Goal: Information Seeking & Learning: Learn about a topic

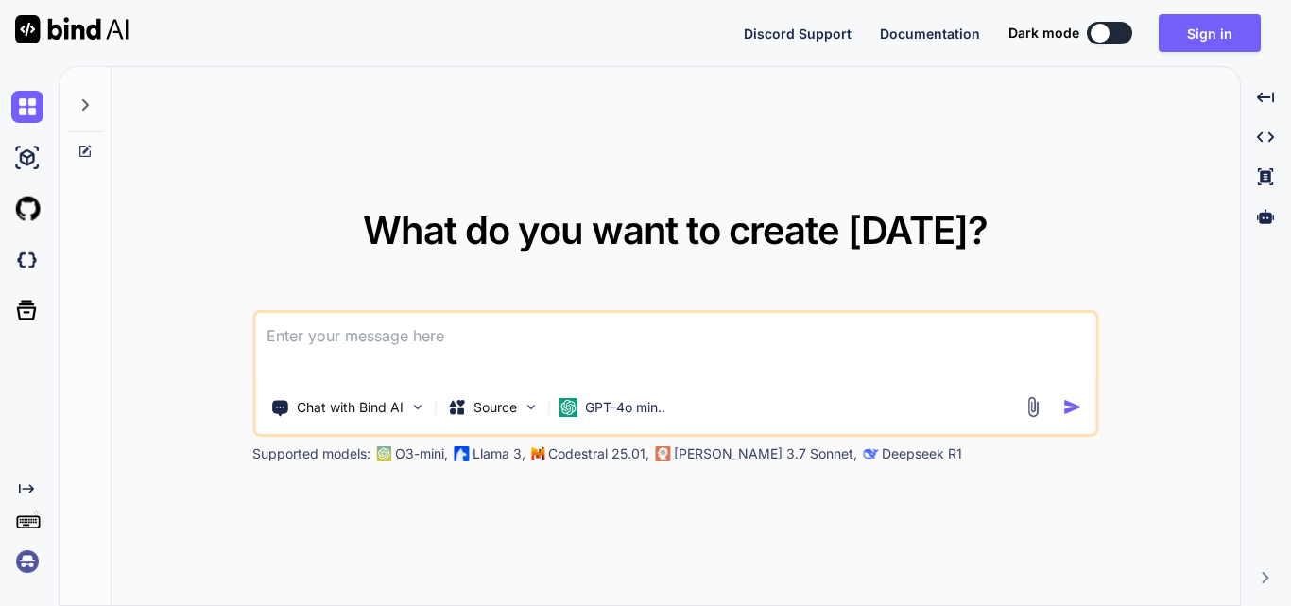
click at [491, 313] on textarea at bounding box center [675, 348] width 840 height 70
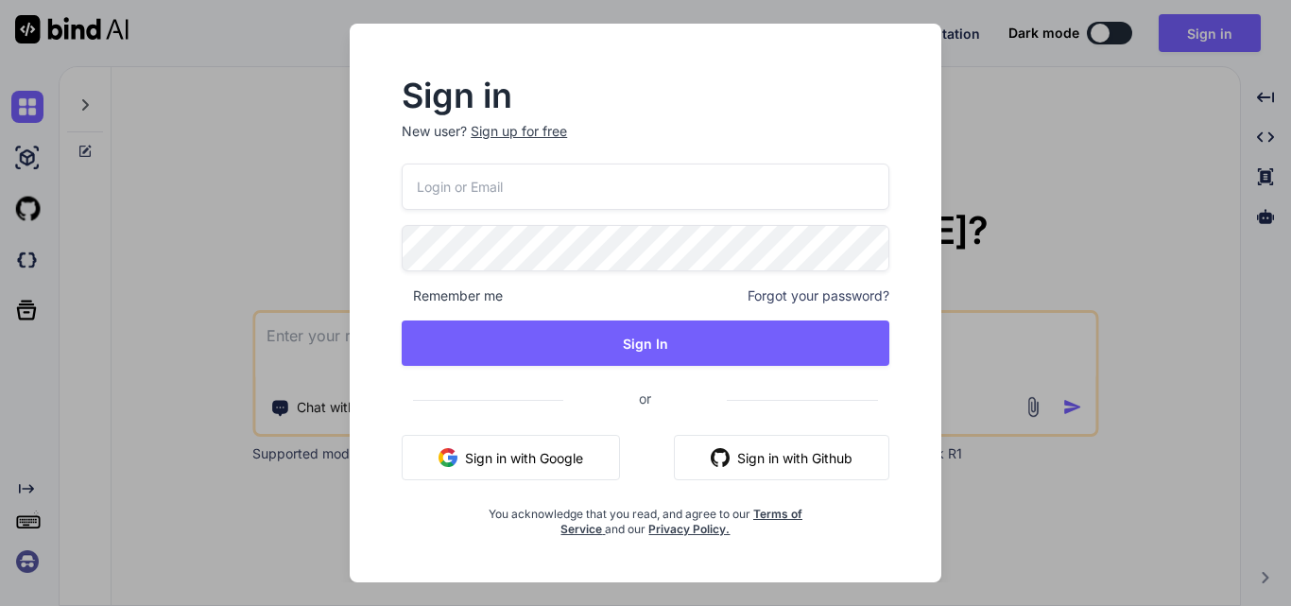
click at [519, 126] on div "Sign up for free" at bounding box center [519, 131] width 96 height 19
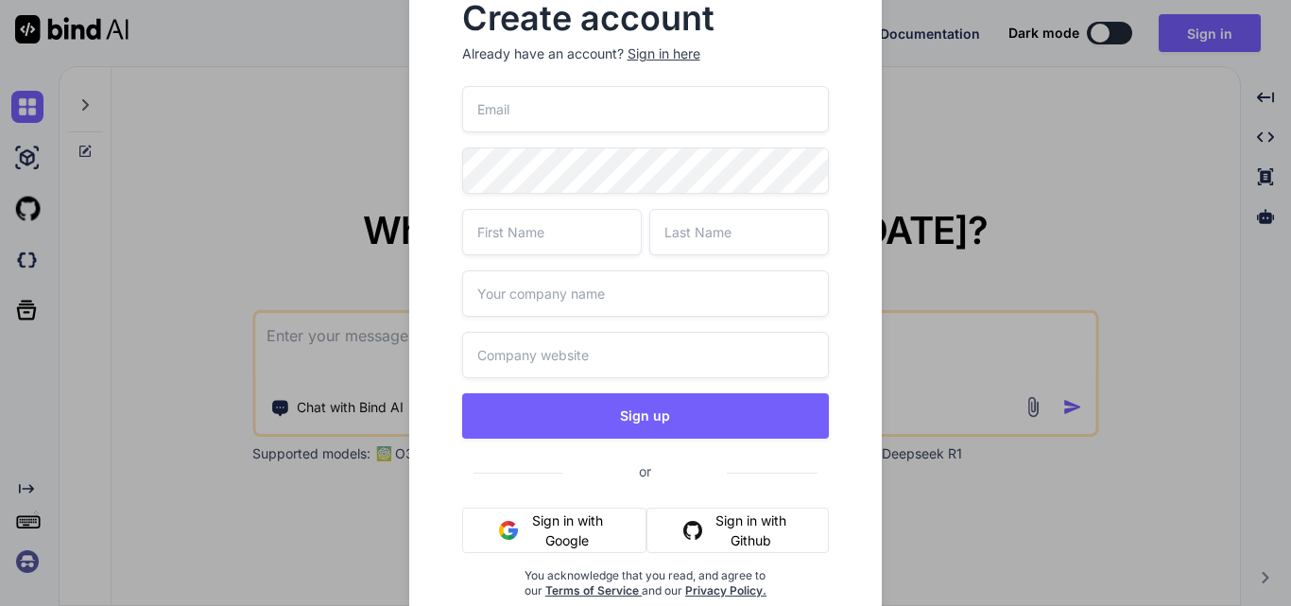
click at [489, 111] on input "email" at bounding box center [646, 109] width 368 height 46
paste input "[EMAIL_ADDRESS][DOMAIN_NAME]"
type input "[EMAIL_ADDRESS][DOMAIN_NAME]"
click at [488, 226] on input "text" at bounding box center [552, 232] width 180 height 46
type input "Upendra"
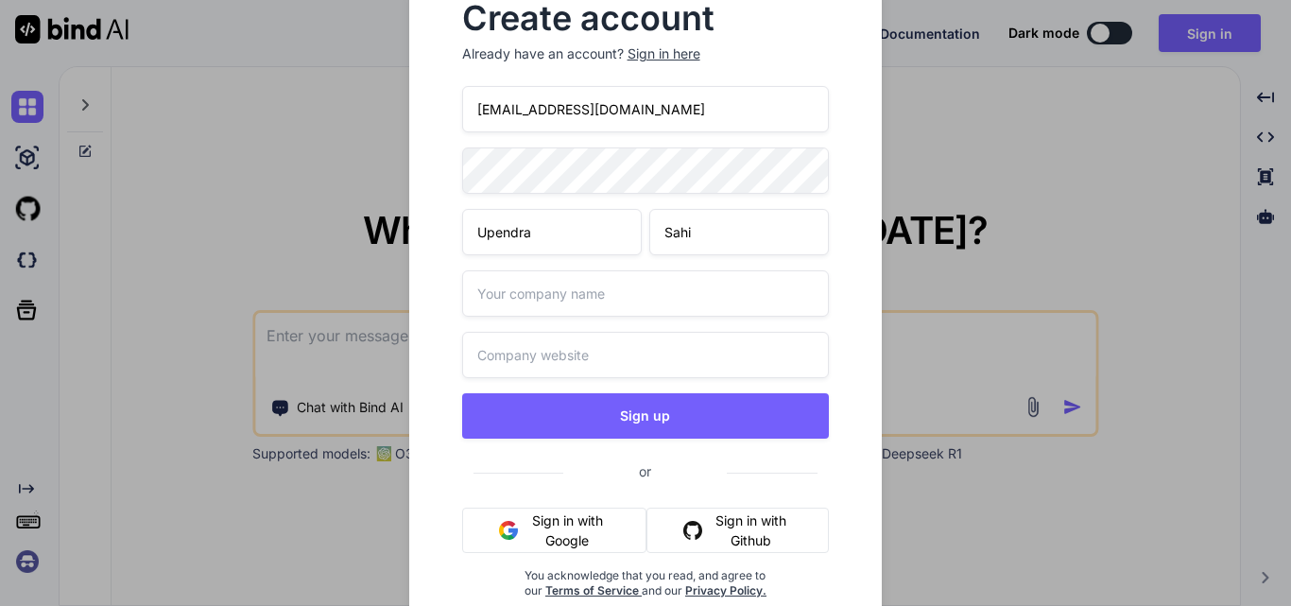
type input "Sahi"
click at [502, 293] on input "text" at bounding box center [646, 293] width 368 height 46
type input "Wipro"
click at [578, 347] on input "text" at bounding box center [646, 355] width 368 height 46
paste input "[URL][DOMAIN_NAME][DATE]"
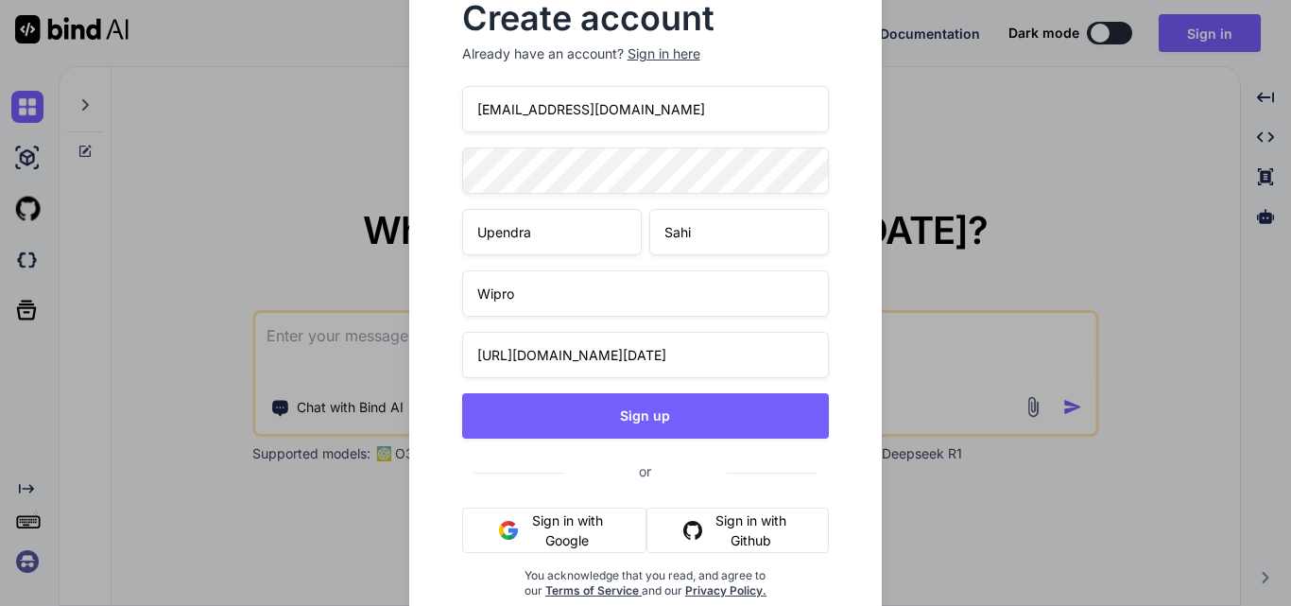
scroll to position [0, 999]
type input "[URL][DOMAIN_NAME][DATE]"
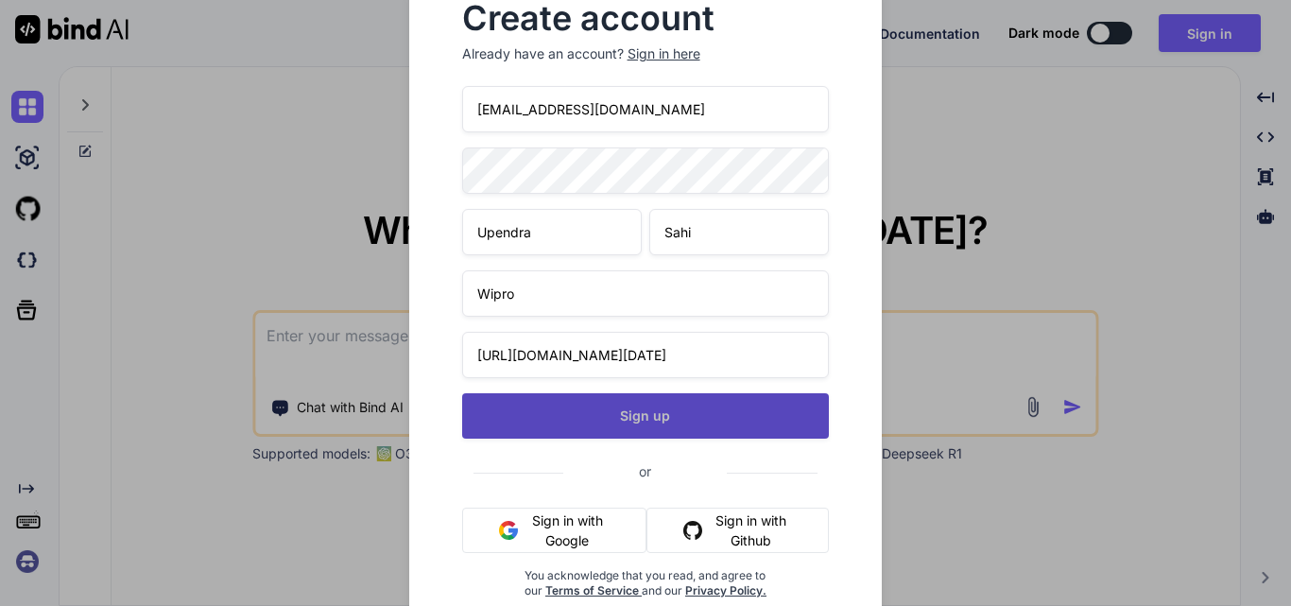
click at [595, 418] on button "Sign up" at bounding box center [646, 415] width 368 height 45
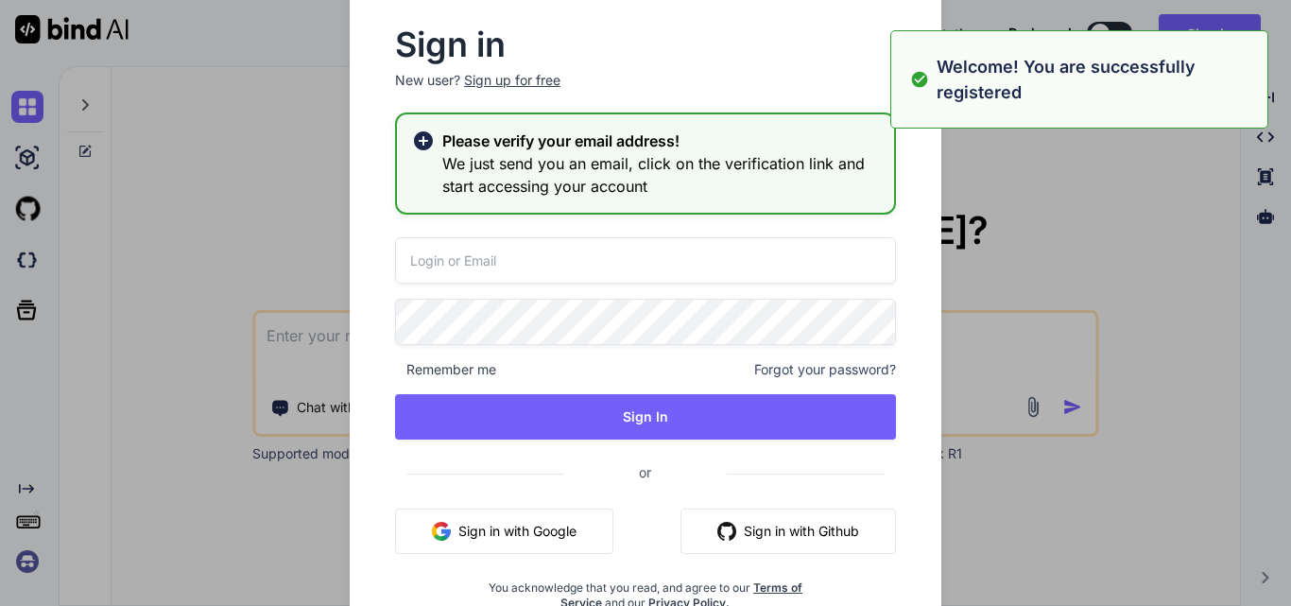
type textarea "x"
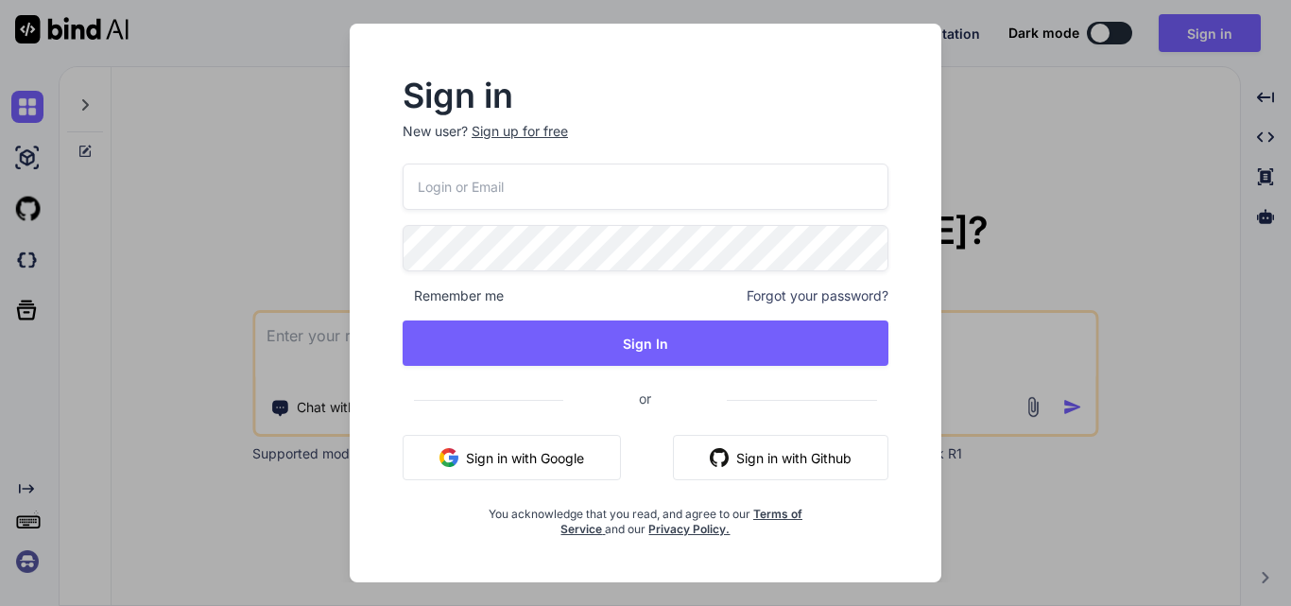
type textarea "x"
click at [437, 170] on input "email" at bounding box center [646, 186] width 488 height 46
paste input "[EMAIL_ADDRESS][DOMAIN_NAME]"
type input "[EMAIL_ADDRESS][DOMAIN_NAME]"
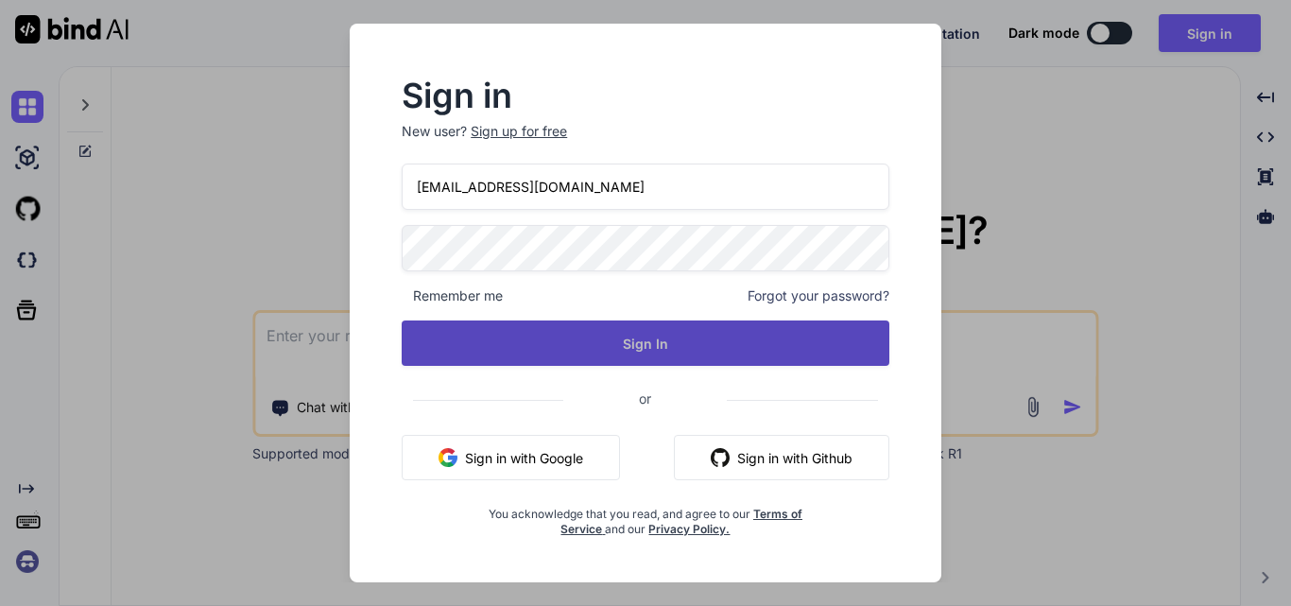
click at [567, 334] on button "Sign In" at bounding box center [646, 342] width 488 height 45
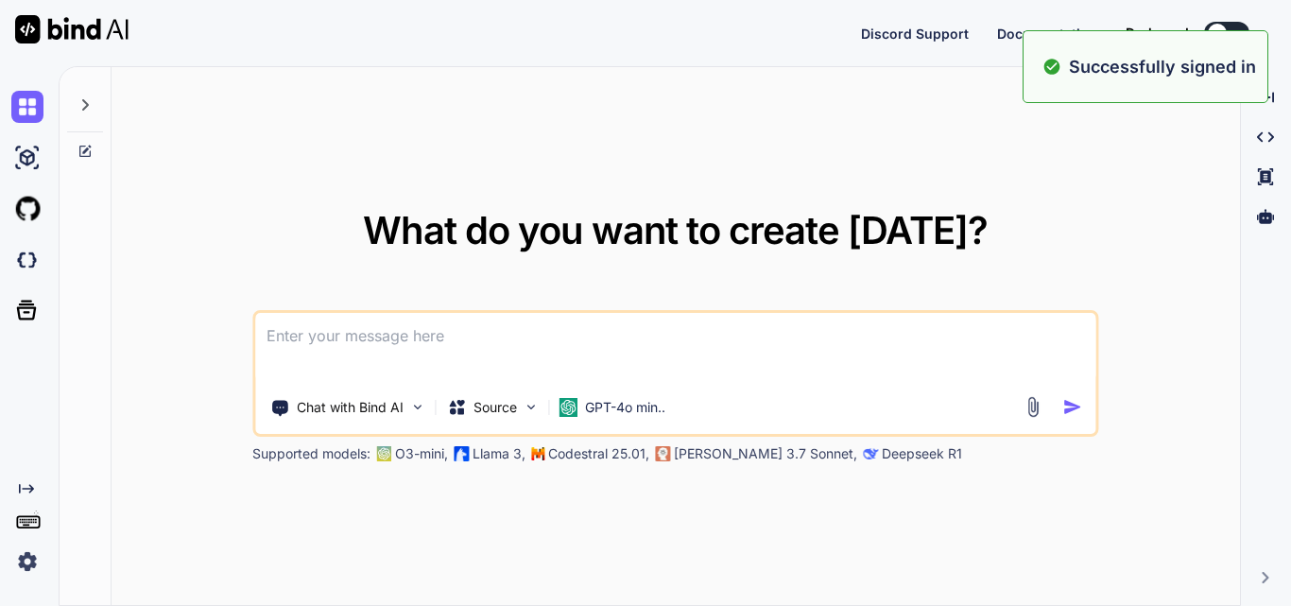
click at [560, 341] on textarea at bounding box center [675, 348] width 840 height 70
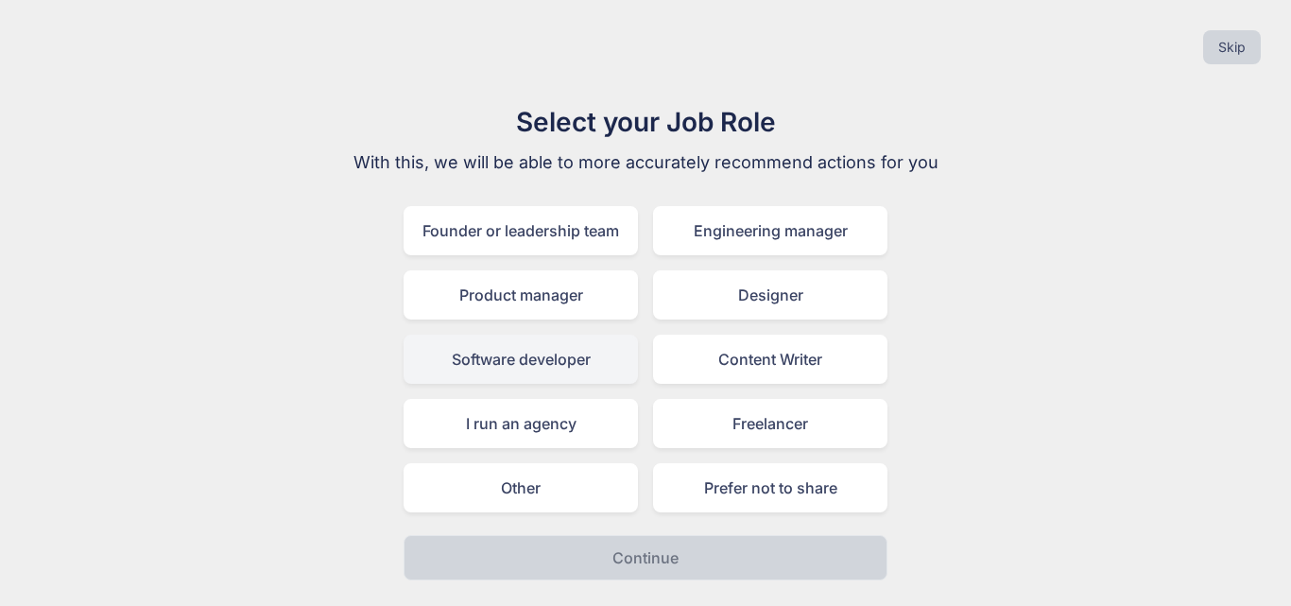
click at [502, 347] on div "Software developer" at bounding box center [520, 358] width 234 height 49
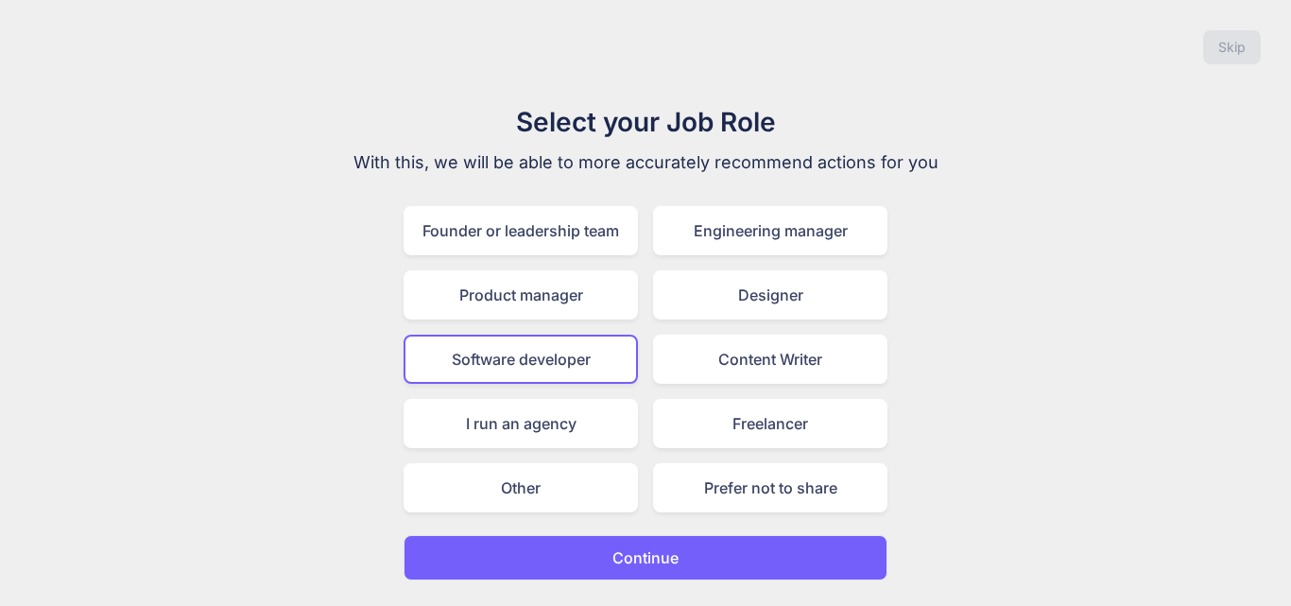
click at [591, 554] on button "Continue" at bounding box center [645, 557] width 484 height 45
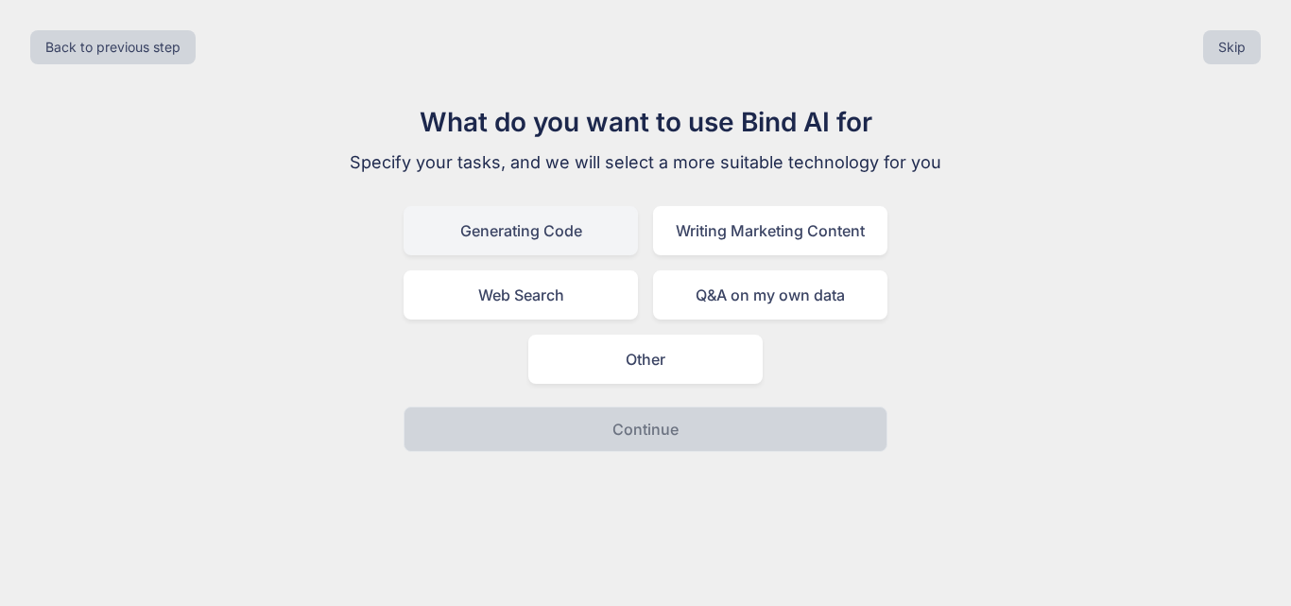
click at [488, 231] on div "Generating Code" at bounding box center [520, 230] width 234 height 49
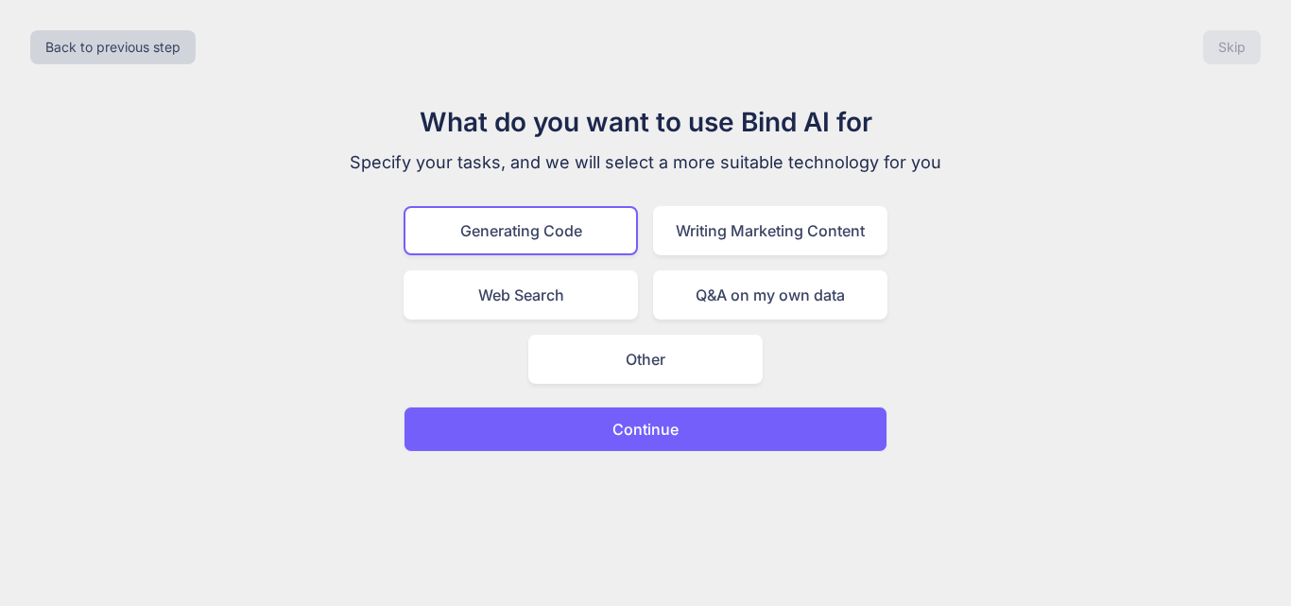
click at [620, 439] on p "Continue" at bounding box center [645, 429] width 66 height 23
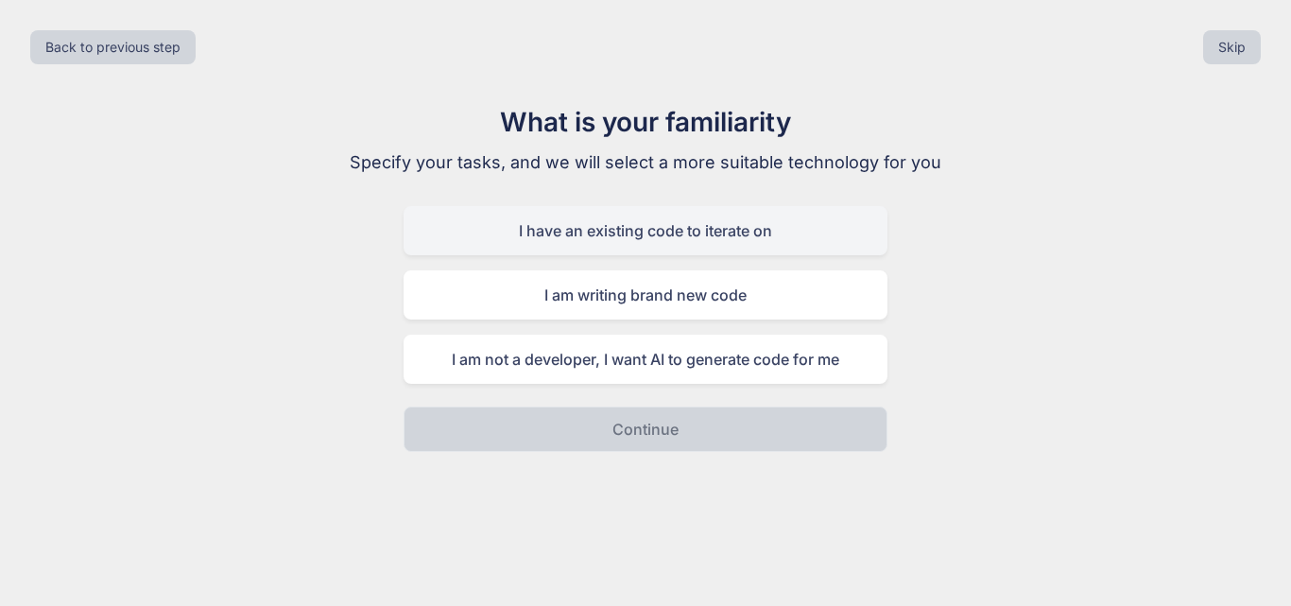
click at [563, 243] on div "I have an existing code to iterate on" at bounding box center [645, 230] width 484 height 49
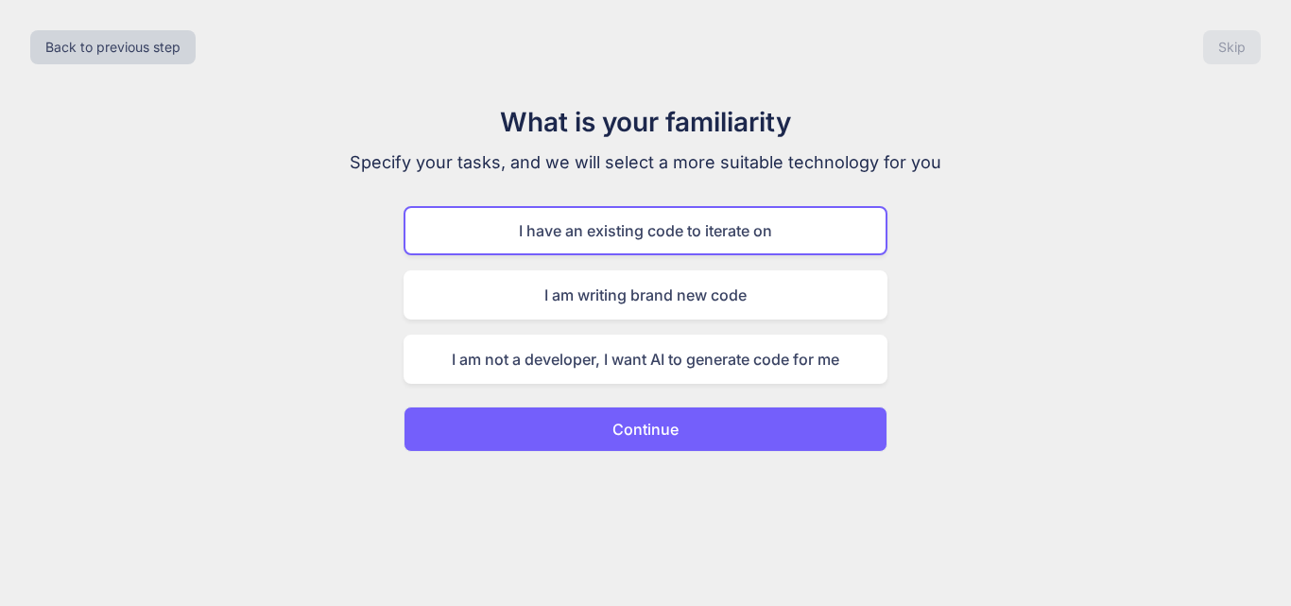
click at [611, 425] on button "Continue" at bounding box center [645, 428] width 484 height 45
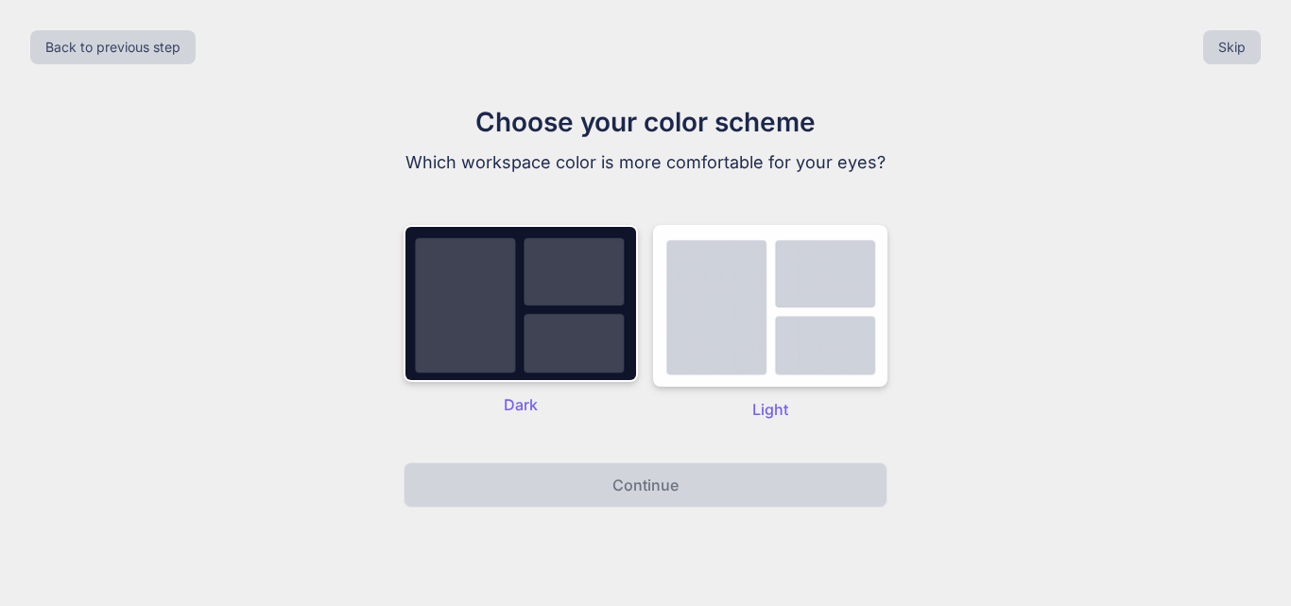
click at [712, 408] on p "Light" at bounding box center [770, 409] width 234 height 23
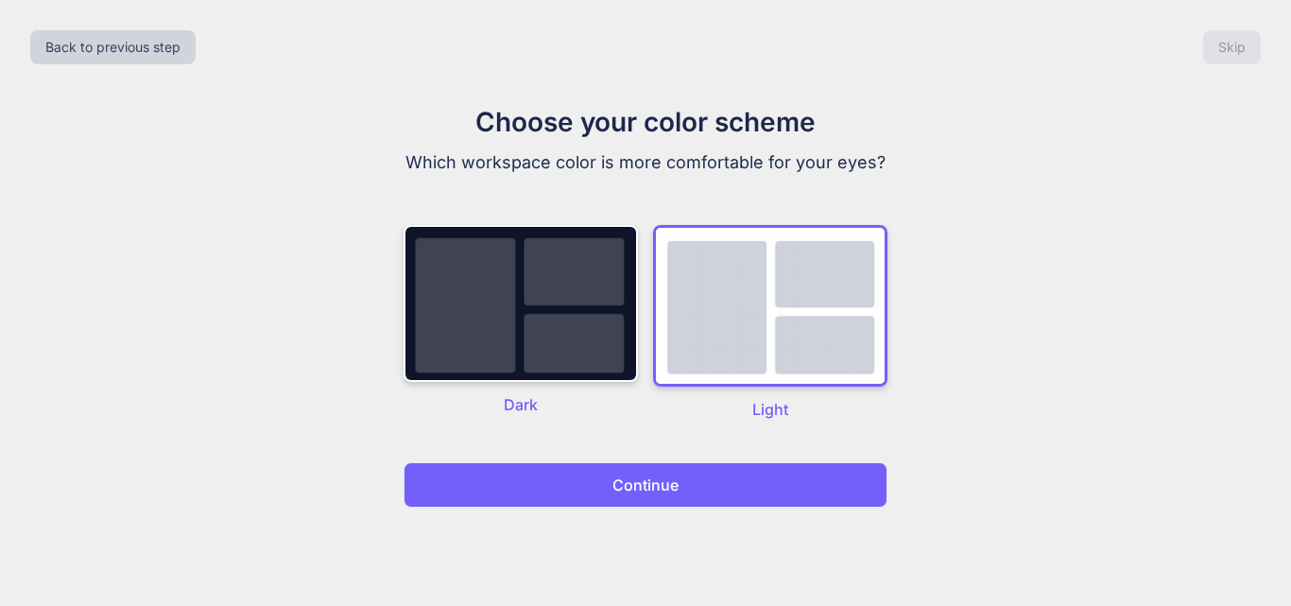
click at [680, 486] on button "Continue" at bounding box center [645, 484] width 484 height 45
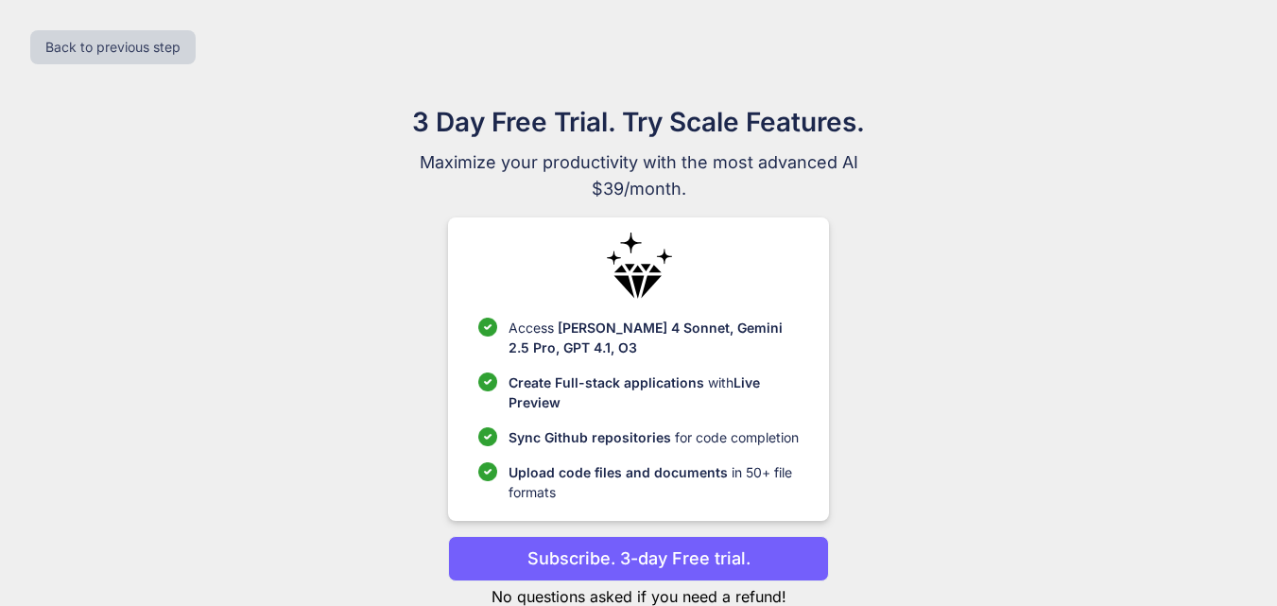
scroll to position [55, 0]
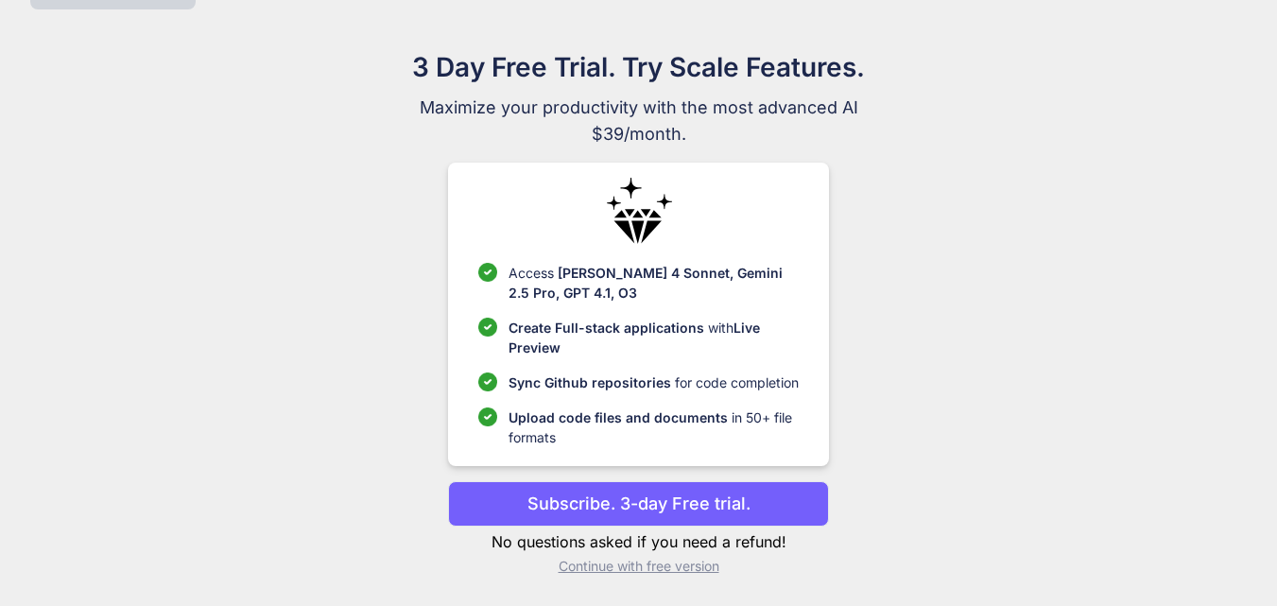
click at [564, 568] on p "Continue with free version" at bounding box center [638, 566] width 381 height 19
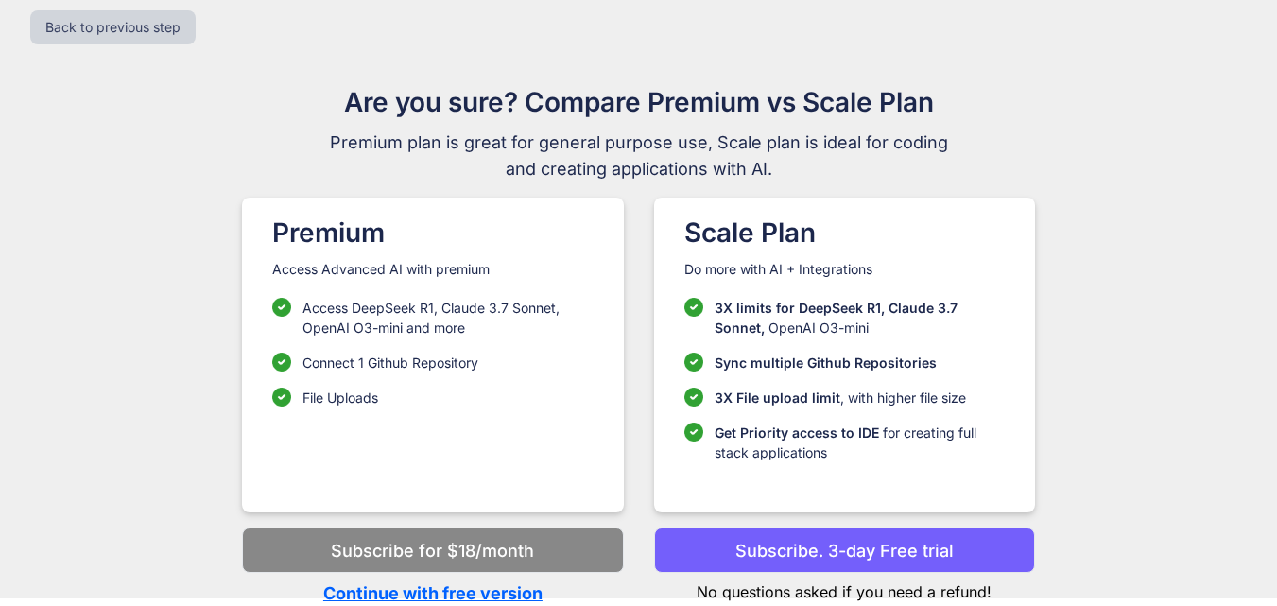
scroll to position [20, 0]
click at [472, 588] on p "Continue with free version" at bounding box center [432, 593] width 381 height 26
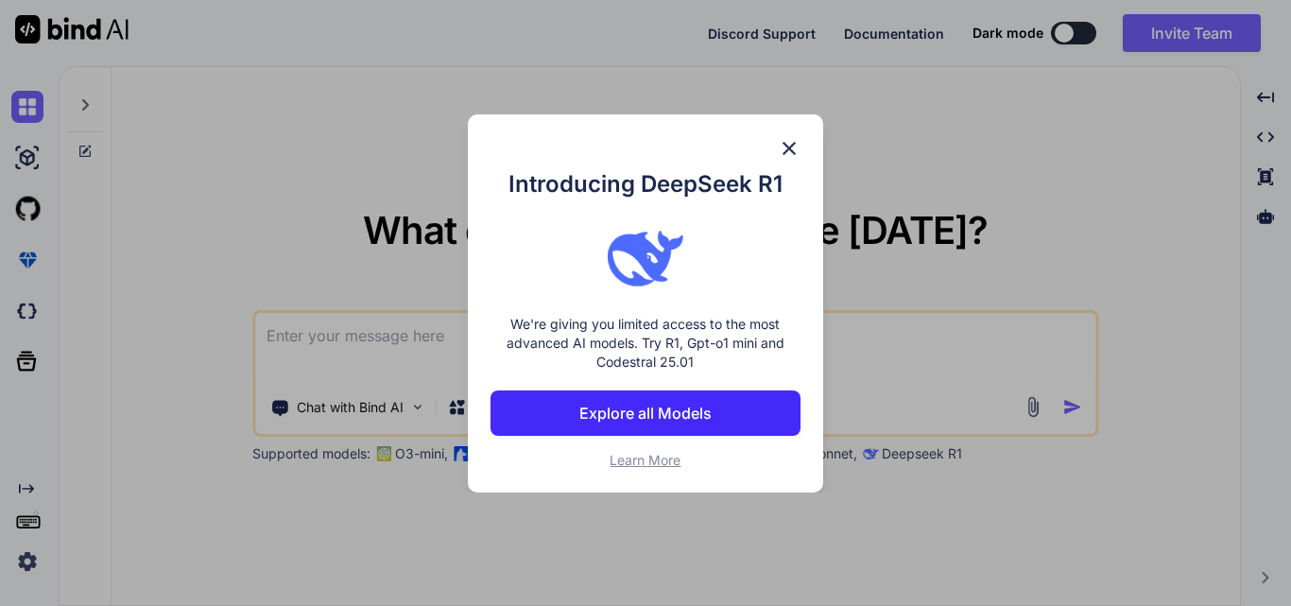
type textarea "x"
click at [794, 132] on div "Introducing DeepSeek R1 We're giving you limited access to the most advanced AI…" at bounding box center [645, 303] width 355 height 378
click at [786, 149] on img at bounding box center [789, 148] width 23 height 23
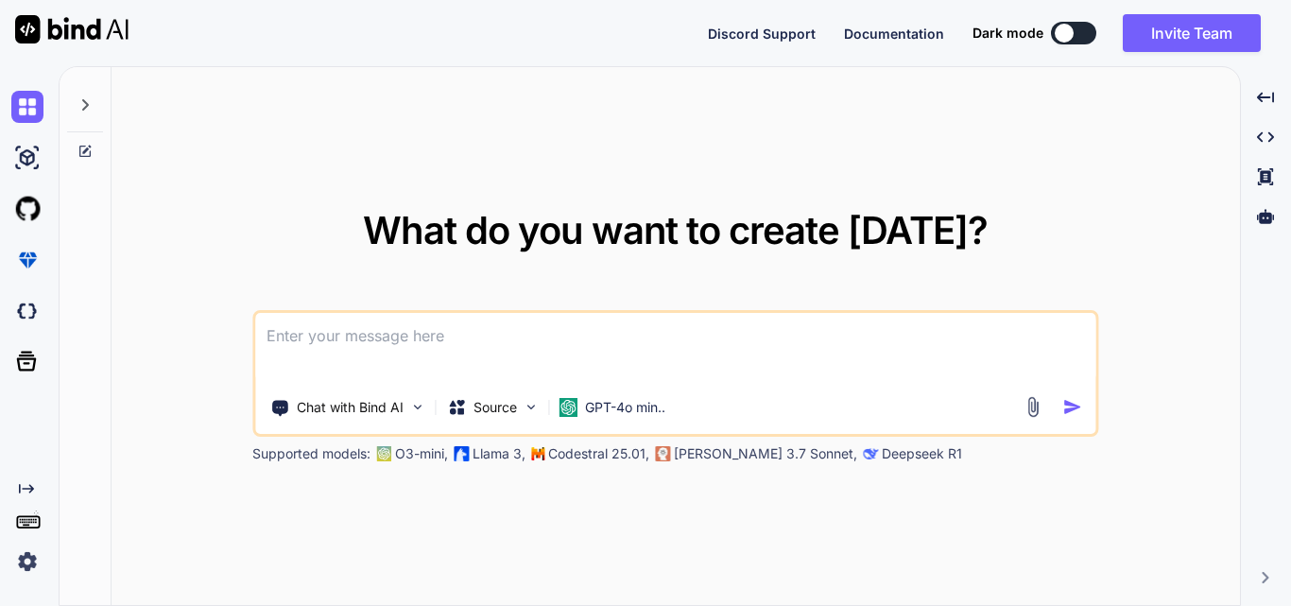
click at [385, 356] on textarea at bounding box center [675, 348] width 840 height 70
paste textarea "<button type="submit" class="btn btn-primary">Update</button>"
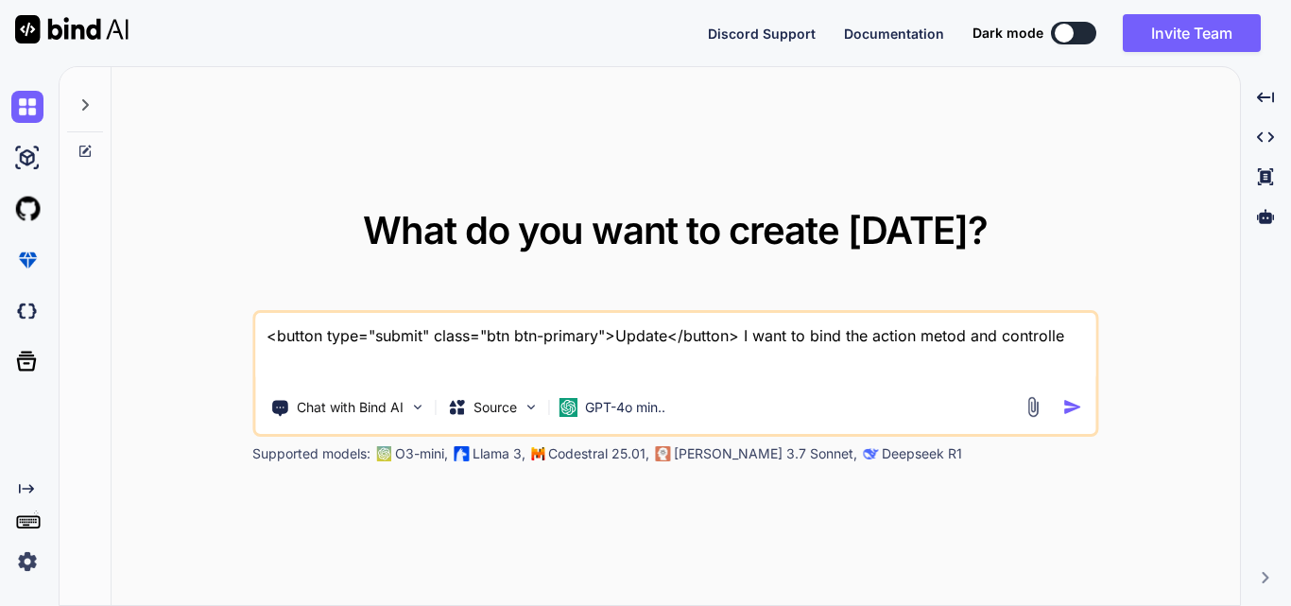
type textarea "<button type="submit" class="btn btn-primary">Update</button> I want to bind th…"
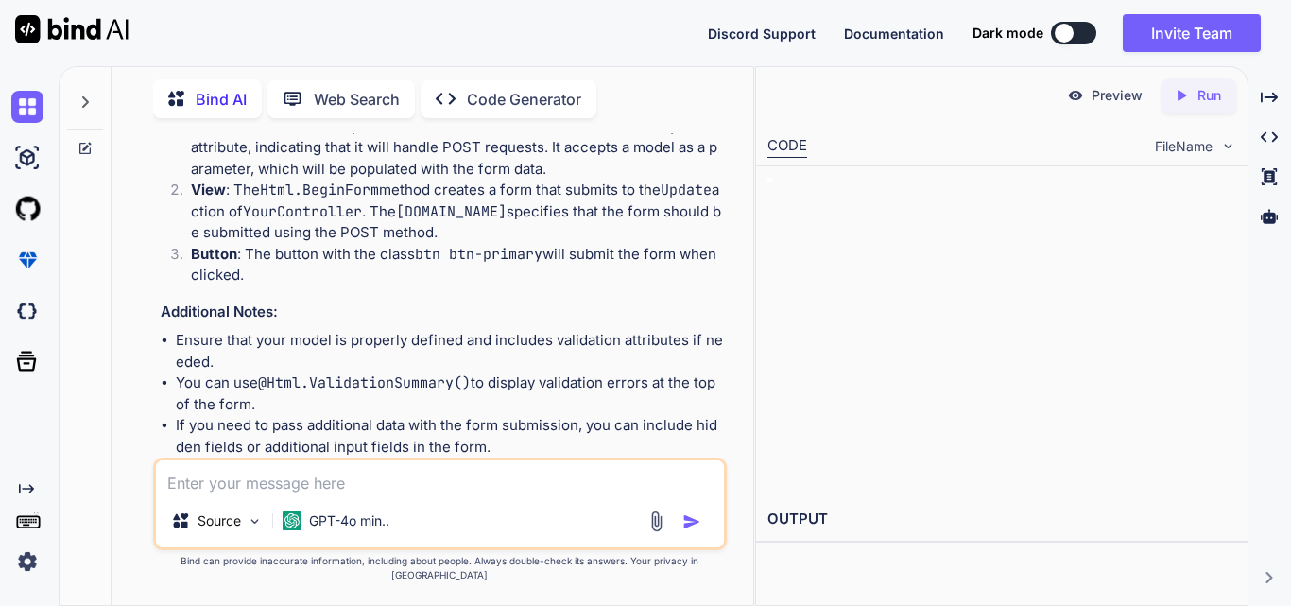
scroll to position [761, 0]
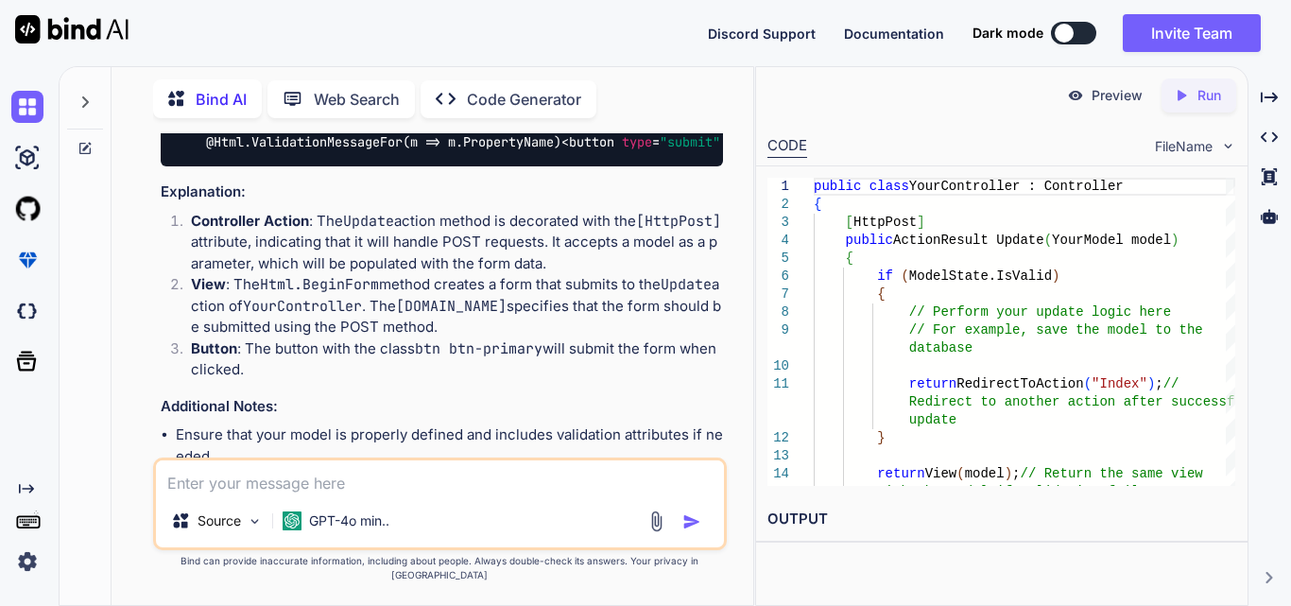
drag, startPoint x: 705, startPoint y: 237, endPoint x: 224, endPoint y: 232, distance: 481.0
click at [224, 166] on div "@model YourNamespace.YourModel @using (Html.BeginForm("Update", "YourController…" at bounding box center [442, 74] width 562 height 184
copy code "(Html.BeginForm("Update", "YourController", [DOMAIN_NAME]))"
click at [391, 481] on textarea at bounding box center [440, 477] width 568 height 34
paste textarea "<form method="post"> <div class="form-group"> <label asp-for="@[DOMAIN_NAME]" c…"
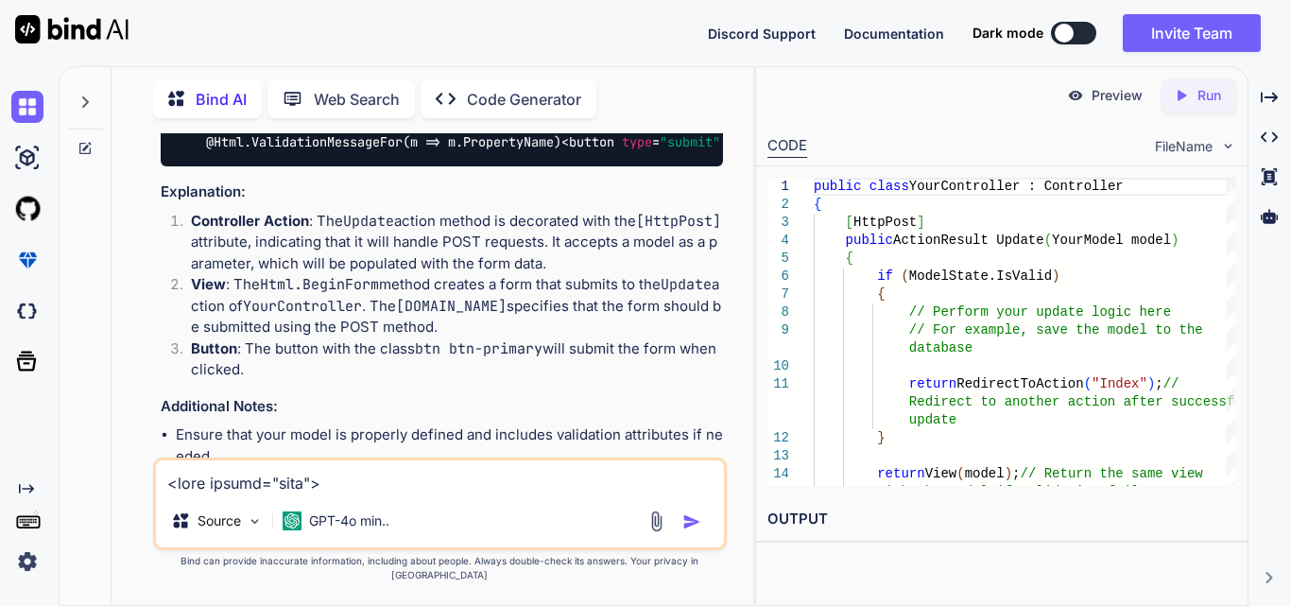
scroll to position [841, 0]
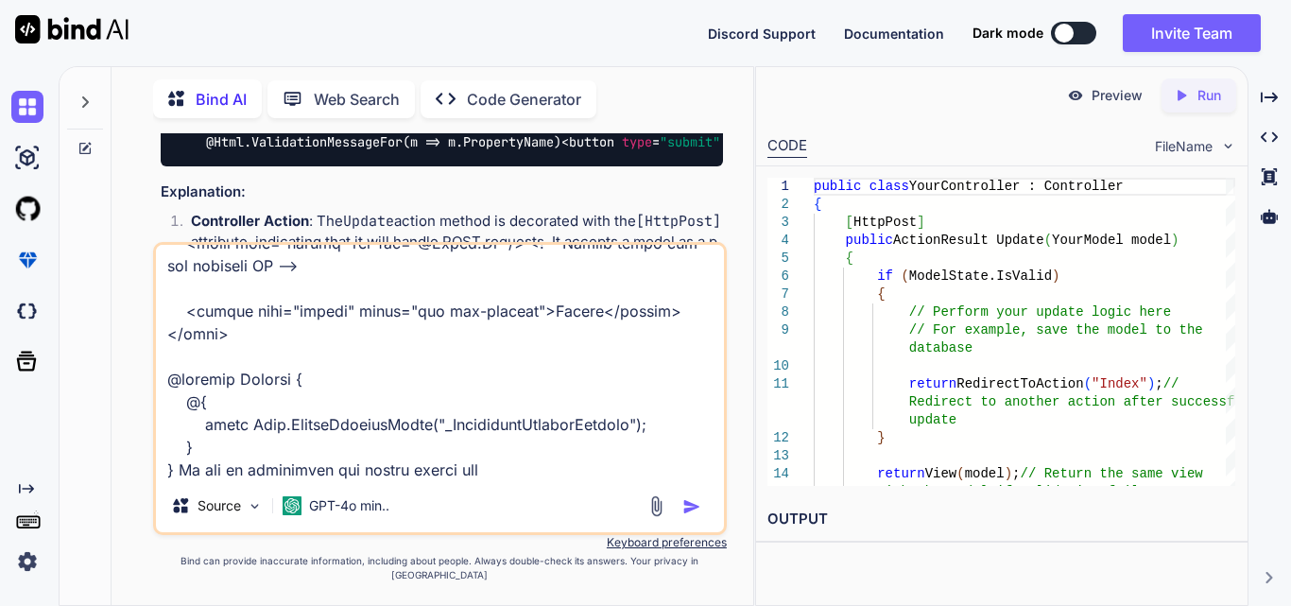
type textarea "<form method="post"> <div class="form-group"> <label asp-for="@[DOMAIN_NAME]" c…"
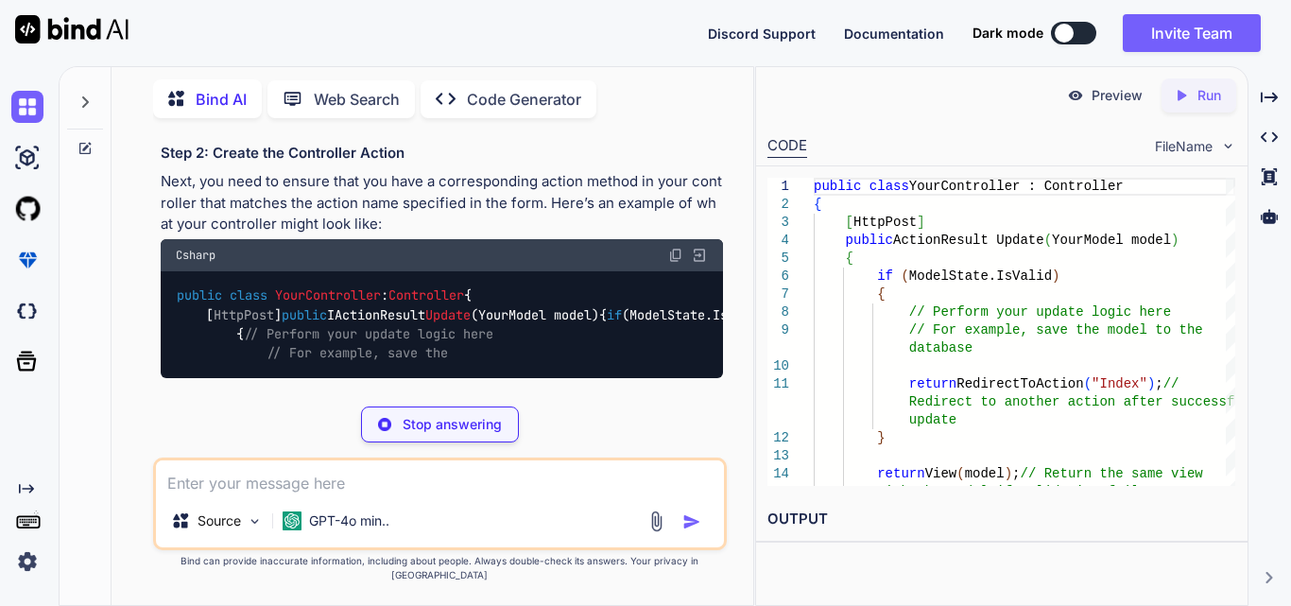
scroll to position [2805, 0]
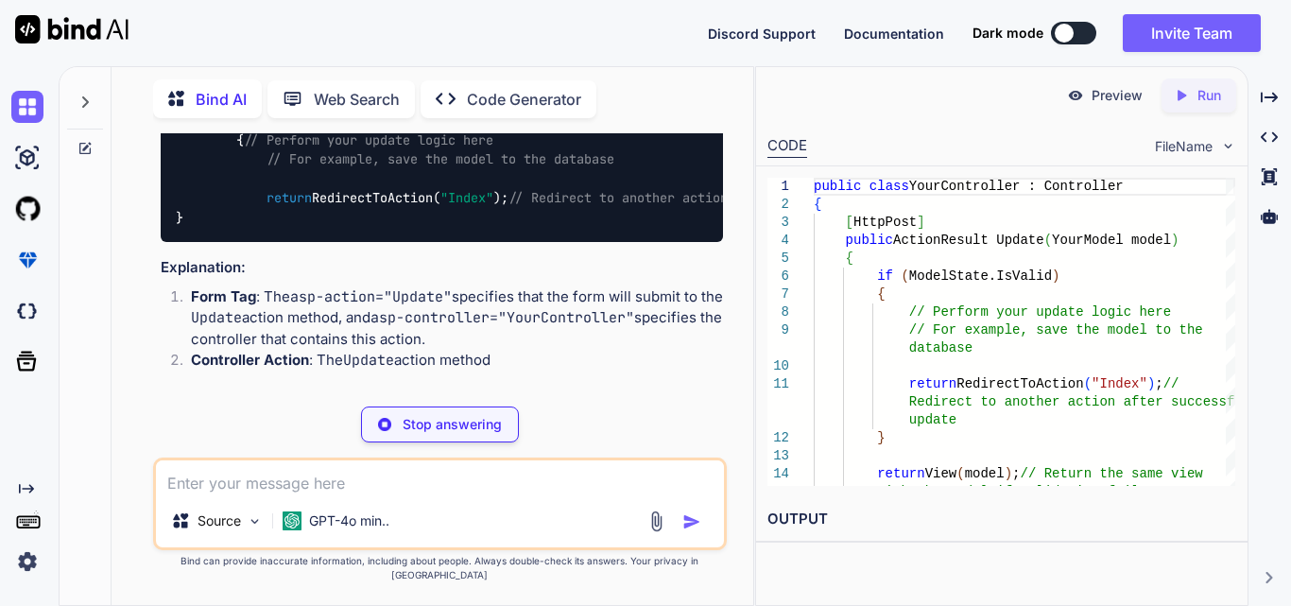
drag, startPoint x: 169, startPoint y: 271, endPoint x: 207, endPoint y: 216, distance: 66.6
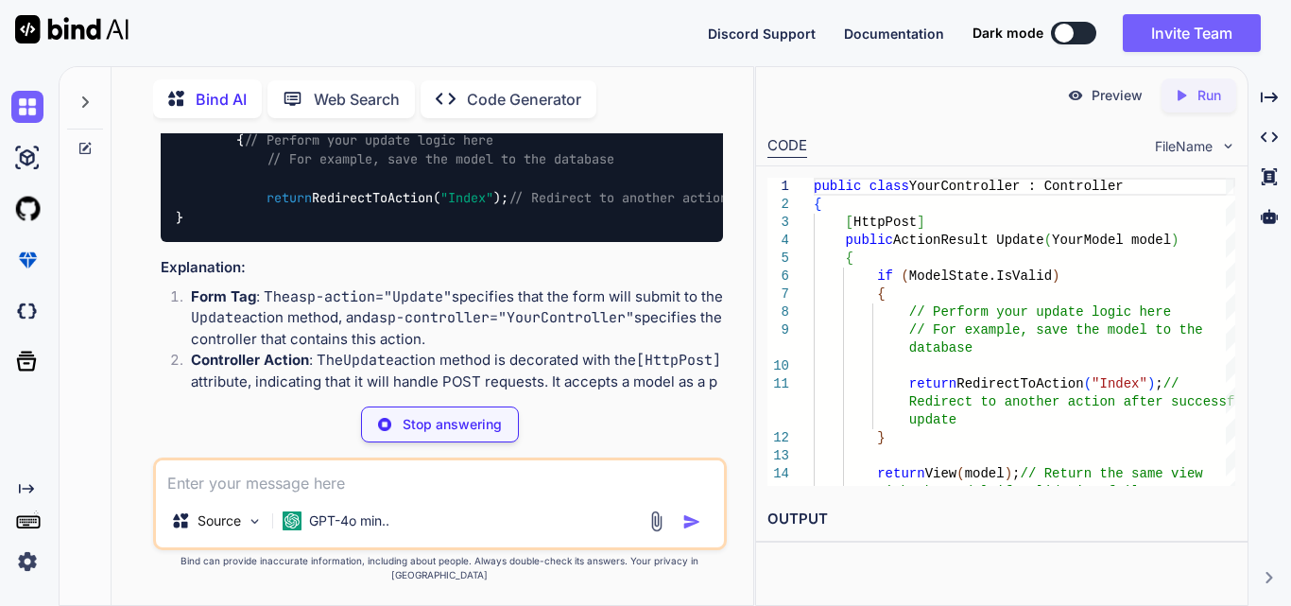
copy code "< form asp-action = "Update" asp-controller = "YourController" method = "post" …"
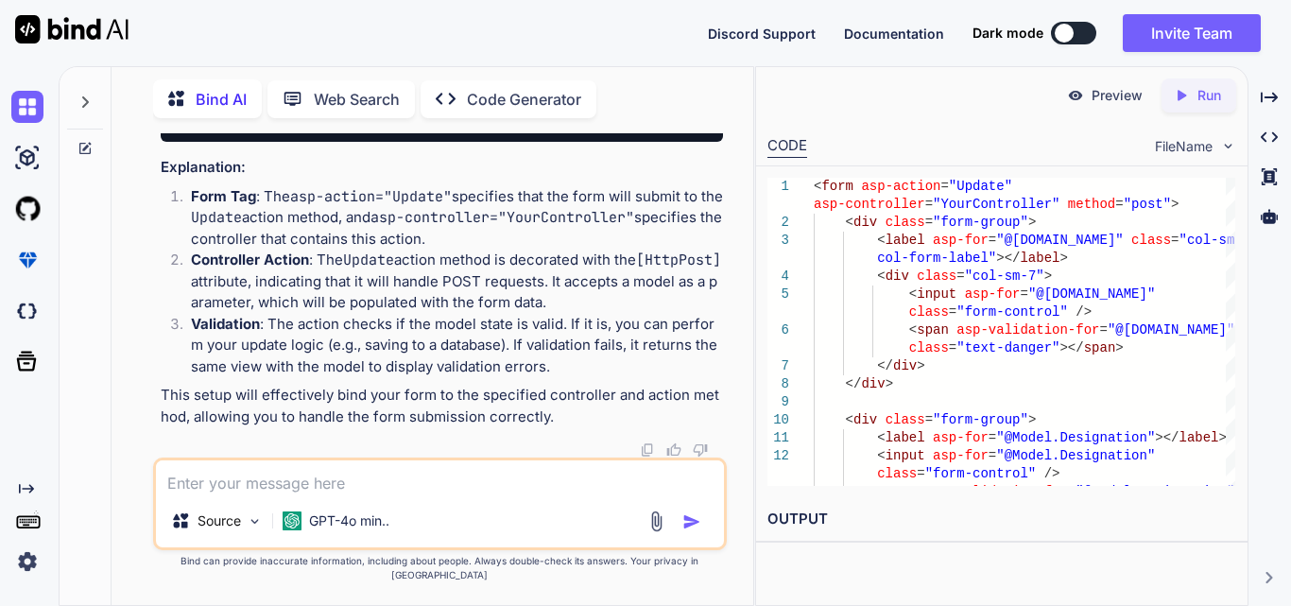
scroll to position [3183, 0]
click at [313, 494] on textarea at bounding box center [440, 477] width 568 height 34
paste textarea "public IActionResult EditEmployee(Employee employee) { // Check if the employee…"
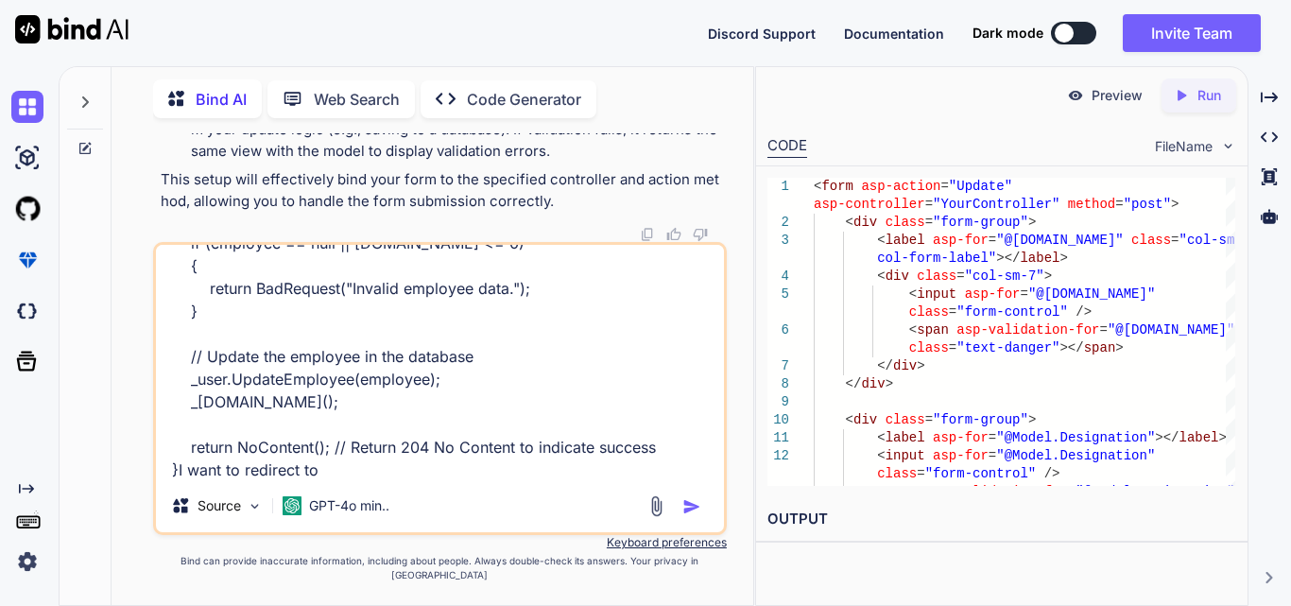
paste textarea "GetEmployees1"
type textarea "public IActionResult EditEmployee(Employee employee) { // Check if the employee…"
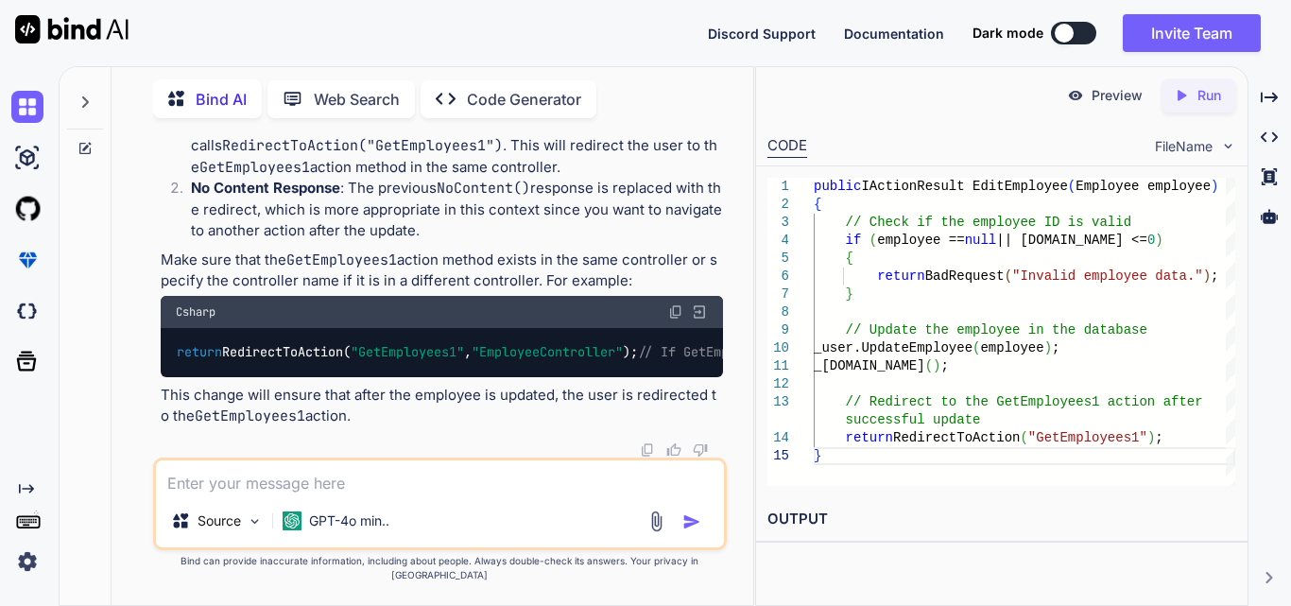
scroll to position [3965, 0]
drag, startPoint x: 195, startPoint y: 307, endPoint x: 173, endPoint y: 237, distance: 73.2
copy code "public IActionResult EditEmployee ( Employee employee ) { // Check if the emplo…"
click at [228, 494] on textarea at bounding box center [440, 477] width 568 height 34
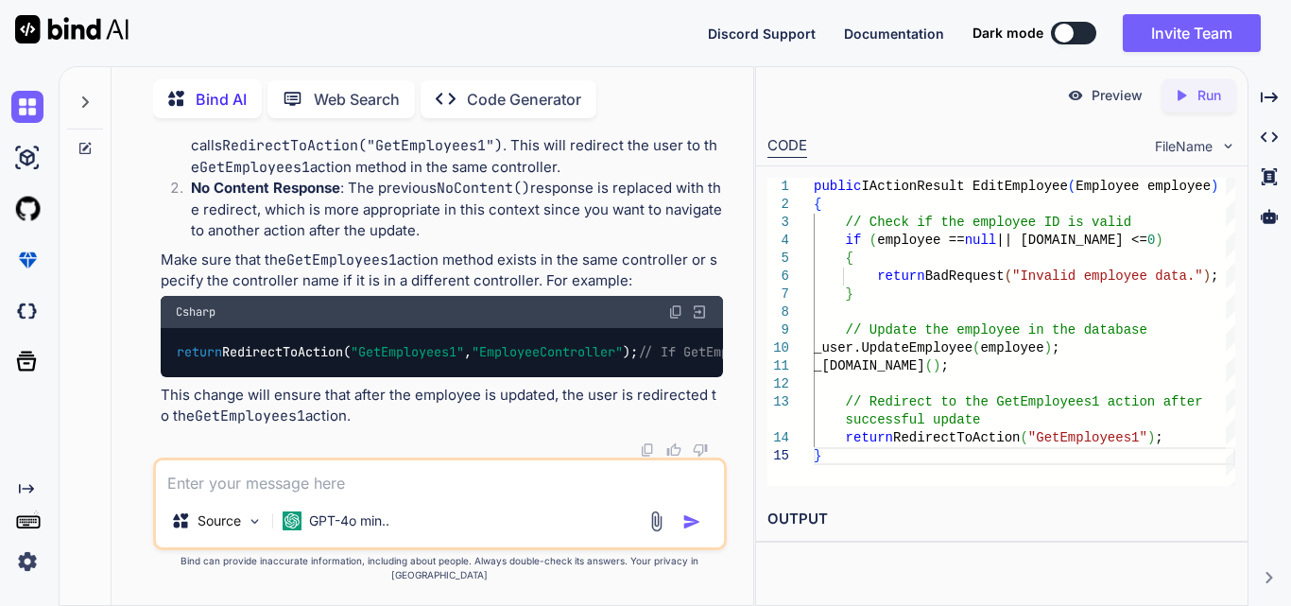
paste textarea "public ActionResult<Employee> CreateEmployee(Employee employee) { _user.InsertE…"
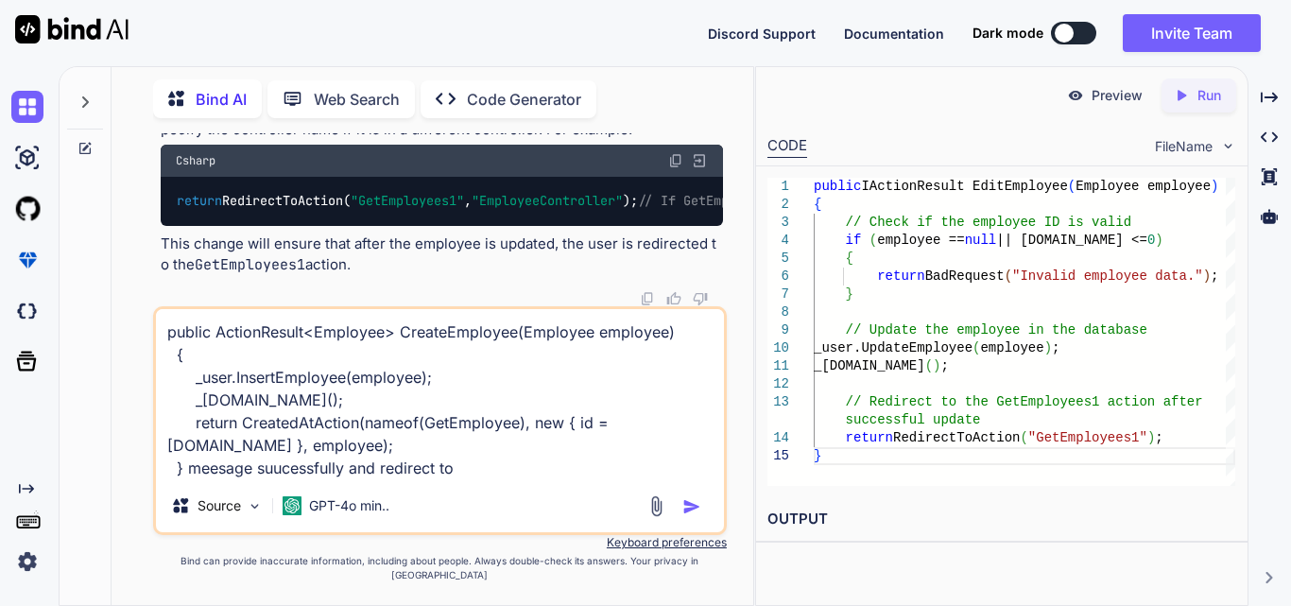
paste textarea "GetEmployees1"
type textarea "public ActionResult<Employee> CreateEmployee(Employee employee) { _user.InsertE…"
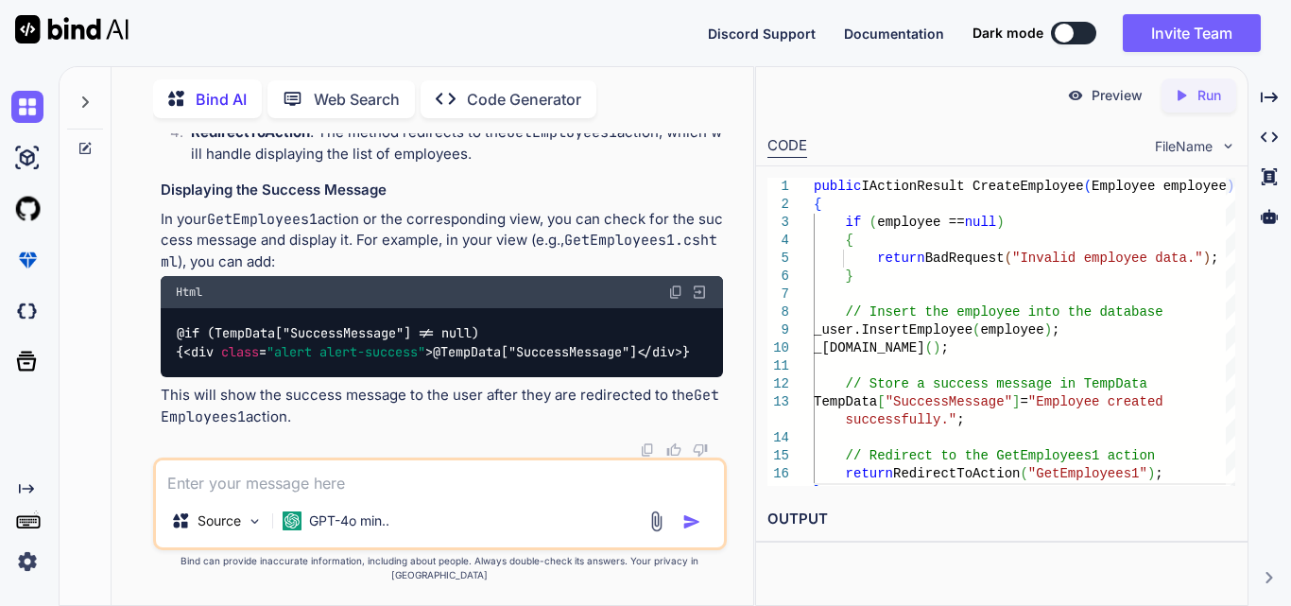
scroll to position [5152, 0]
drag, startPoint x: 193, startPoint y: 283, endPoint x: 171, endPoint y: 162, distance: 123.8
copy code "public IActionResult CreateEmployee ( Employee employee ) { if (employee == nul…"
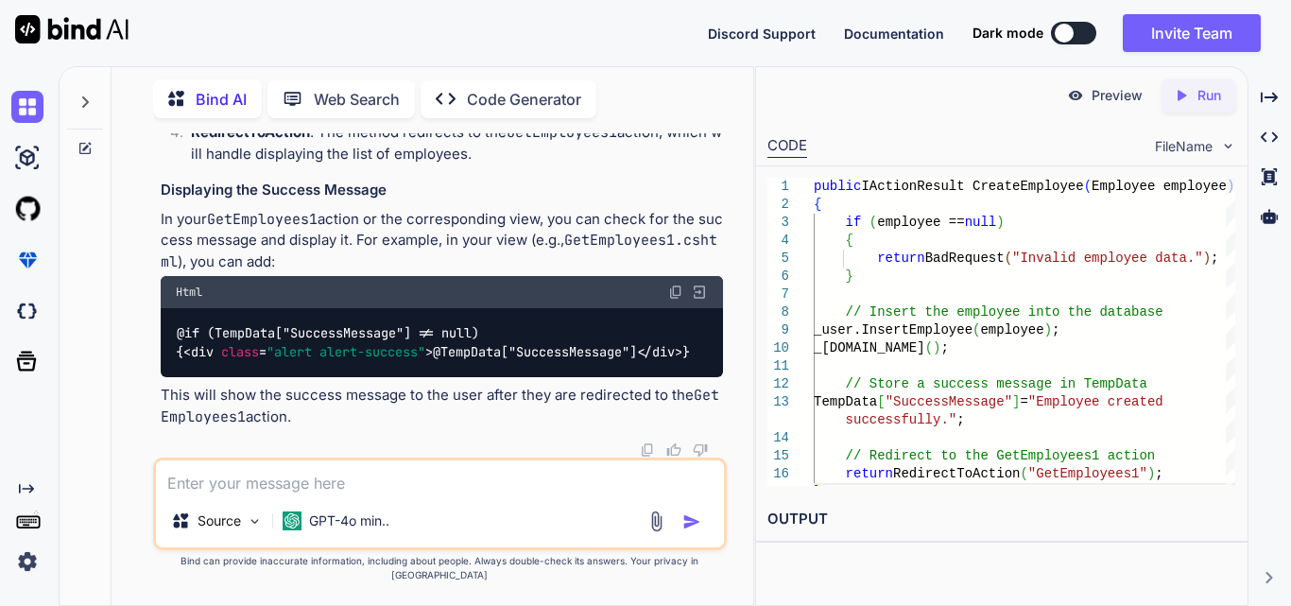
drag, startPoint x: 186, startPoint y: 369, endPoint x: 170, endPoint y: 319, distance: 52.6
click at [170, 319] on div "@if (TempData["SuccessMessage"] != null) { < div class = "alert alert-success" …" at bounding box center [442, 342] width 562 height 69
drag, startPoint x: 175, startPoint y: 266, endPoint x: 190, endPoint y: 375, distance: 109.7
click at [190, 375] on div "@if (TempData["SuccessMessage"] != null) { < div class = "alert alert-success" …" at bounding box center [442, 342] width 562 height 69
copy code "@if (TempData["SuccessMessage"] != null) { < div class = "alert alert-success" …"
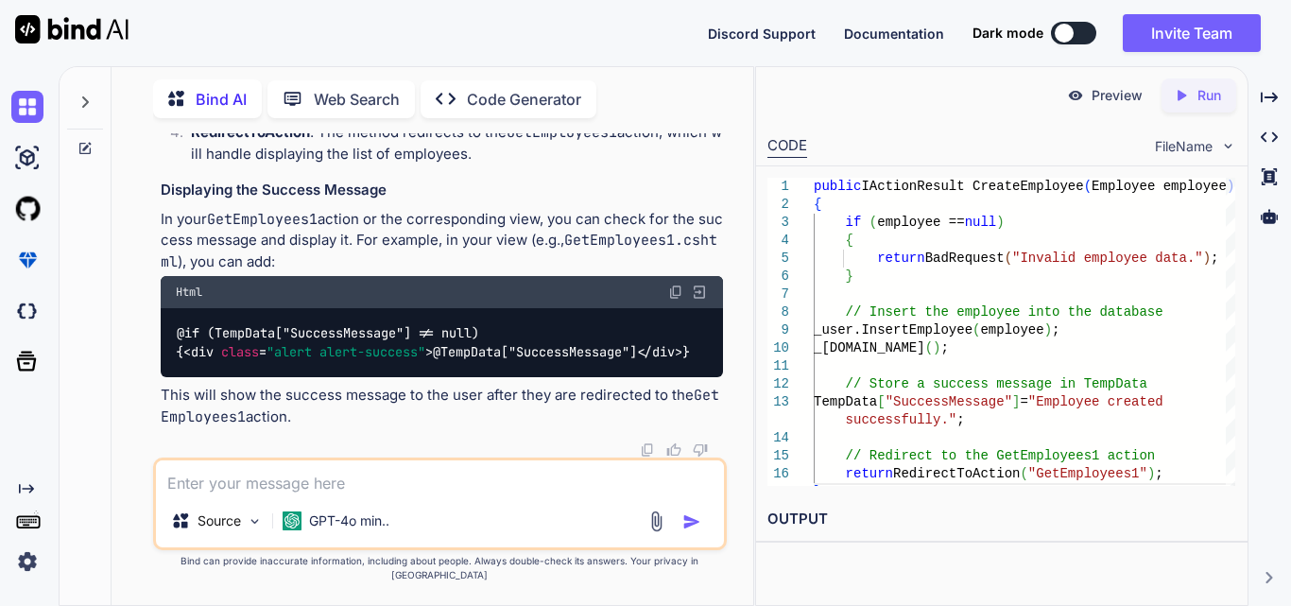
copy code "@if (TempData["SuccessMessage"] != null) { < div class = "alert alert-success" …"
click at [240, 494] on textarea at bounding box center [440, 477] width 568 height 34
paste textarea "<a href="@Url.Action("DeleteEmployee", "User", new { id = [DOMAIN_NAME] })" tit…"
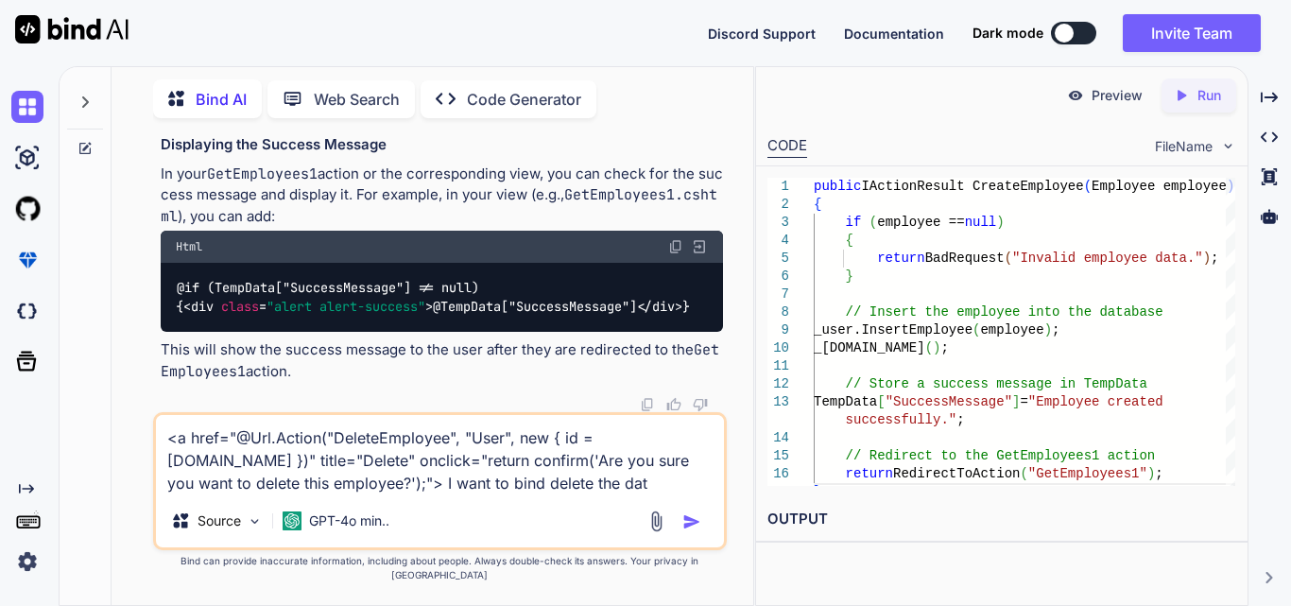
type textarea "<a href="@Url.Action("DeleteEmployee", "User", new { id = [DOMAIN_NAME] })" tit…"
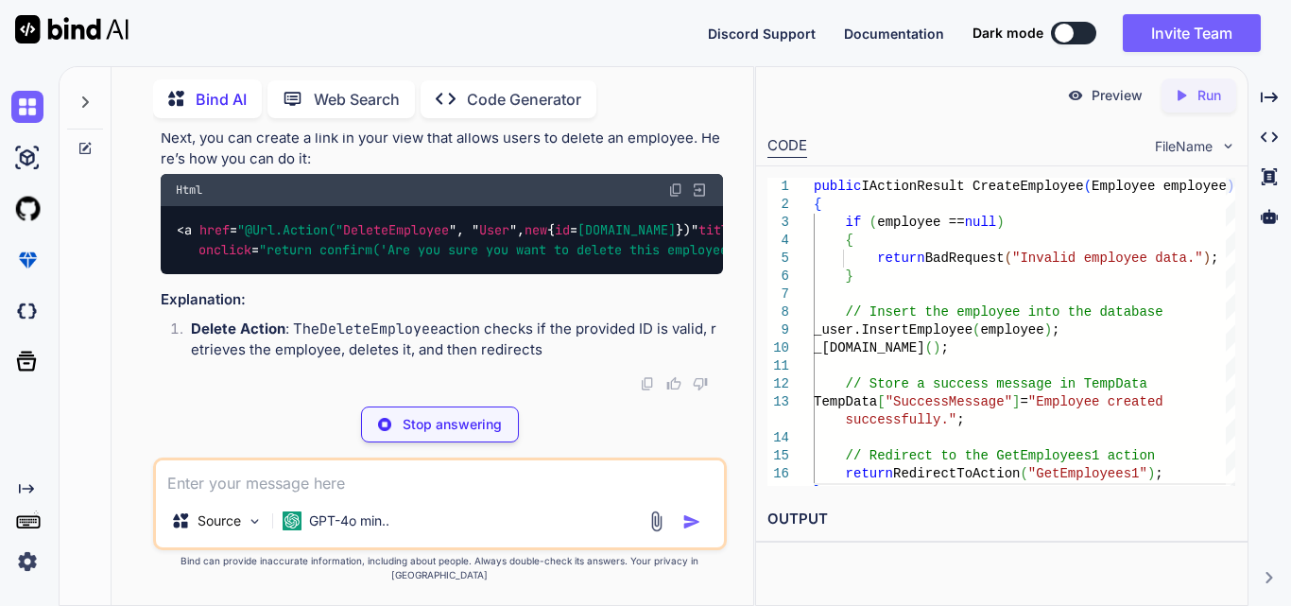
scroll to position [7057, 0]
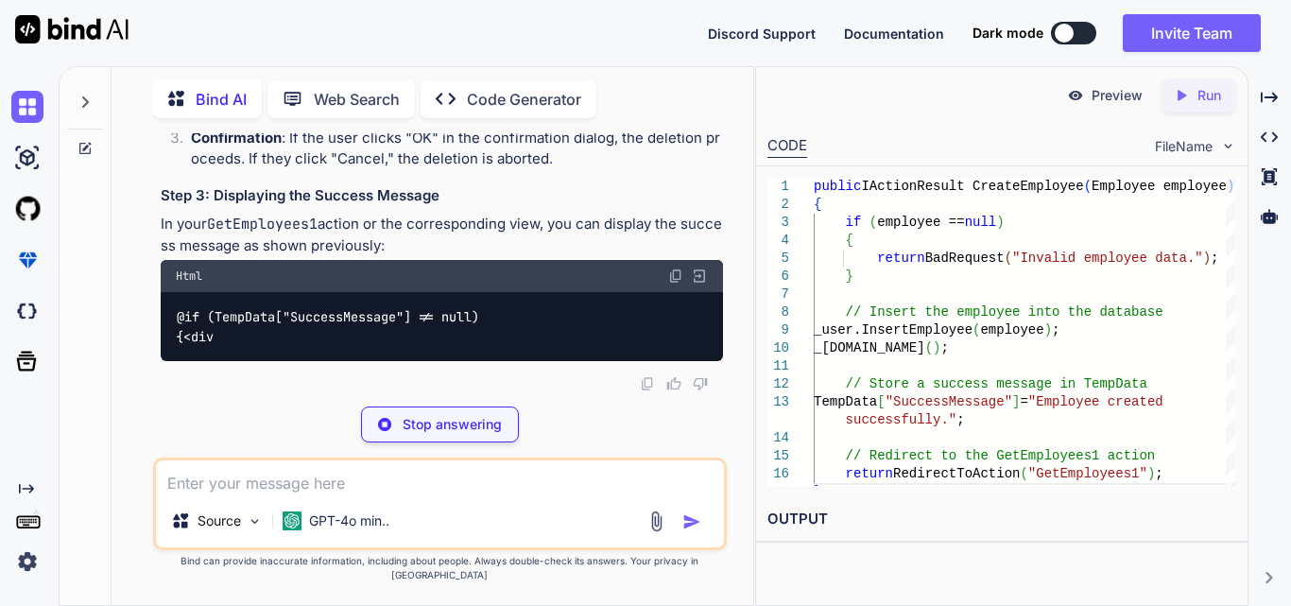
drag, startPoint x: 214, startPoint y: 292, endPoint x: 167, endPoint y: 202, distance: 101.4
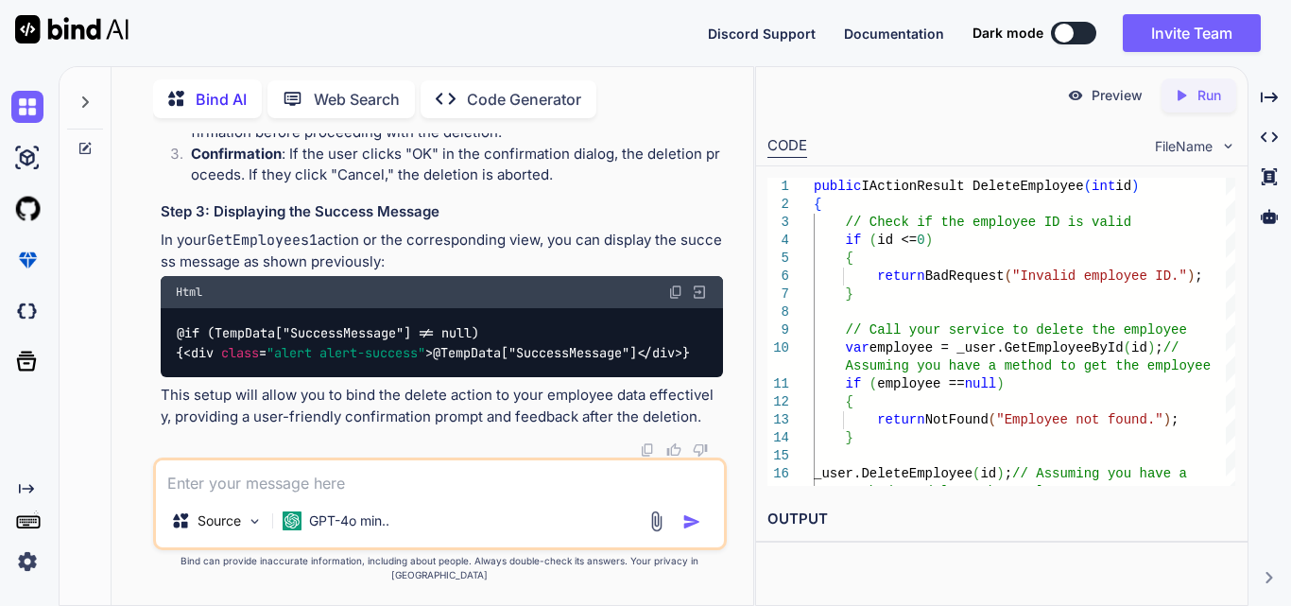
copy code "< a href = "@Url.Action(" DeleteEmployee ", " User ", new { id = [DOMAIN_NAME] …"
drag, startPoint x: 183, startPoint y: 372, endPoint x: 168, endPoint y: 273, distance: 100.4
click at [168, 308] on div "@if (TempData["SuccessMessage"] != null) { < div class = "alert alert-success" …" at bounding box center [442, 342] width 562 height 69
copy code "@if (TempData["SuccessMessage"] != null) { < div class = "alert alert-success" …"
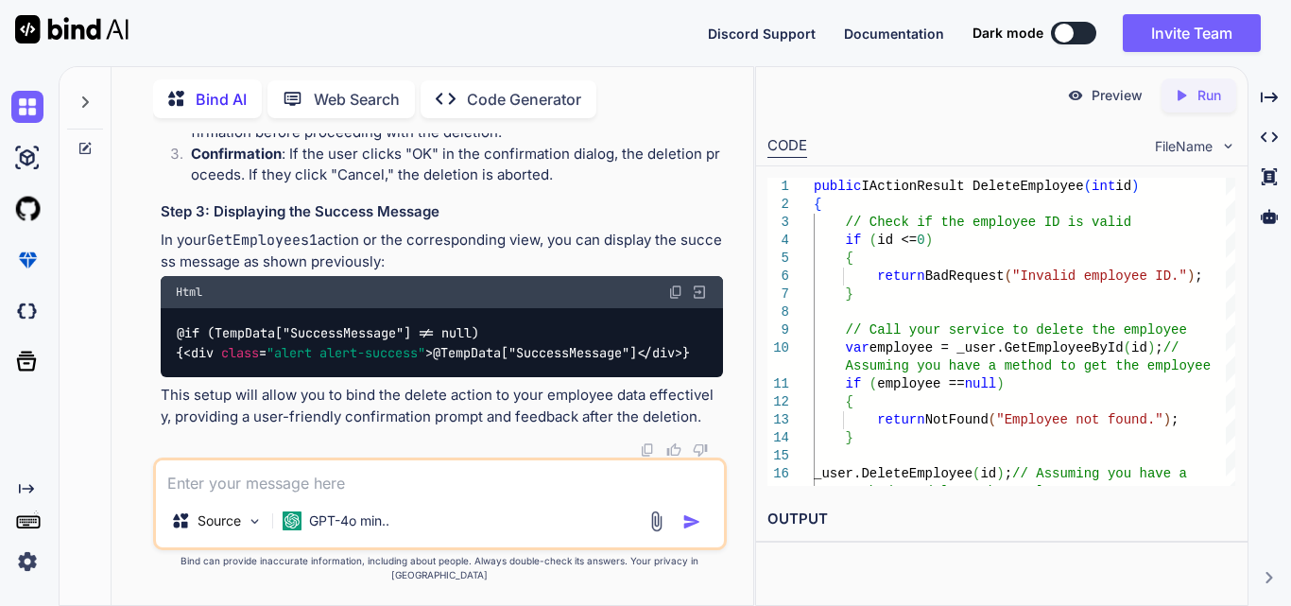
click at [334, 494] on textarea at bounding box center [440, 477] width 568 height 34
paste textarea "public IActionResult DeleteEmployee(int id) { var employee = _user.GetEmployeeB…"
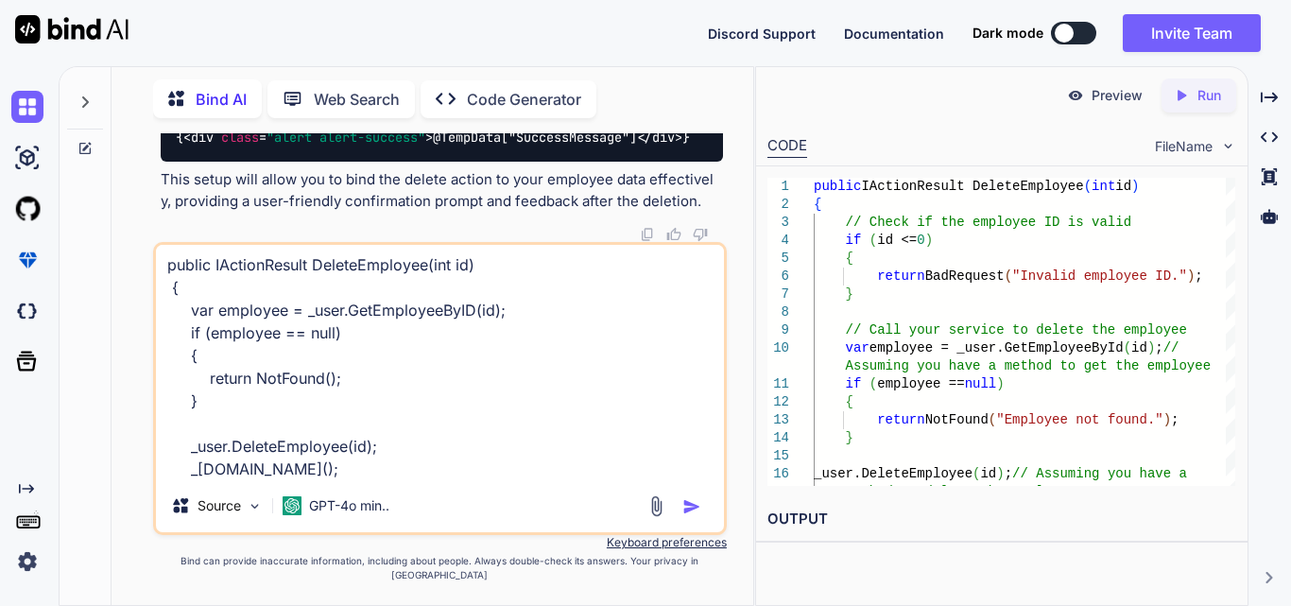
scroll to position [0, 0]
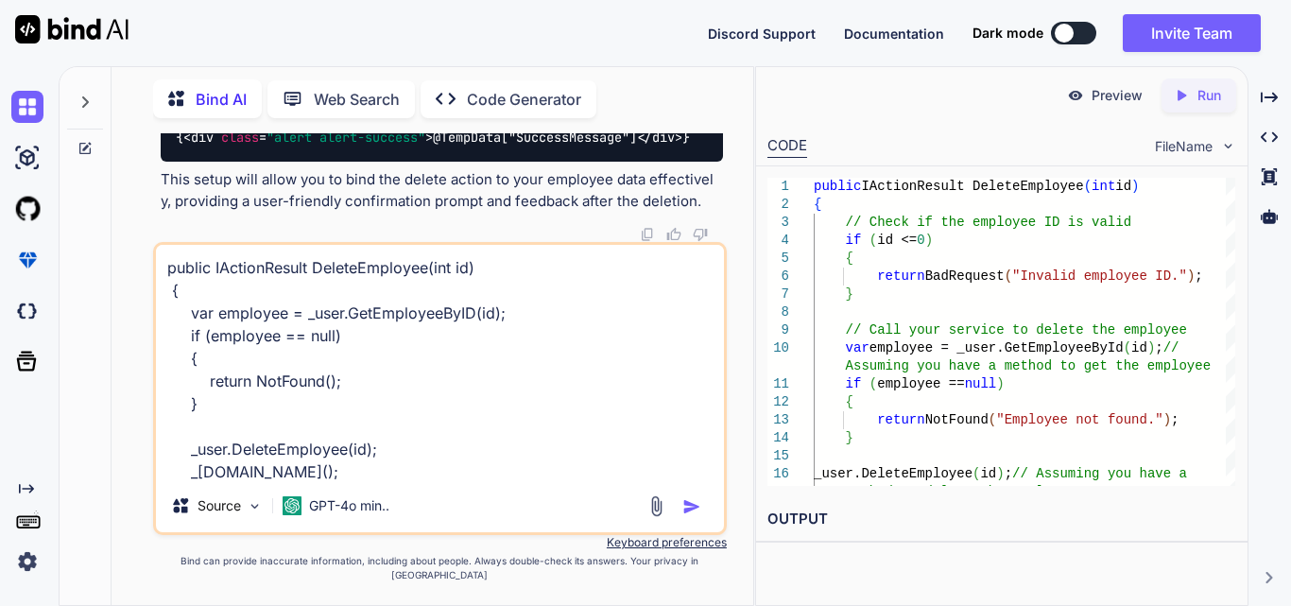
drag, startPoint x: 317, startPoint y: 492, endPoint x: 168, endPoint y: 272, distance: 266.0
click at [169, 274] on textarea "public IActionResult DeleteEmployee(int id) { var employee = _user.GetEmployeeB…" at bounding box center [440, 362] width 568 height 234
type textarea "return NoContent(); }"
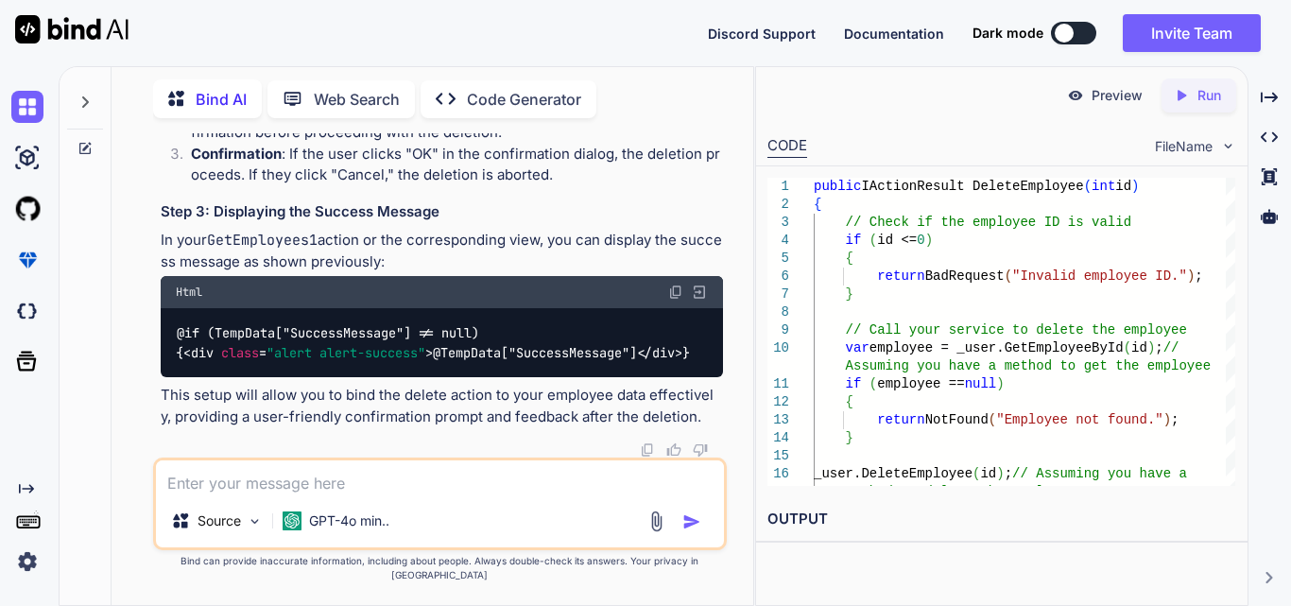
paste textarea "<a href="@Url.Action("DeleteEmployee", "User", new { id = [DOMAIN_NAME] })" tit…"
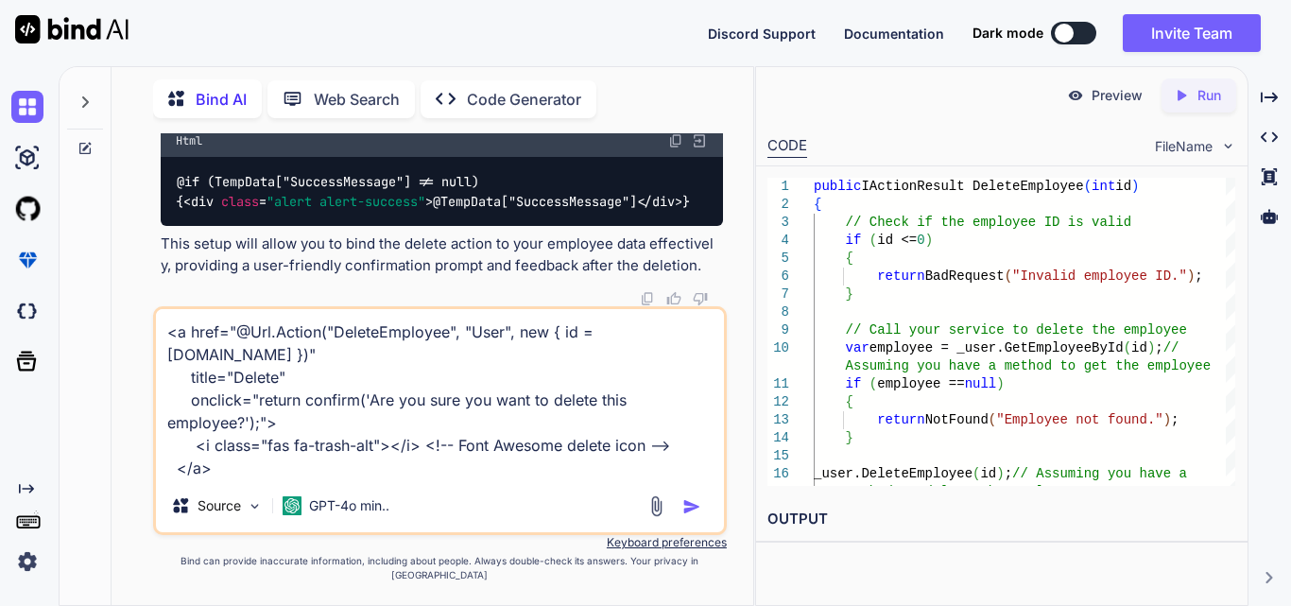
paste textarea "@{ ViewData["Title"] = "DeleteEmployee"; } @if (TempData["SuccessMessage"] != n…"
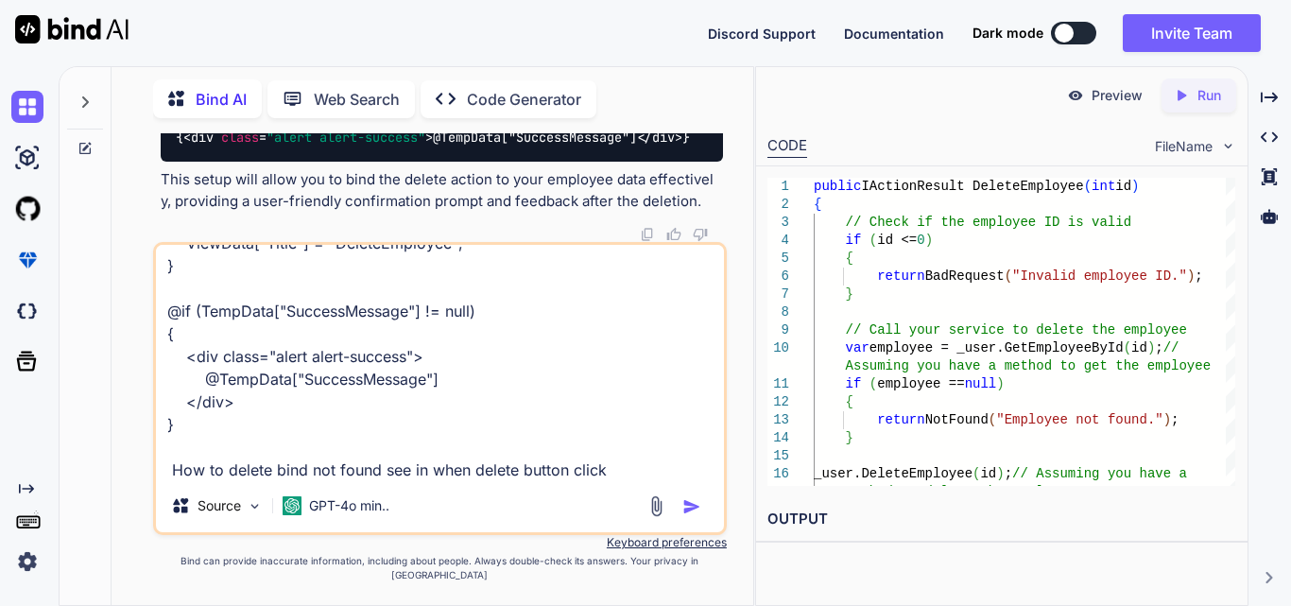
type textarea "<a href="@Url.Action("DeleteEmployee", "User", new { id = [DOMAIN_NAME] })" tit…"
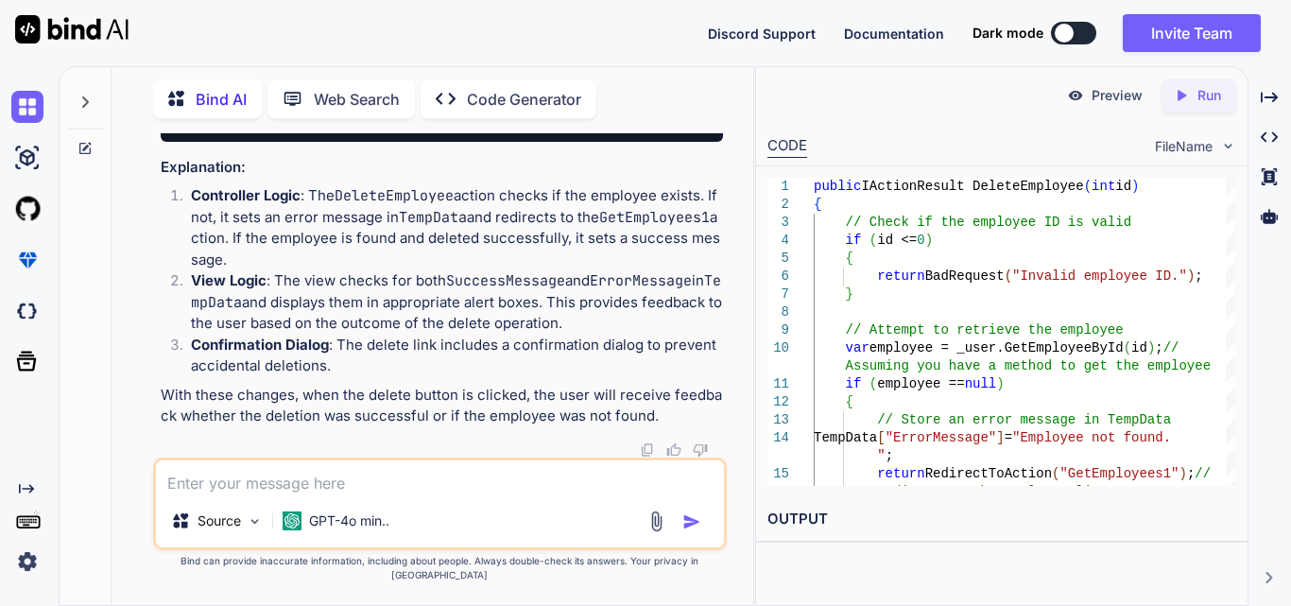
scroll to position [0, 143]
drag, startPoint x: 176, startPoint y: 214, endPoint x: 243, endPoint y: 296, distance: 106.1
copy code "< a href = "@Url.Action(" DeleteEmployee ", " User ", new { id = [DOMAIN_NAME] …"
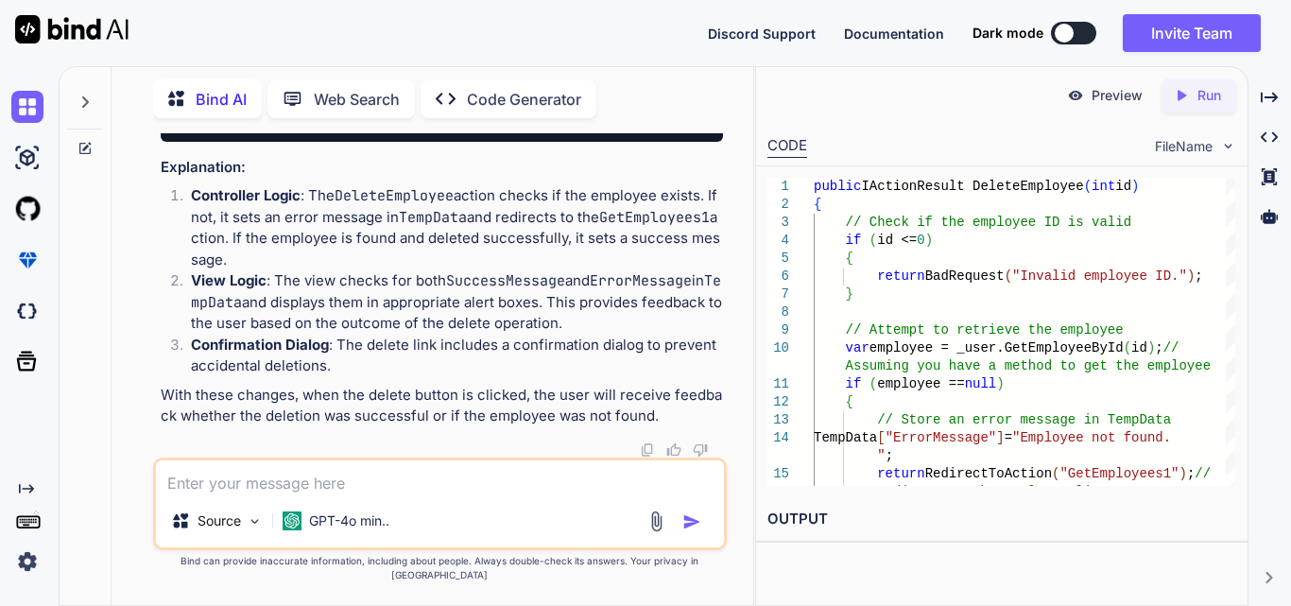
drag, startPoint x: 188, startPoint y: 369, endPoint x: 174, endPoint y: 241, distance: 129.3
copy code "public IActionResult DeleteEmployee ( int id ) { // Check if the employee ID is…"
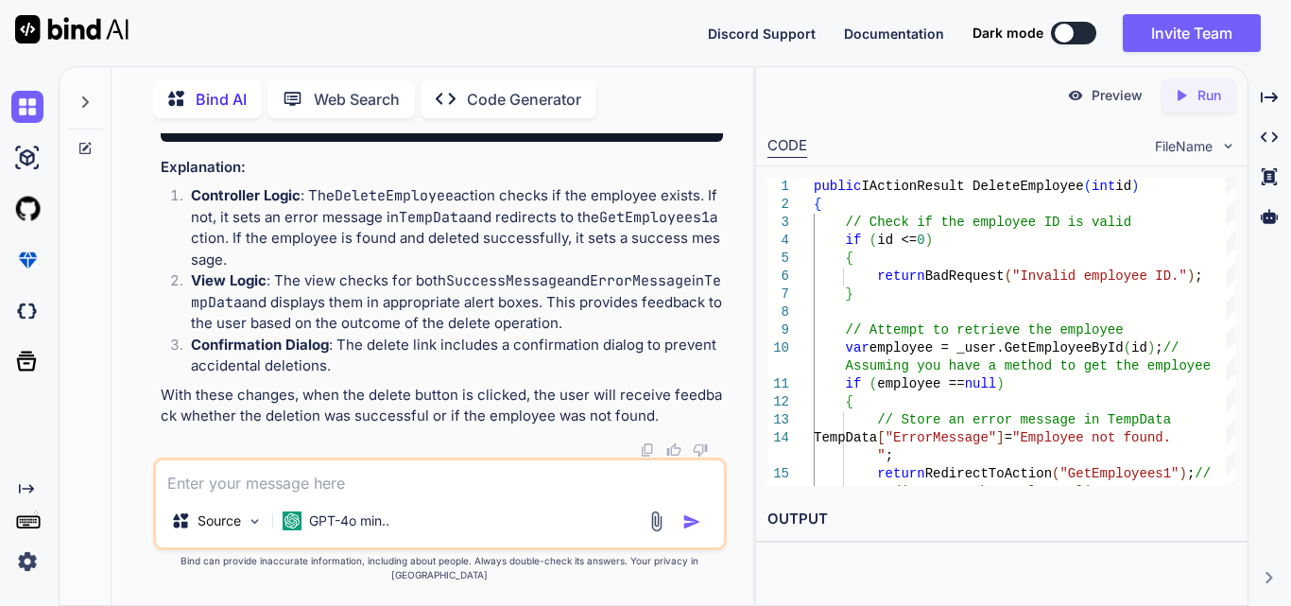
scroll to position [9593, 0]
drag, startPoint x: 163, startPoint y: 363, endPoint x: 250, endPoint y: 397, distance: 94.2
click at [298, 494] on textarea at bounding box center [440, 477] width 568 height 34
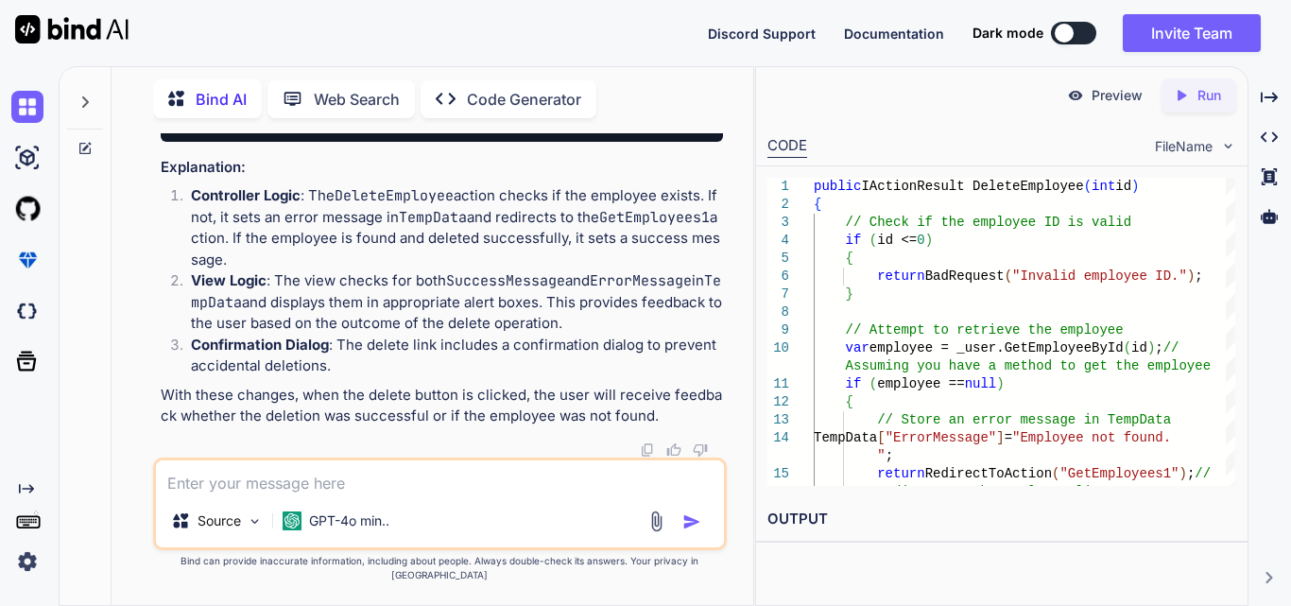
paste textarea "<a href="@Url.Action("DeleteEmployee", "User", new { id = [DOMAIN_NAME] })" tit…"
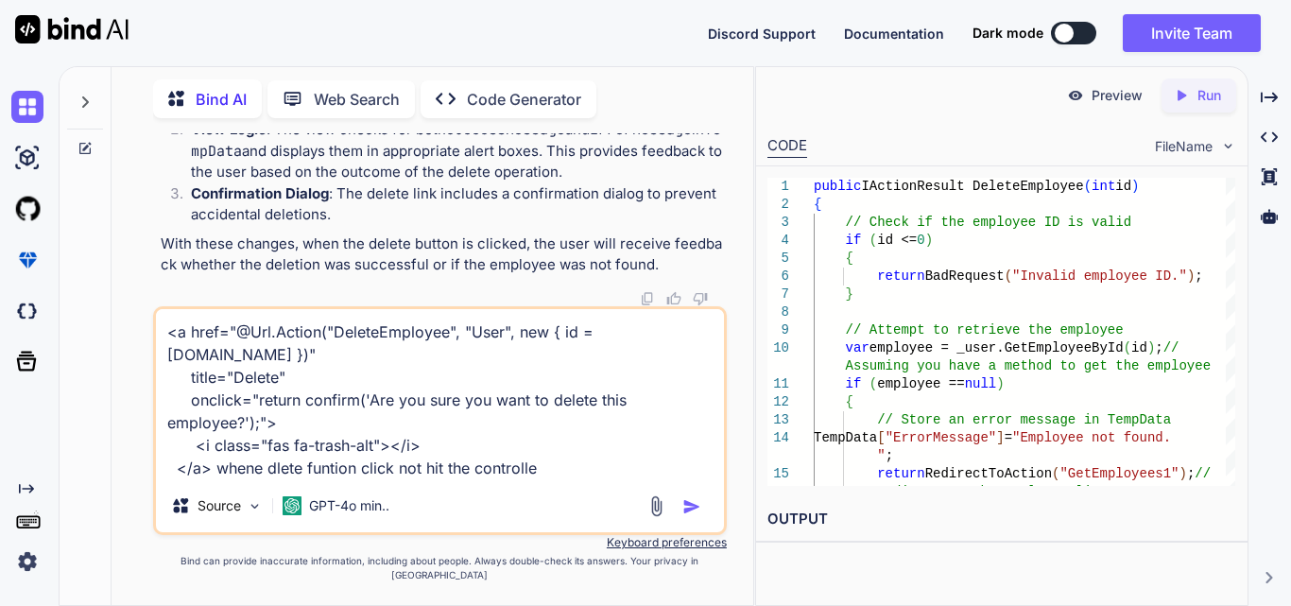
type textarea "<a href="@Url.Action("DeleteEmployee", "User", new { id = [DOMAIN_NAME] })" tit…"
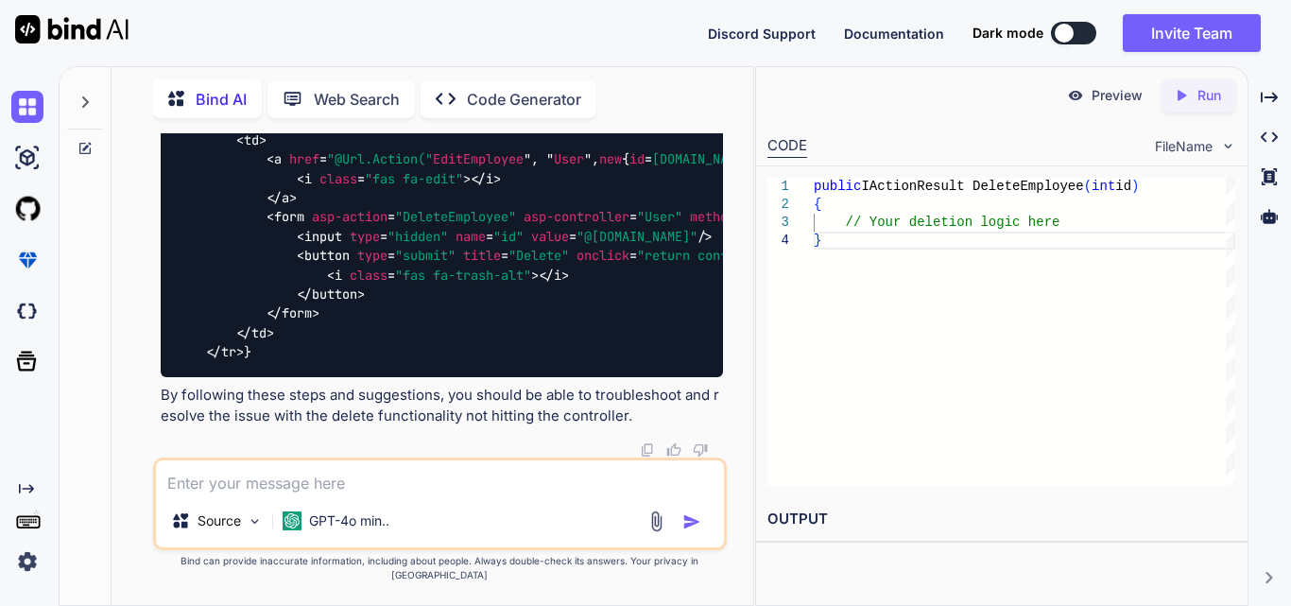
scroll to position [0, 0]
drag, startPoint x: 235, startPoint y: 393, endPoint x: 168, endPoint y: 302, distance: 112.8
click at [285, 494] on textarea at bounding box center [440, 477] width 568 height 34
paste textarea "<a href="@Url.Action("DeleteEmployee", "User", new { id = [DOMAIN_NAME] })" tit…"
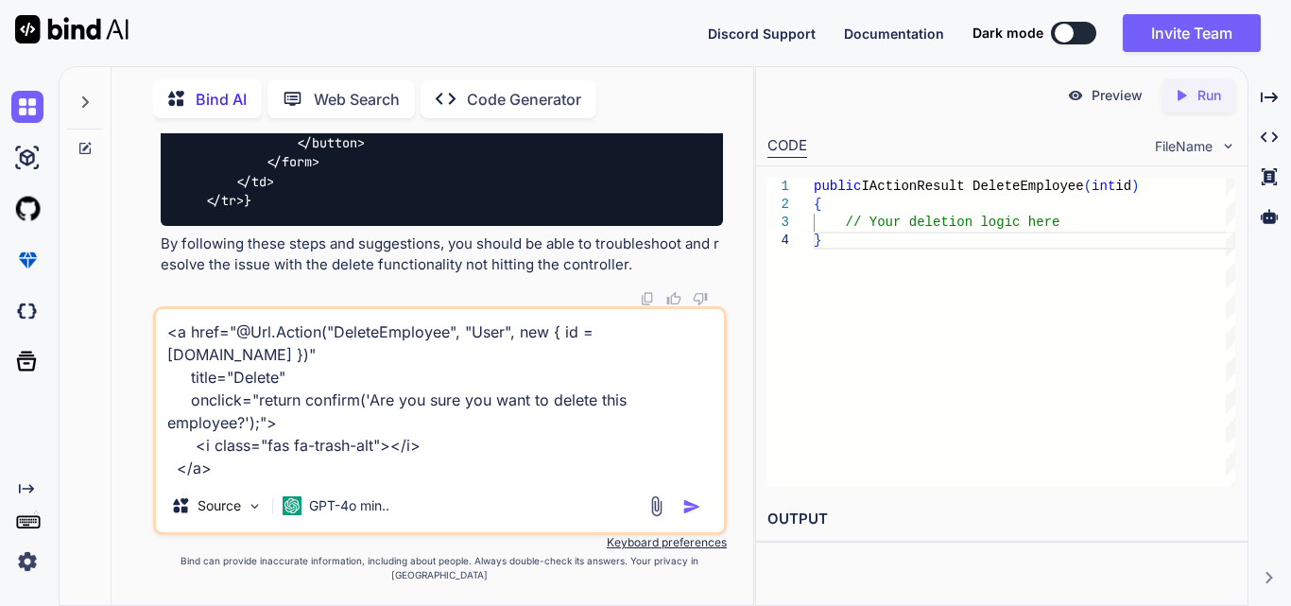
scroll to position [11830, 0]
type textarea "<a href="@Url.Action("DeleteEmployee", "User", new { id = [DOMAIN_NAME] })" tit…"
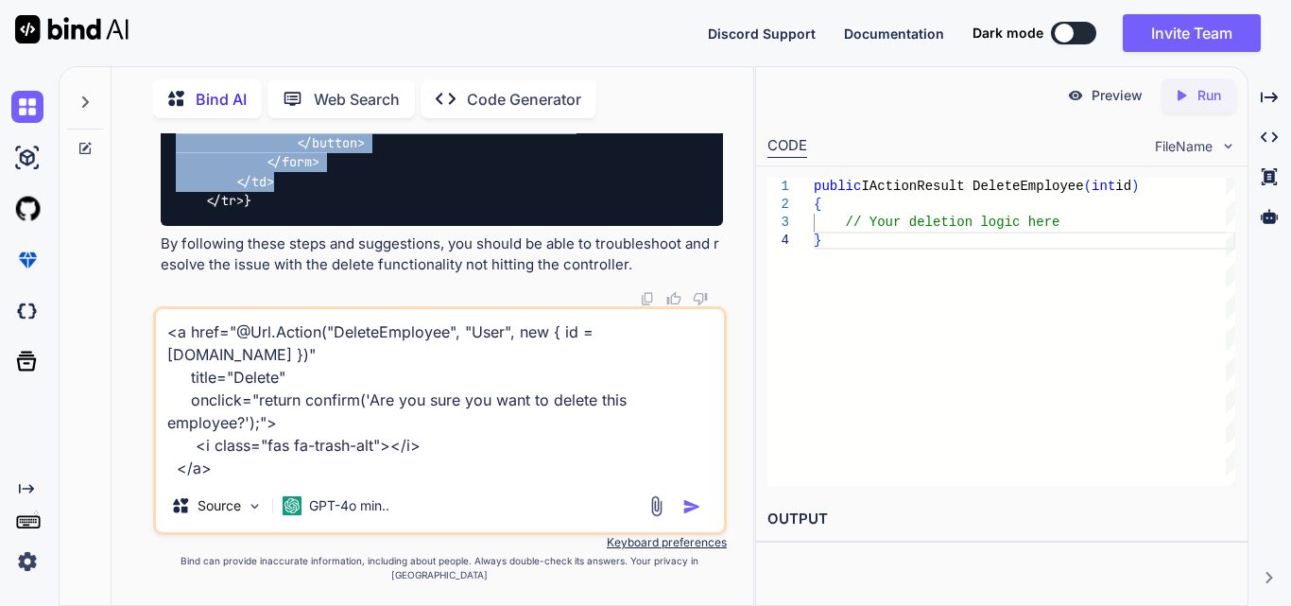
scroll to position [11924, 0]
drag, startPoint x: 264, startPoint y: 218, endPoint x: 330, endPoint y: 225, distance: 66.5
click at [330, 225] on div "@foreach (var employee in Model) // Assuming Model is a list of employees { < t…" at bounding box center [442, 57] width 562 height 338
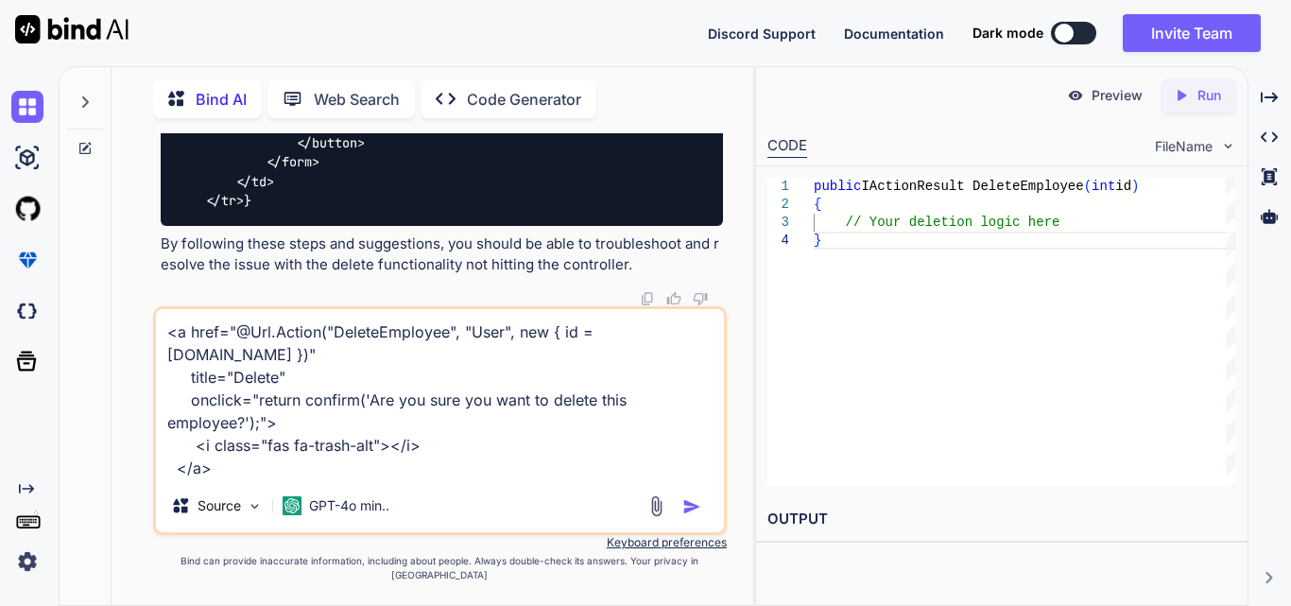
click at [359, 479] on textarea "<a href="@Url.Action("DeleteEmployee", "User", new { id = [DOMAIN_NAME] })" tit…" at bounding box center [440, 394] width 568 height 170
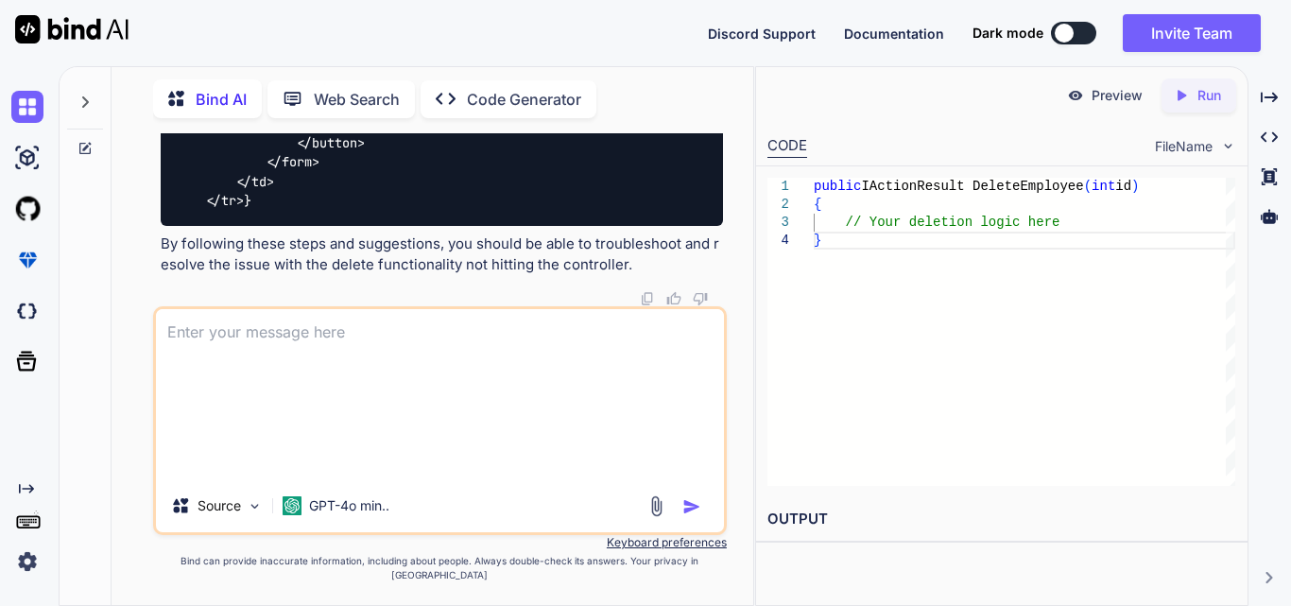
scroll to position [11851, 0]
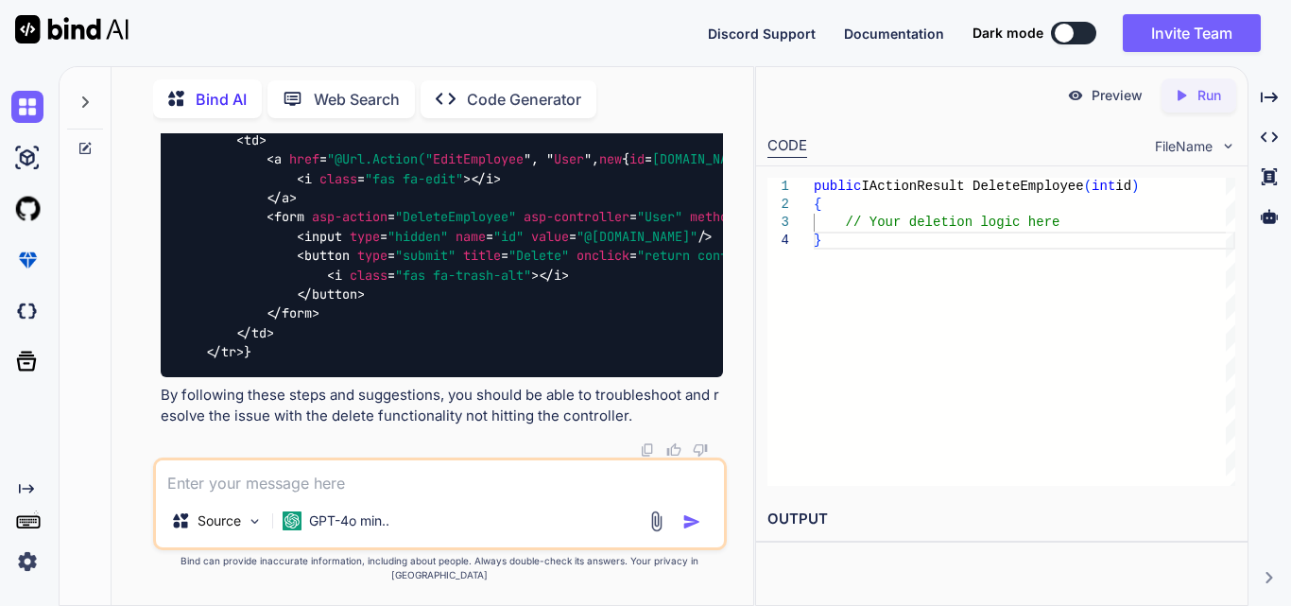
paste textarea "<table class="table"> <thead> <tr> <th>Name</th> <th>Designation</th> <th>Addre…"
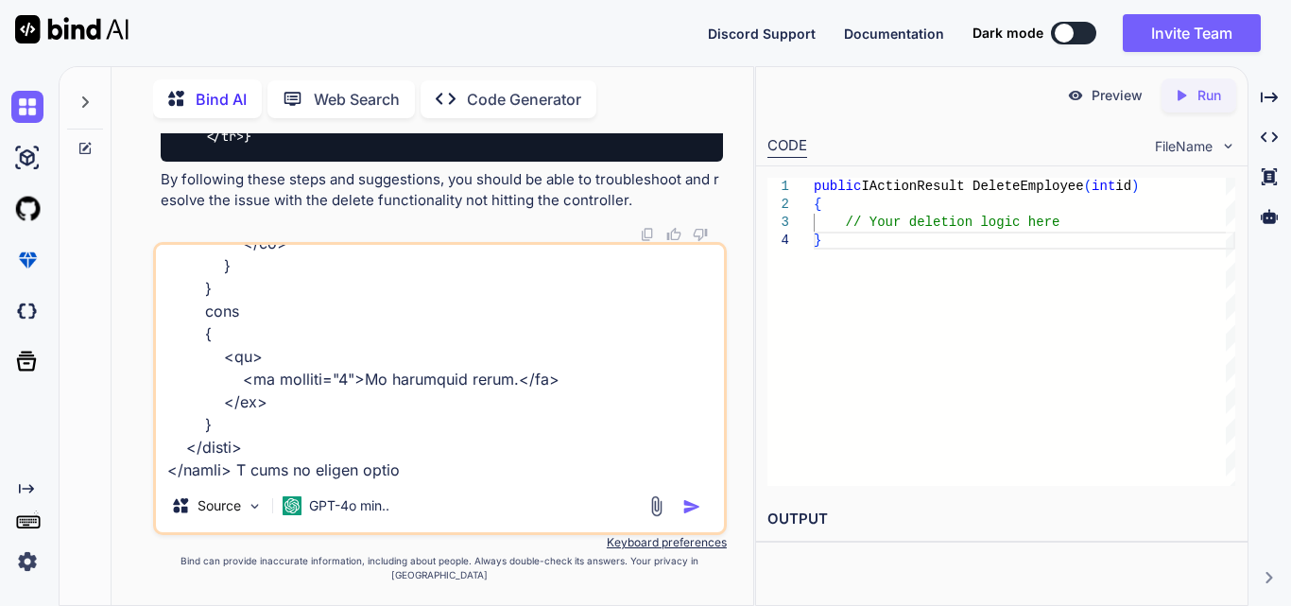
type textarea "<table class="table"> <thead> <tr> <th>Name</th> <th>Designation</th> <th>Addre…"
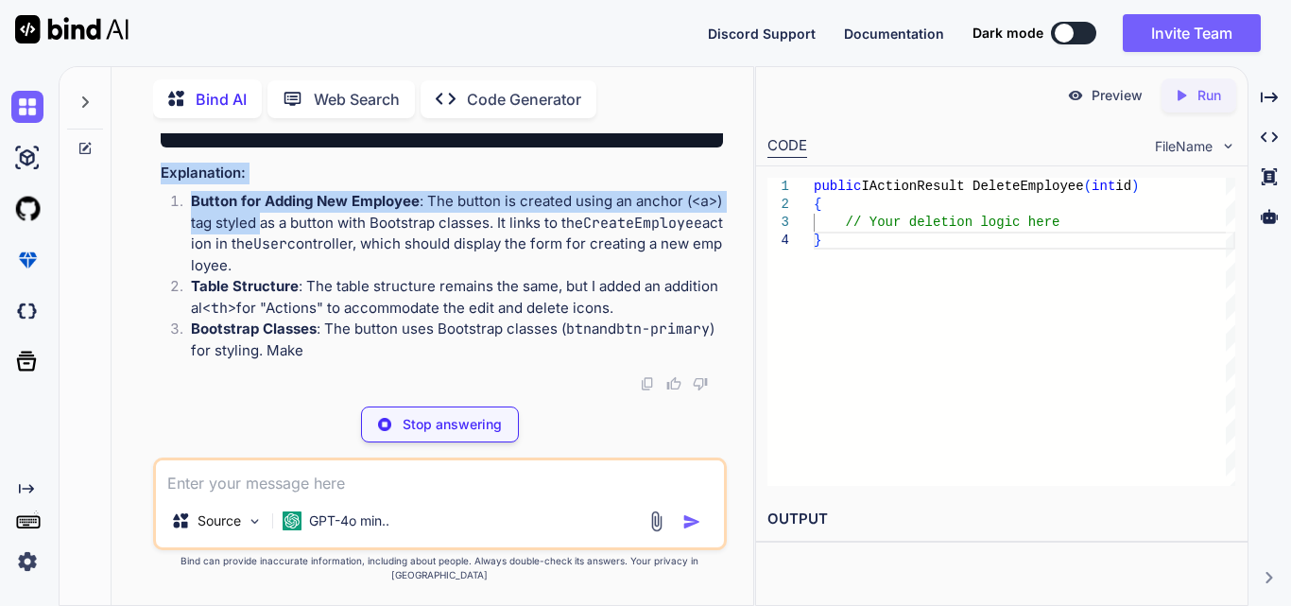
scroll to position [13652, 0]
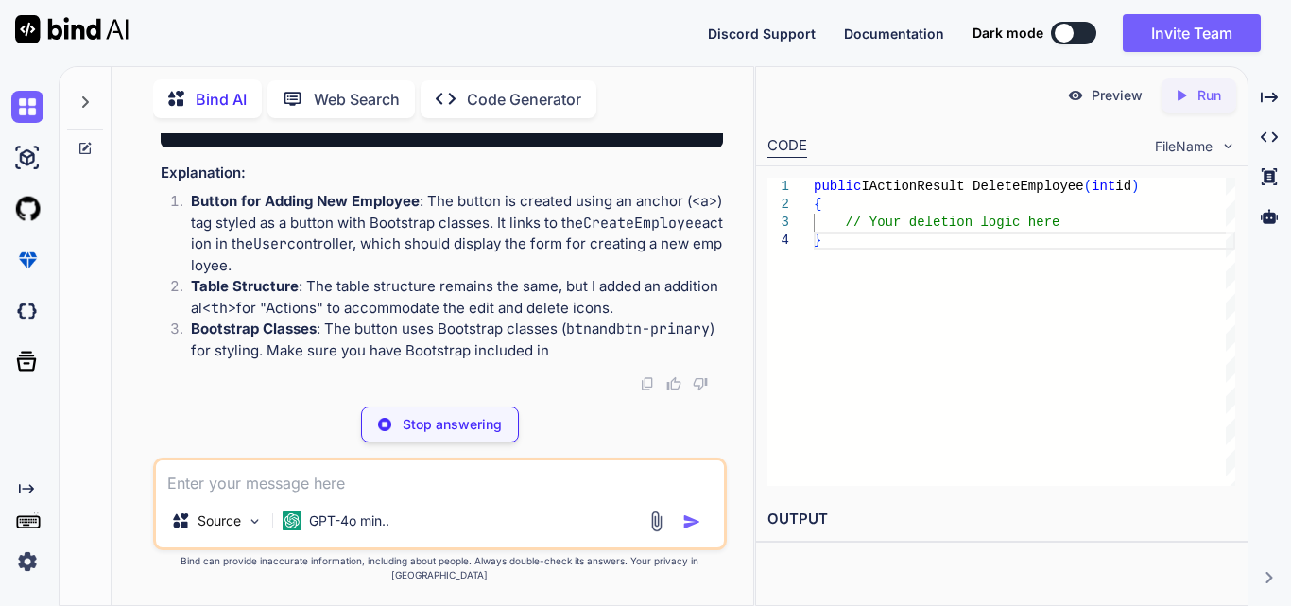
drag, startPoint x: 175, startPoint y: 283, endPoint x: 247, endPoint y: 205, distance: 106.3
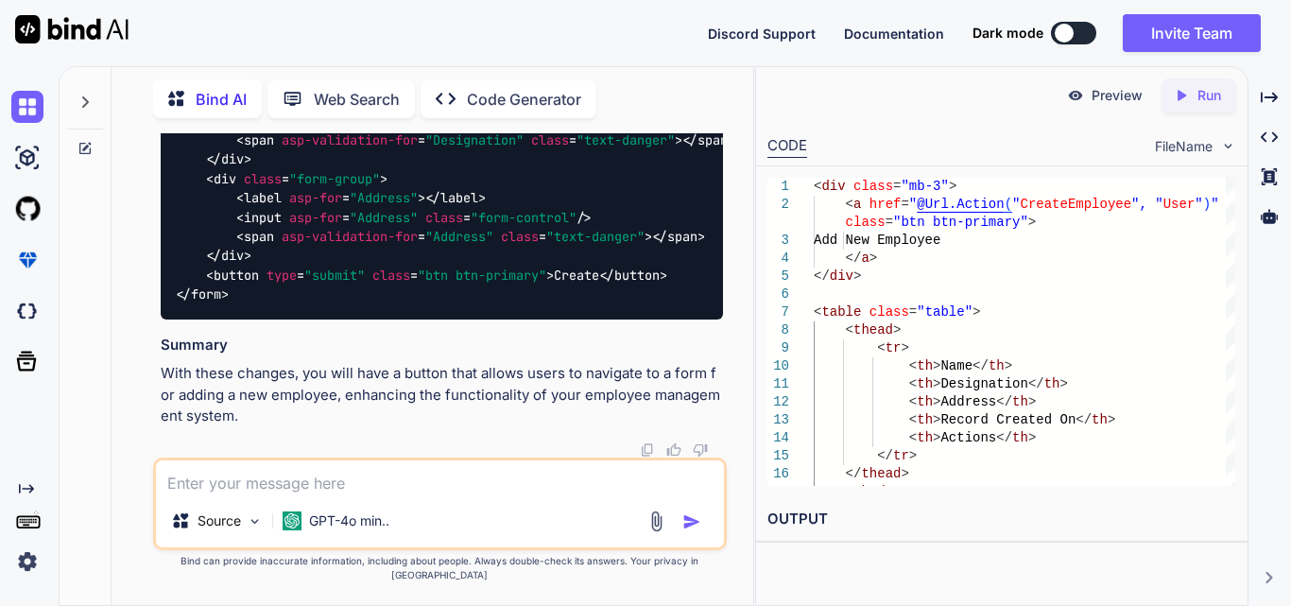
click at [322, 492] on textarea at bounding box center [440, 477] width 568 height 34
paste textarea "<div class="form-group"> <label asp-for="@Model.RecordCreatedOn" class="col-sm-…"
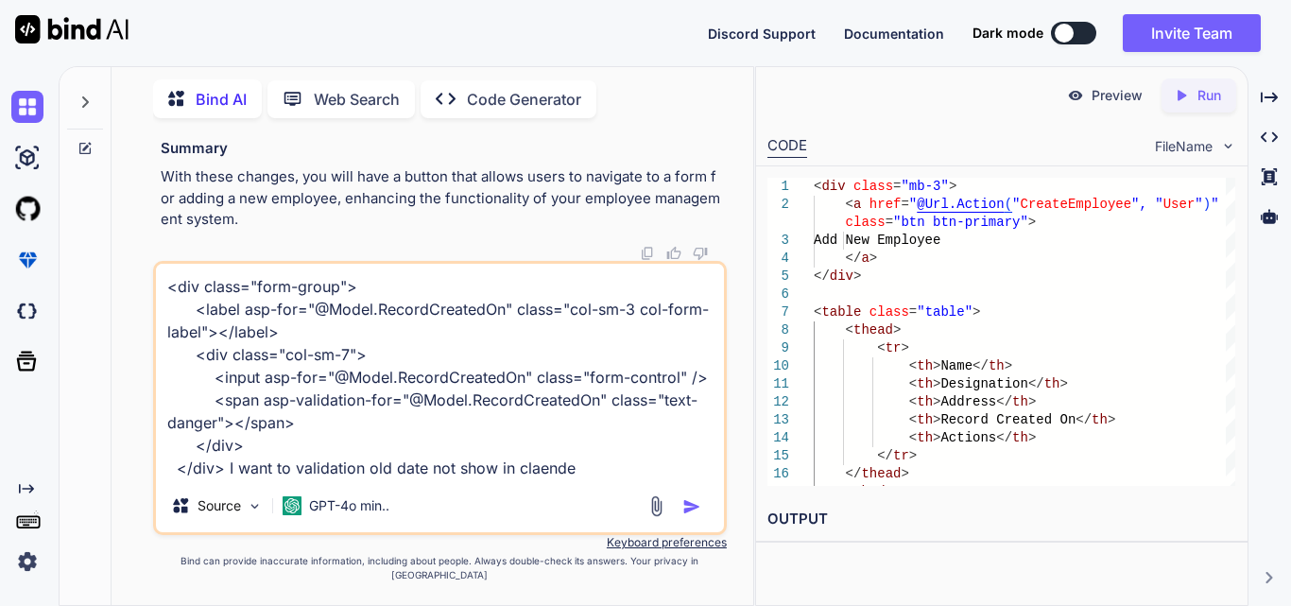
type textarea "<div class="form-group"> <label asp-for="@Model.RecordCreatedOn" class="col-sm-…"
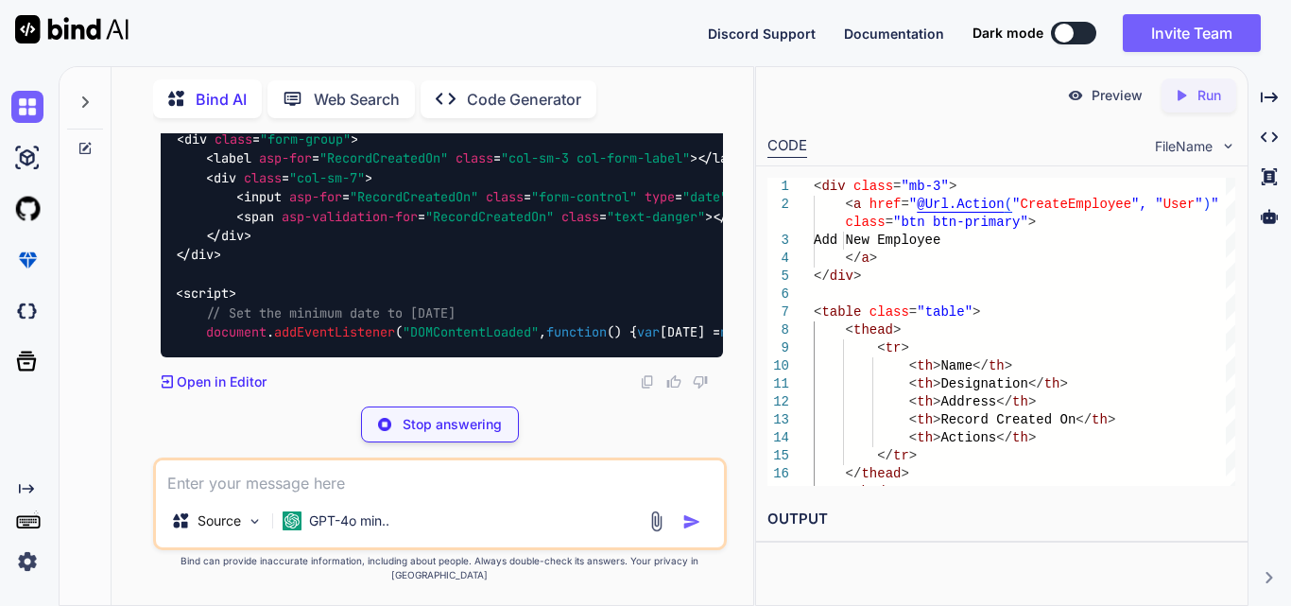
scroll to position [15305, 0]
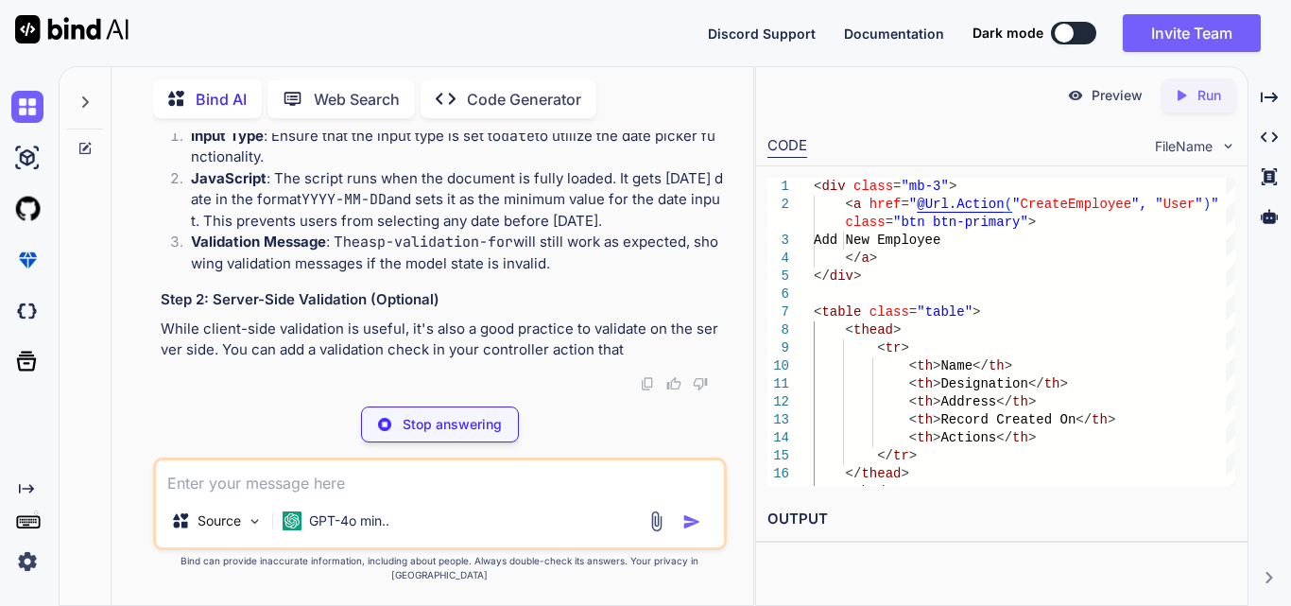
drag, startPoint x: 224, startPoint y: 374, endPoint x: 160, endPoint y: 262, distance: 129.5
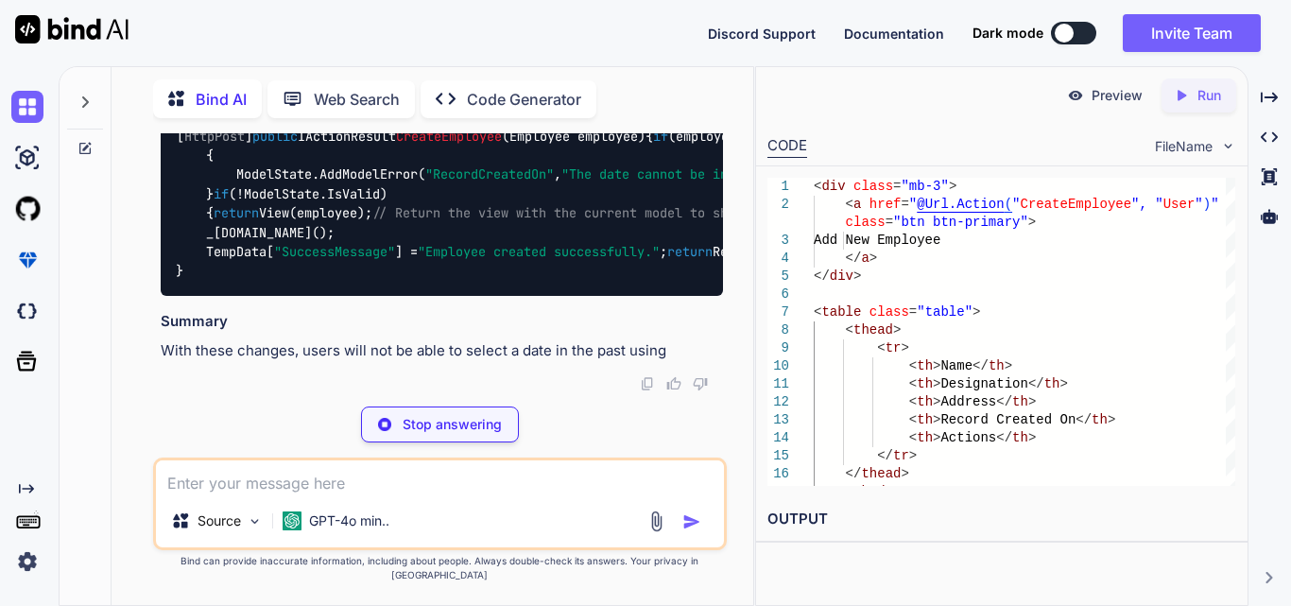
drag, startPoint x: 255, startPoint y: 332, endPoint x: 163, endPoint y: 248, distance: 124.4
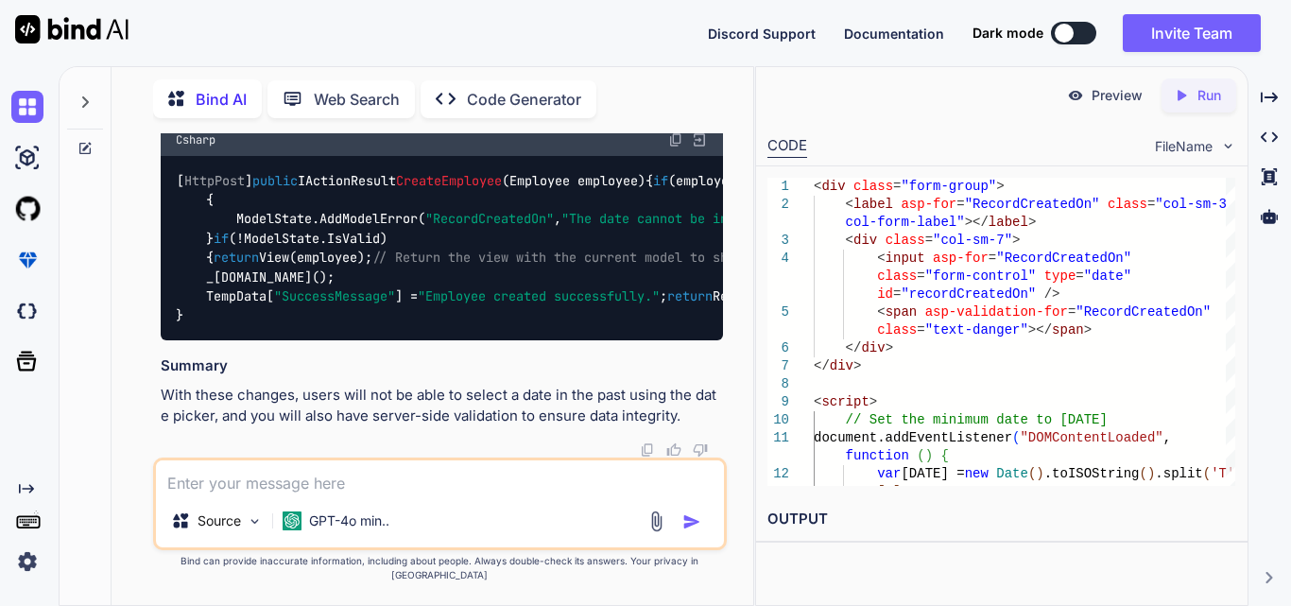
click at [286, 485] on textarea at bounding box center [440, 477] width 568 height 34
click at [401, 494] on textarea at bounding box center [440, 477] width 568 height 34
paste textarea "[Required] [Display(Name = "Designation")] public string? Designation { get; se…"
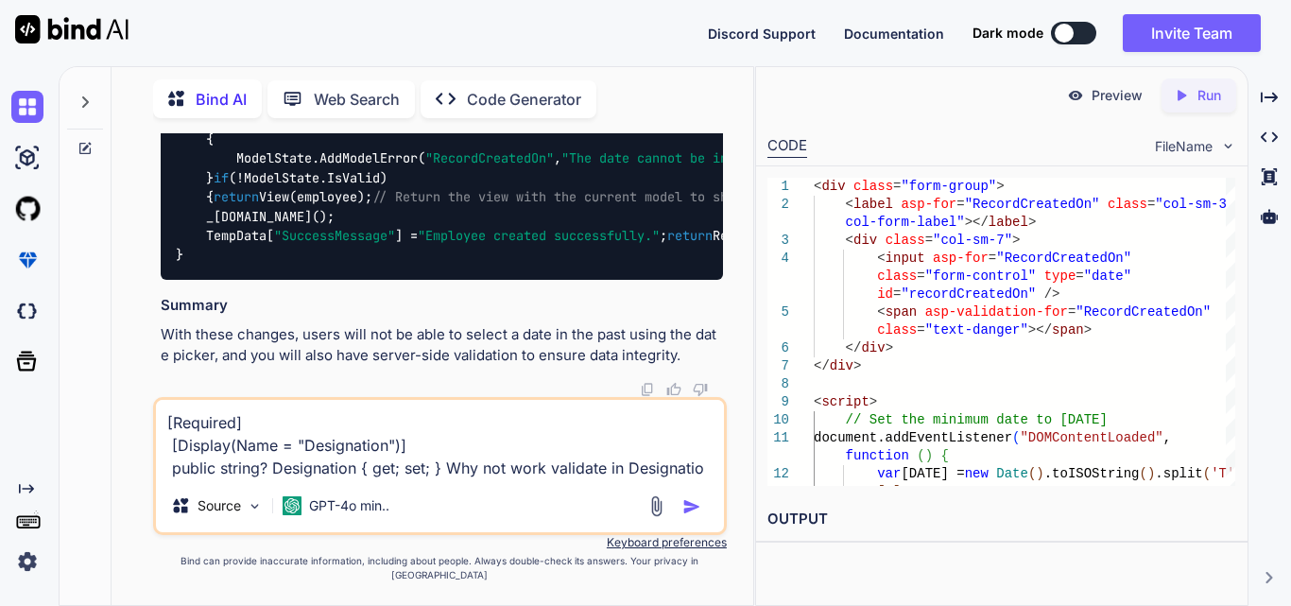
type textarea "[Required] [Display(Name = "Designation")] public string? Designation { get; se…"
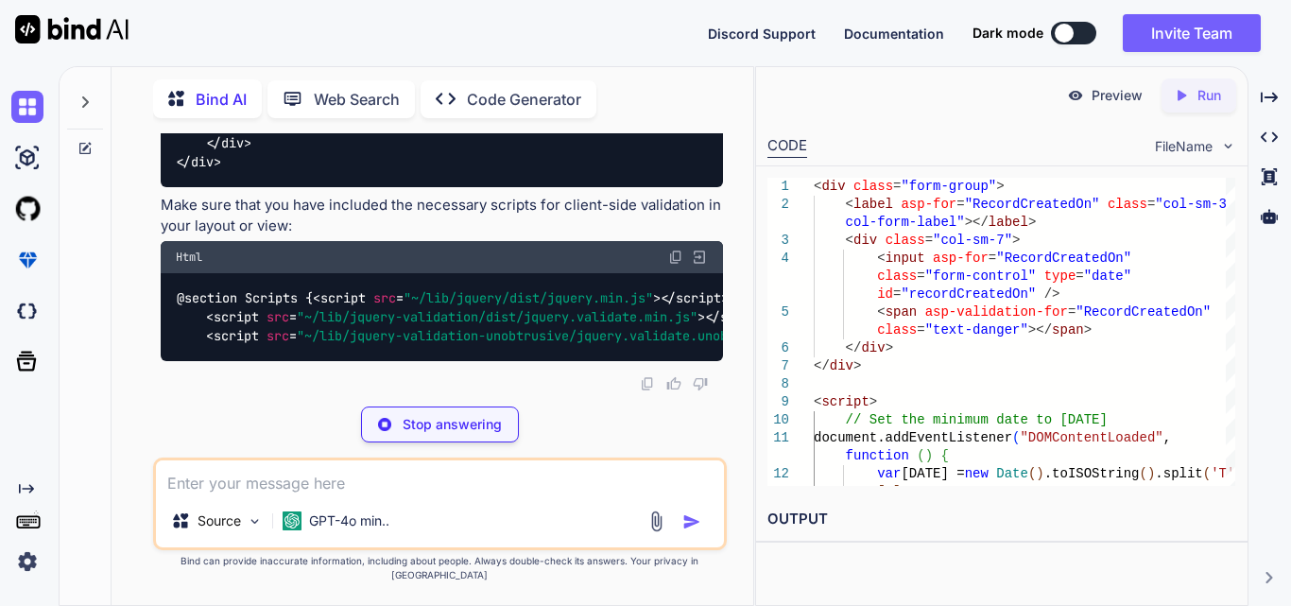
scroll to position [17309, 0]
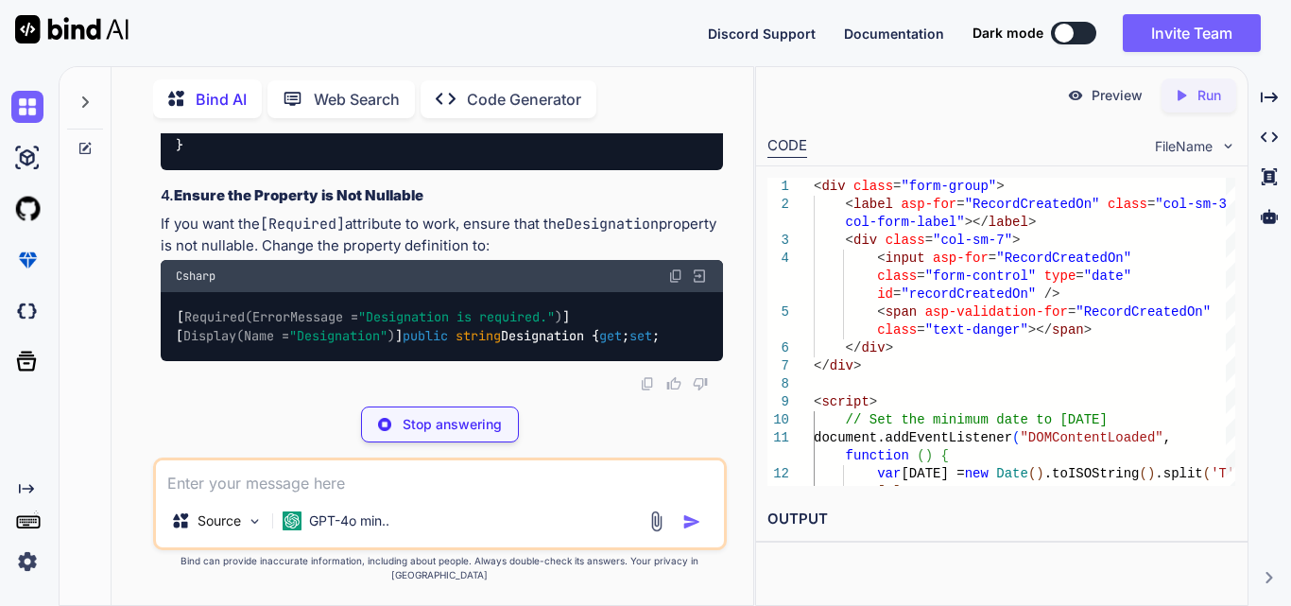
drag, startPoint x: 227, startPoint y: 366, endPoint x: 170, endPoint y: 252, distance: 126.8
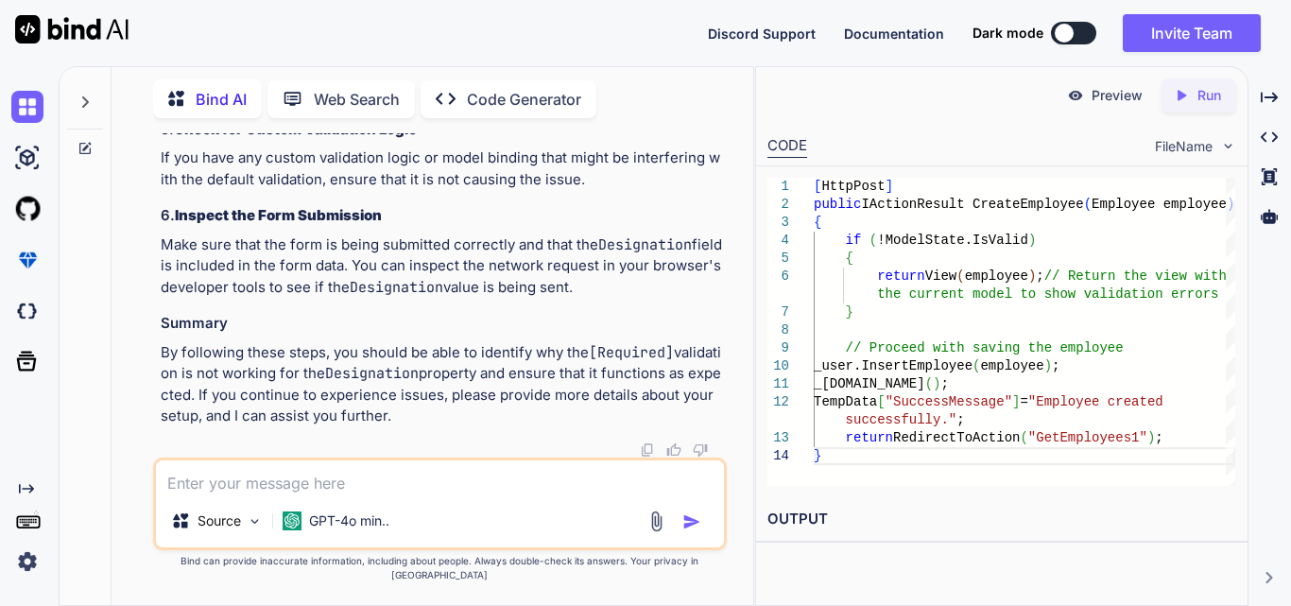
click at [214, 494] on textarea at bounding box center [440, 477] width 568 height 34
paste textarea "public class Employee { [Key] public int Id { get; set; } [Required] [Display(N…"
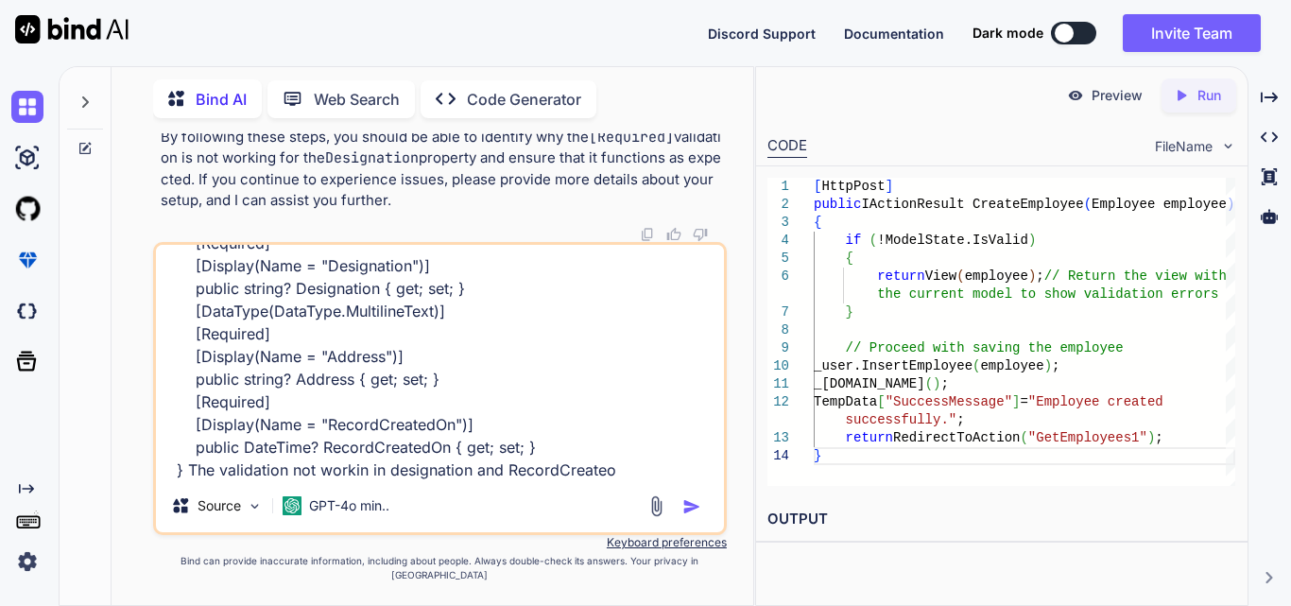
type textarea "public class Employee { [Key] public int Id { get; set; } [Required] [Display(N…"
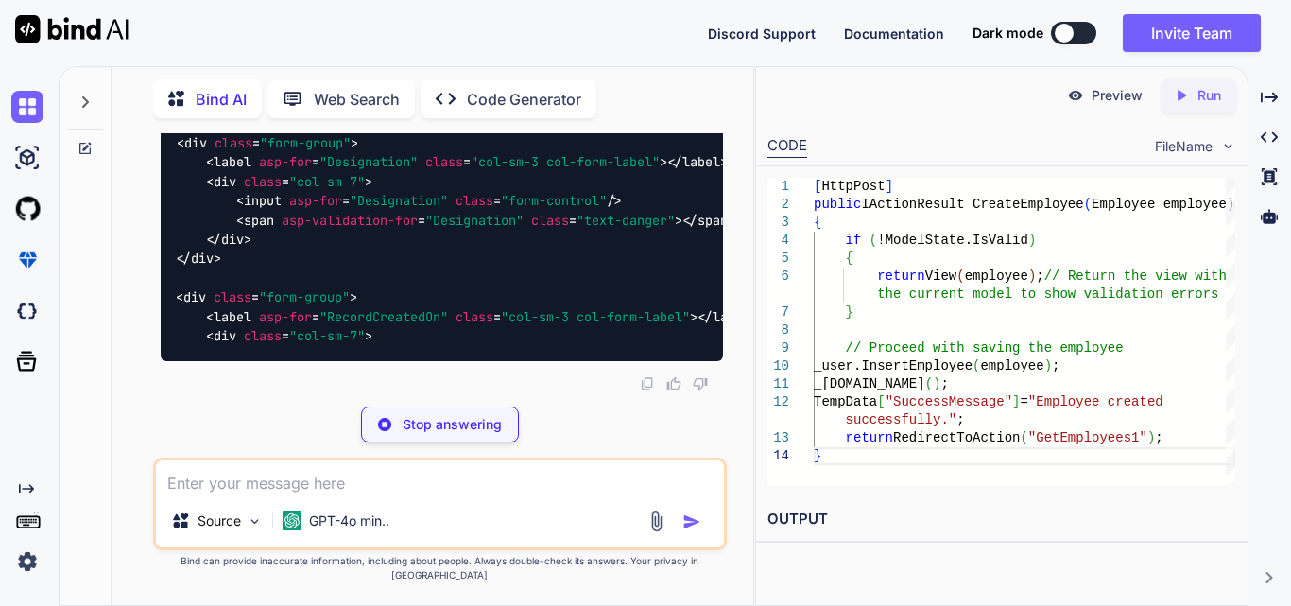
scroll to position [19105, 0]
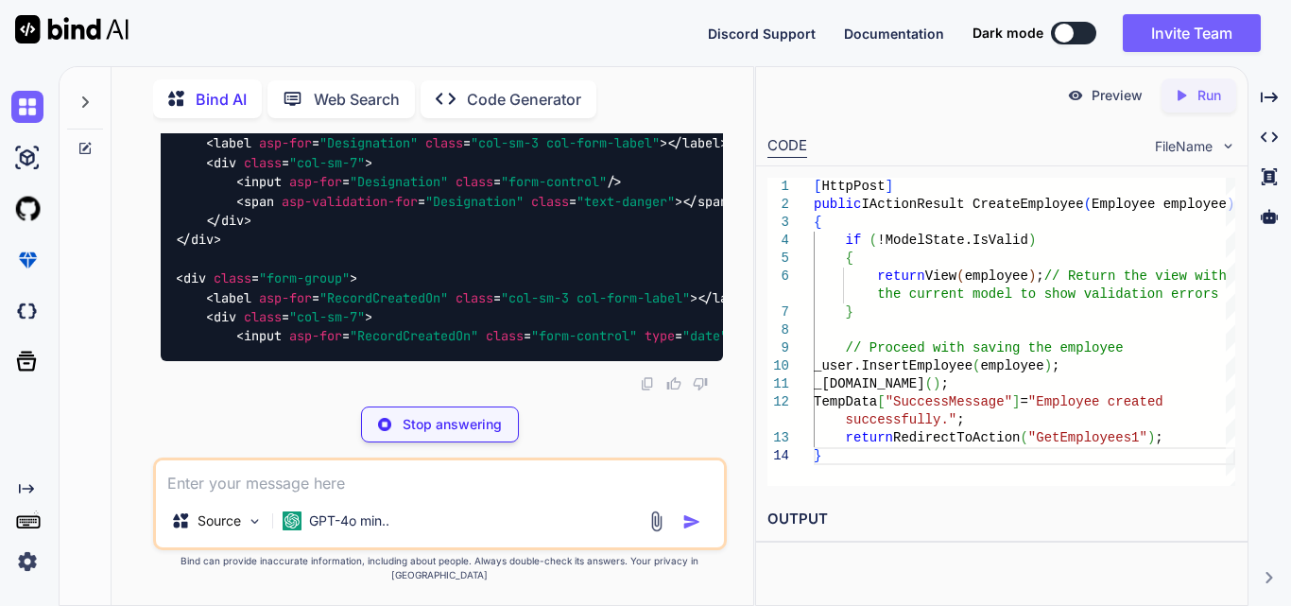
drag, startPoint x: 183, startPoint y: 370, endPoint x: 179, endPoint y: 204, distance: 166.4
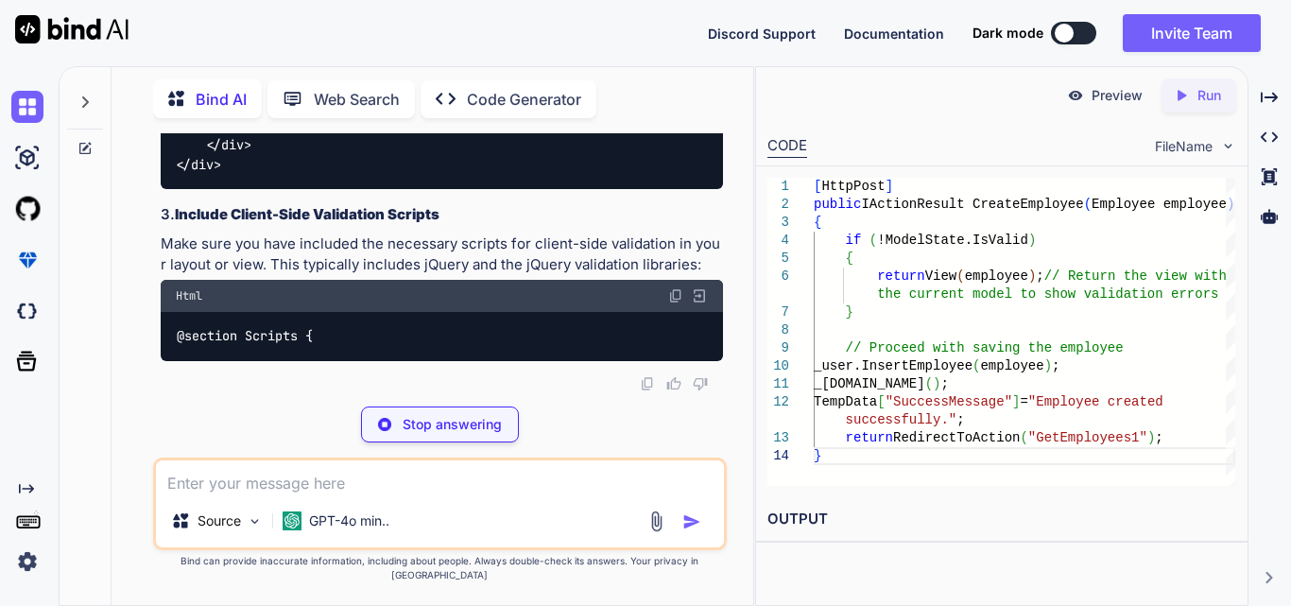
scroll to position [19388, 0]
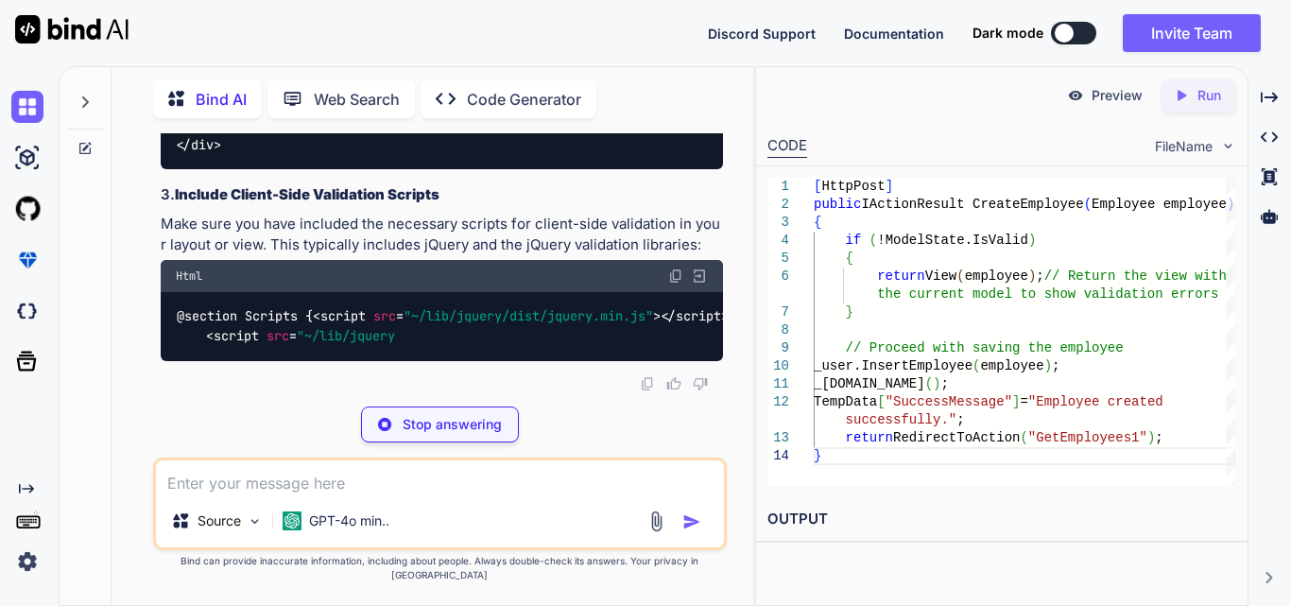
drag, startPoint x: 197, startPoint y: 191, endPoint x: 488, endPoint y: 281, distance: 304.6
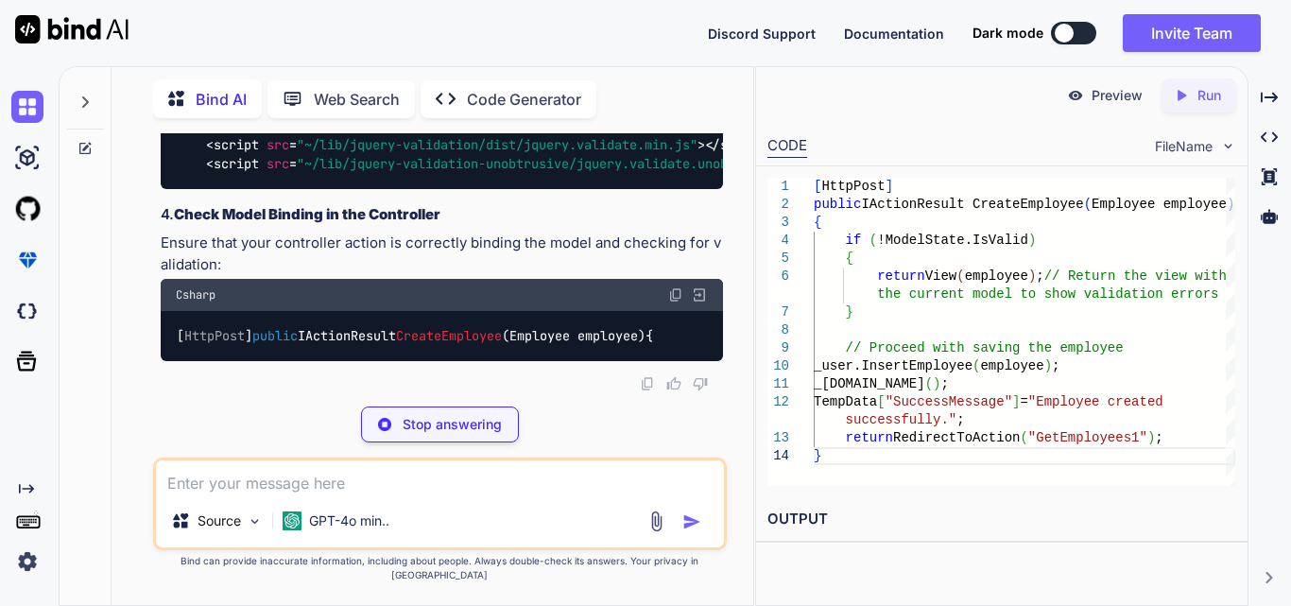
scroll to position [19294, 0]
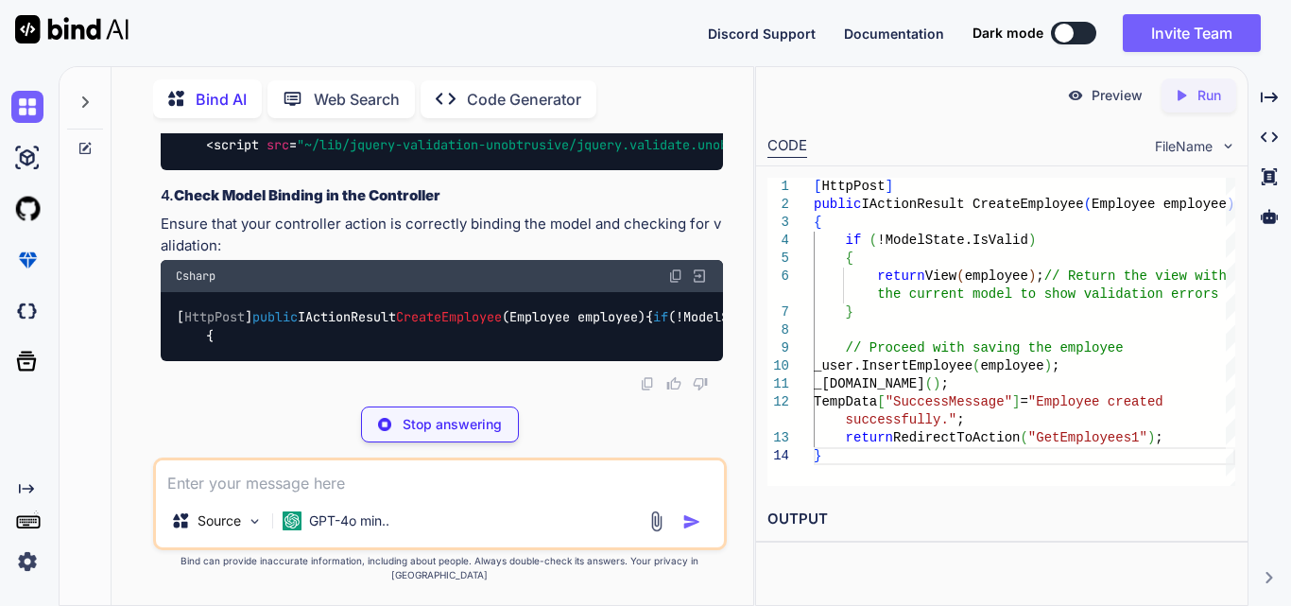
drag, startPoint x: 169, startPoint y: 251, endPoint x: 207, endPoint y: 372, distance: 126.7
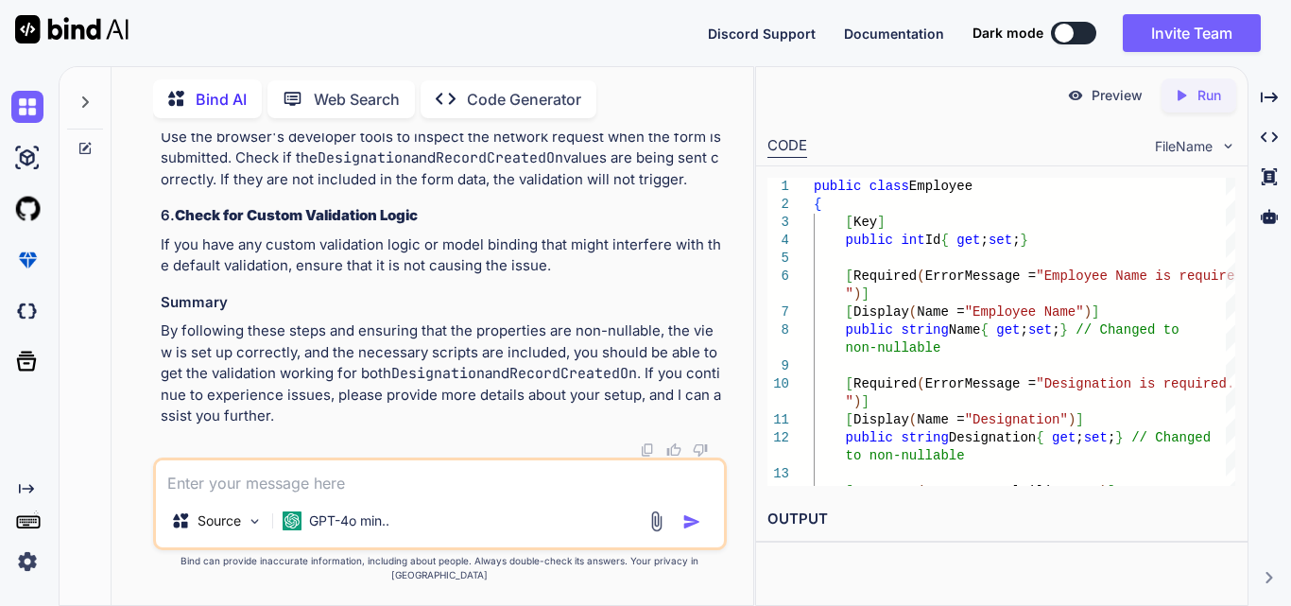
click at [180, 494] on textarea at bounding box center [440, 477] width 568 height 34
paste textarea "public class Employee { [Key] public int Id { get; set; } [Required(ErrorMessag…"
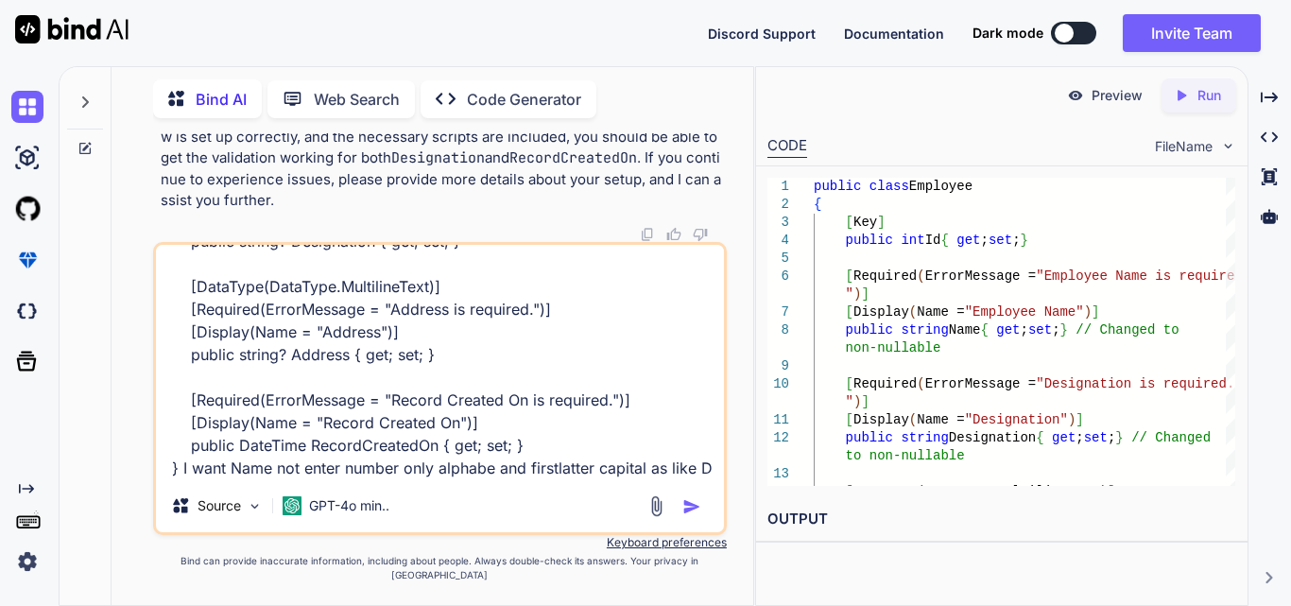
scroll to position [297, 0]
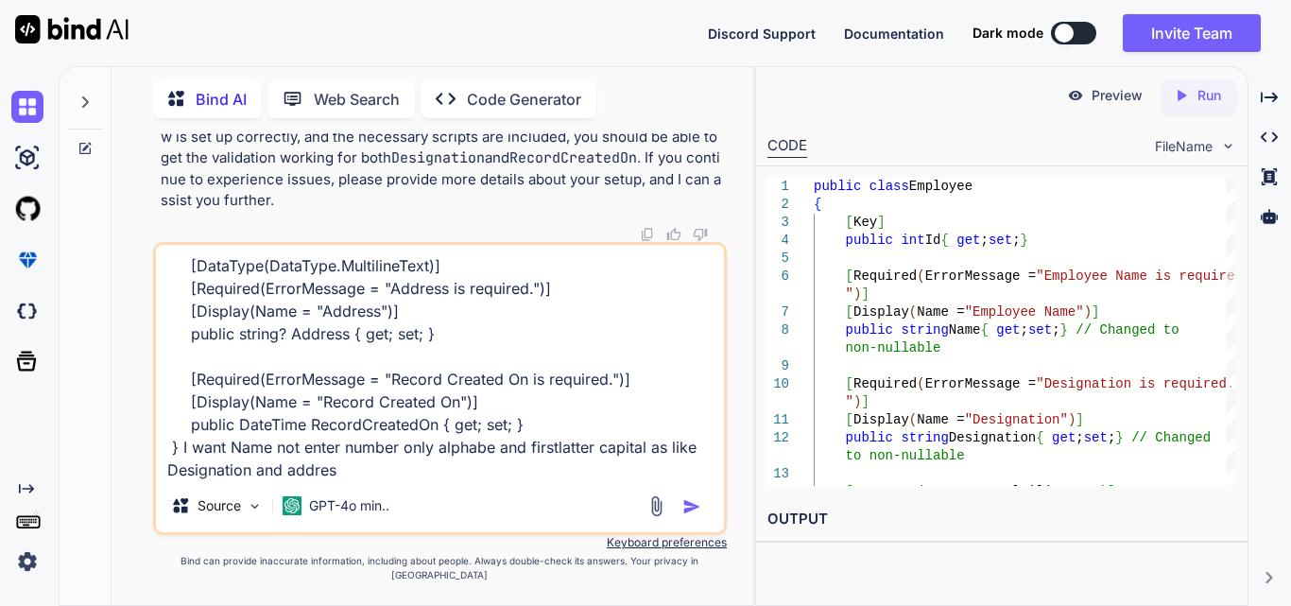
type textarea "public class Employee { [Key] public int Id { get; set; } [Required(ErrorMessag…"
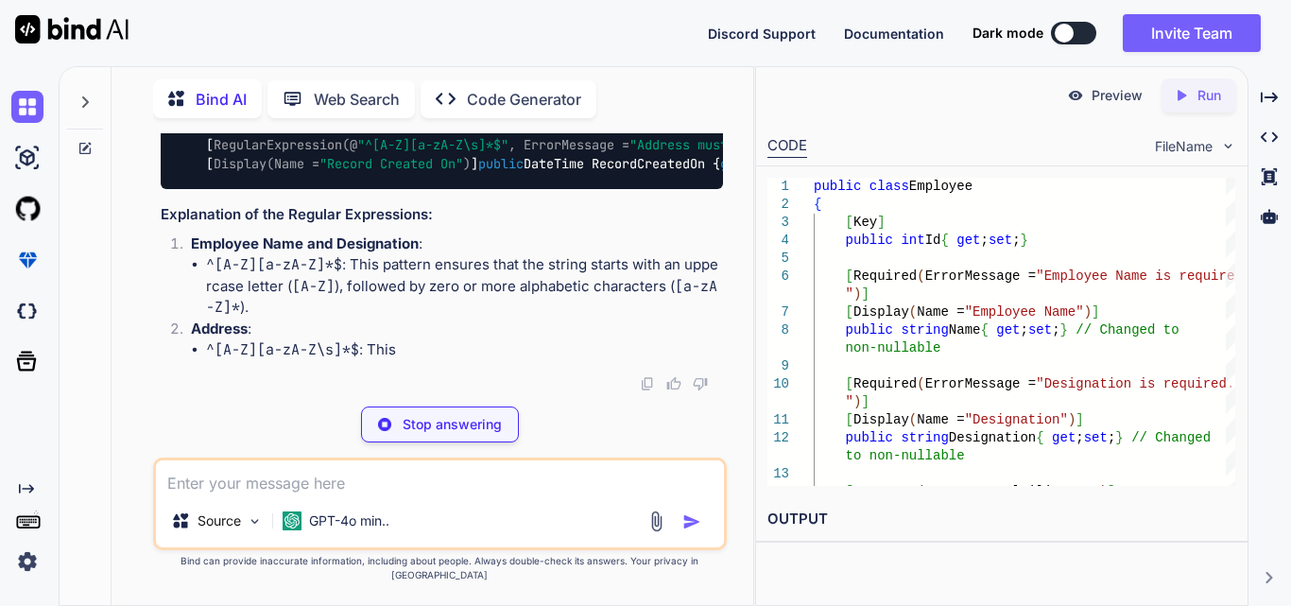
scroll to position [21953, 0]
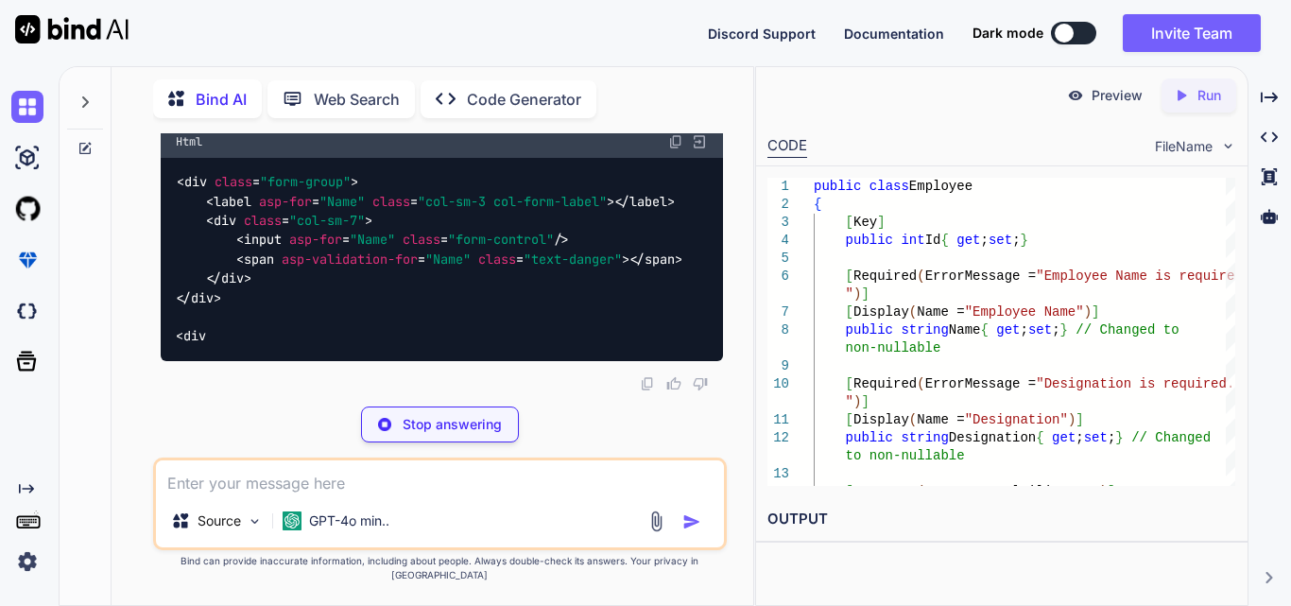
drag, startPoint x: 199, startPoint y: 169, endPoint x: 426, endPoint y: 321, distance: 273.1
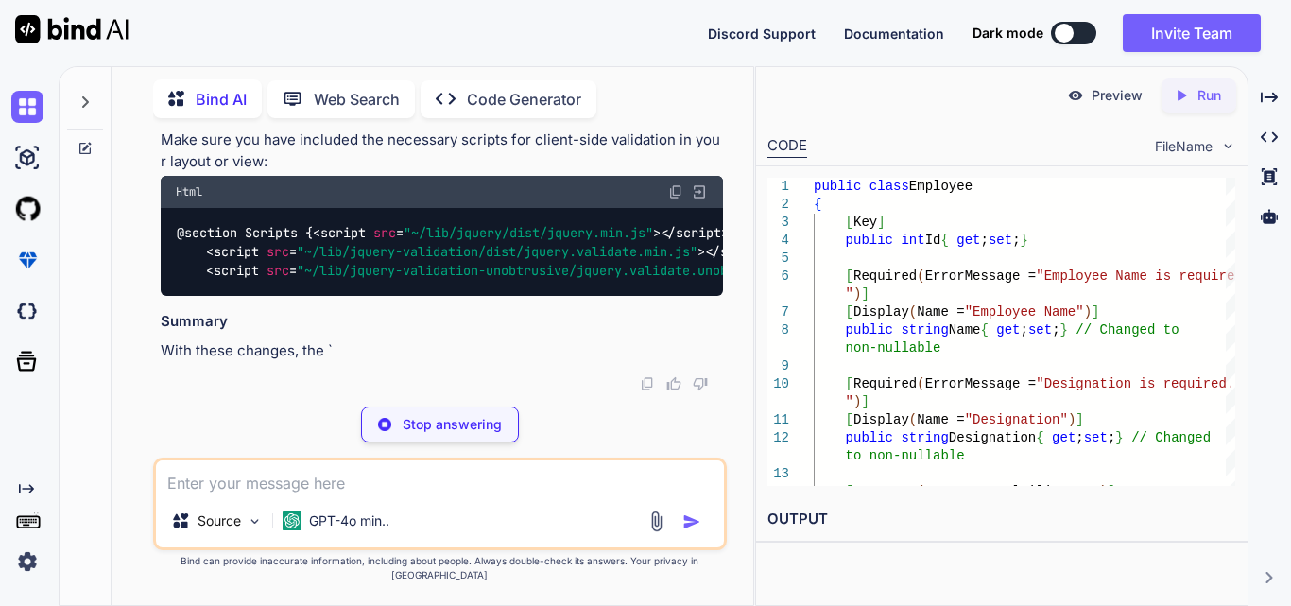
scroll to position [22047, 0]
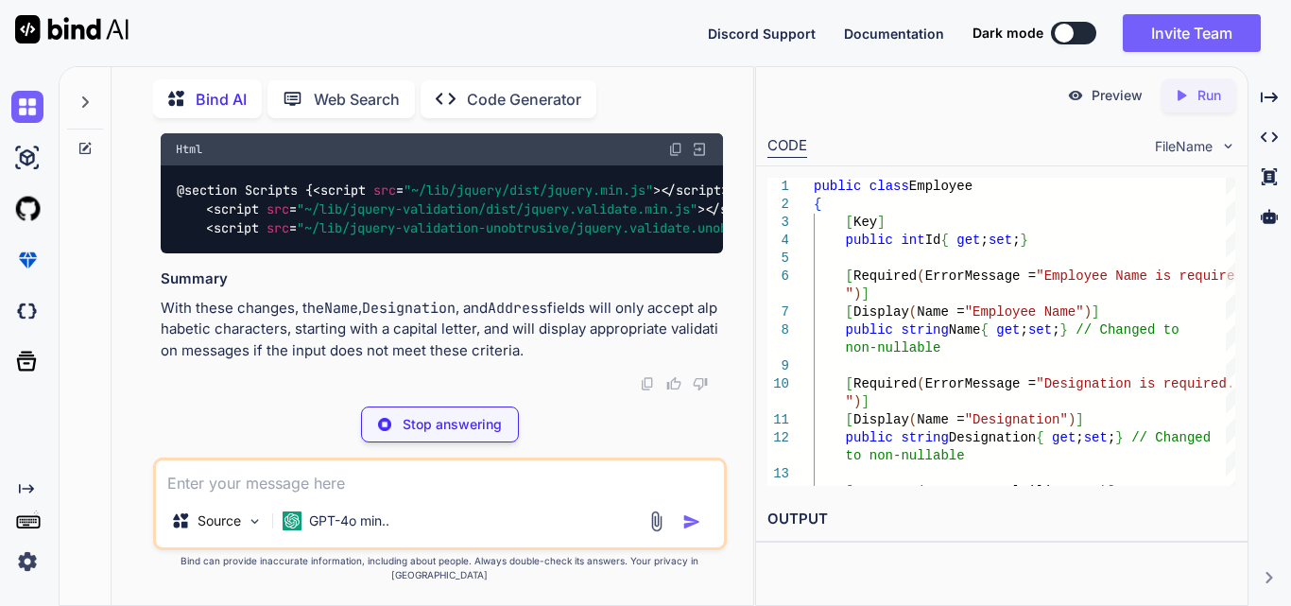
drag, startPoint x: 169, startPoint y: 317, endPoint x: 209, endPoint y: 228, distance: 97.3
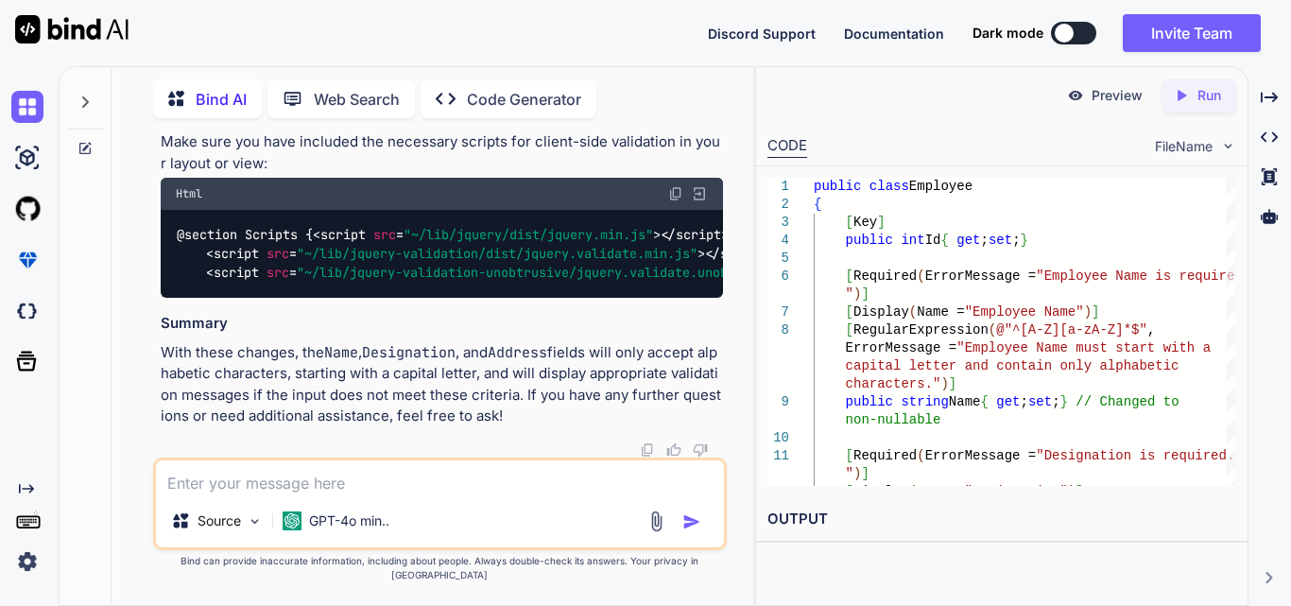
click at [361, 494] on textarea at bounding box center [440, 477] width 568 height 34
paste textarea "public ActionResult GetEmployees1() { var employees = _user.GetEmployee(); retu…"
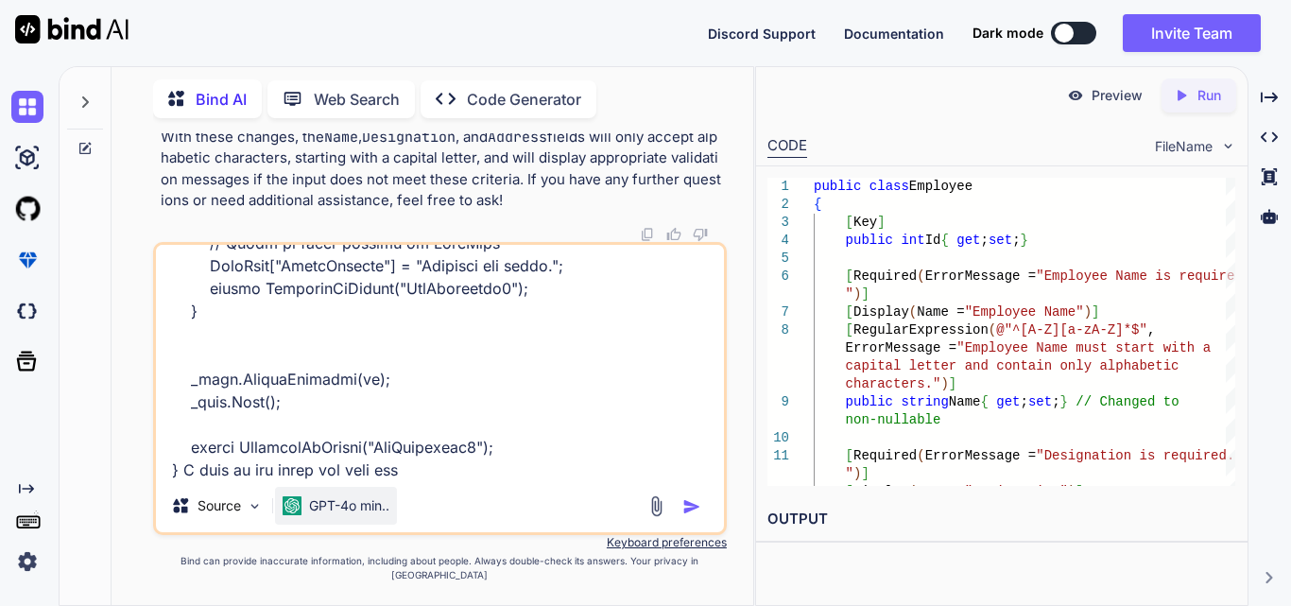
type textarea "public ActionResult GetEmployees1() { var employees = _user.GetEmployee(); retu…"
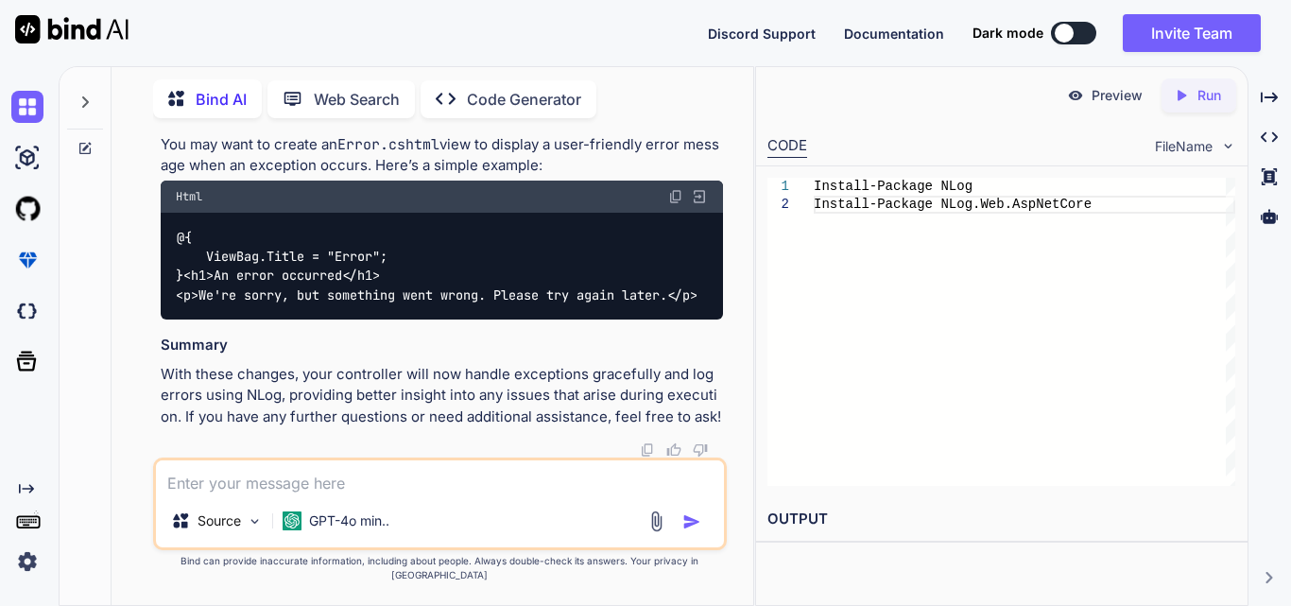
scroll to position [26998, 0]
drag, startPoint x: 197, startPoint y: 190, endPoint x: 271, endPoint y: 133, distance: 93.0
drag, startPoint x: 201, startPoint y: 317, endPoint x: 658, endPoint y: 321, distance: 456.4
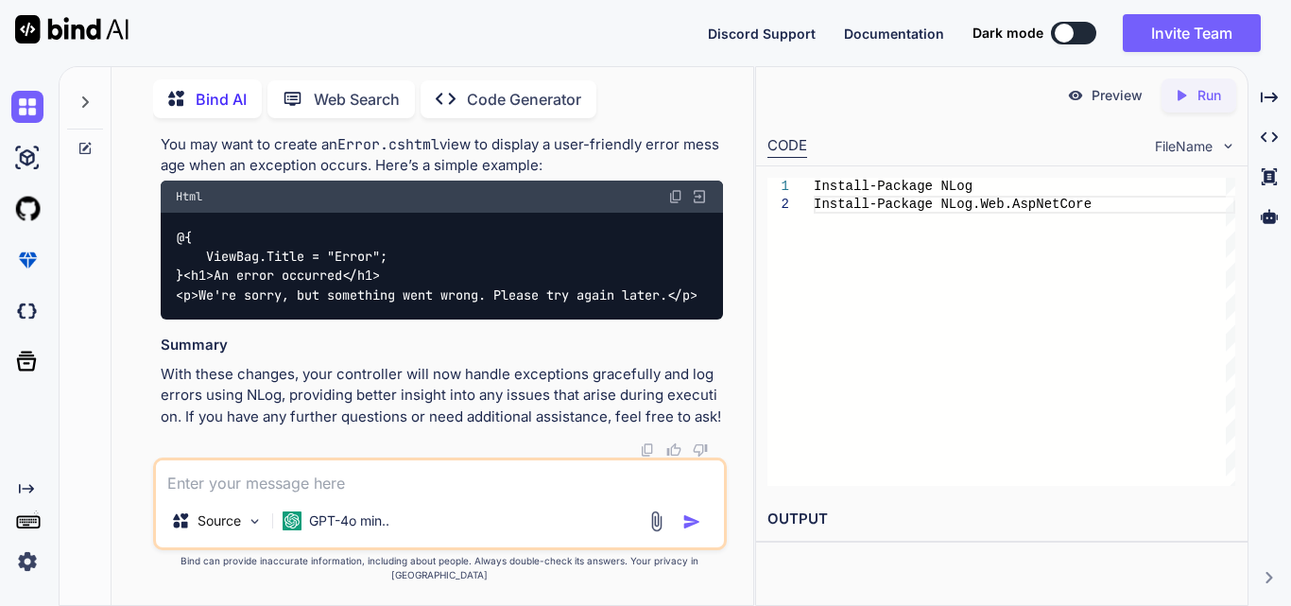
drag, startPoint x: 454, startPoint y: 328, endPoint x: 363, endPoint y: 329, distance: 90.7
drag, startPoint x: 334, startPoint y: 313, endPoint x: 180, endPoint y: 313, distance: 154.0
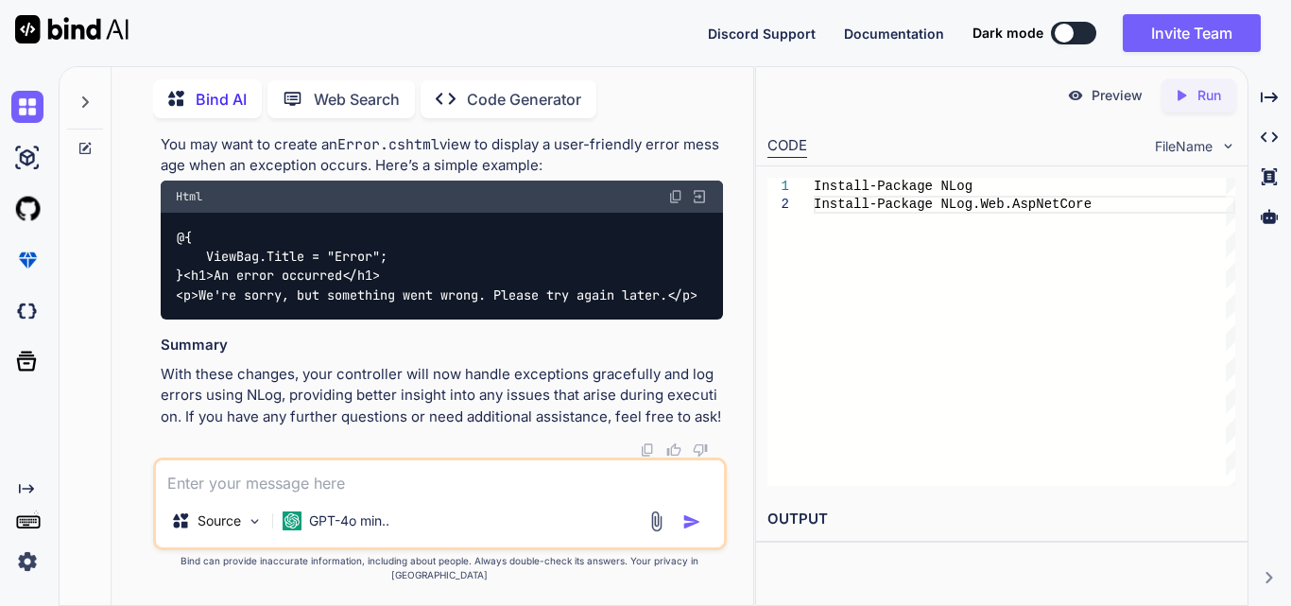
drag, startPoint x: 448, startPoint y: 332, endPoint x: 301, endPoint y: 334, distance: 146.5
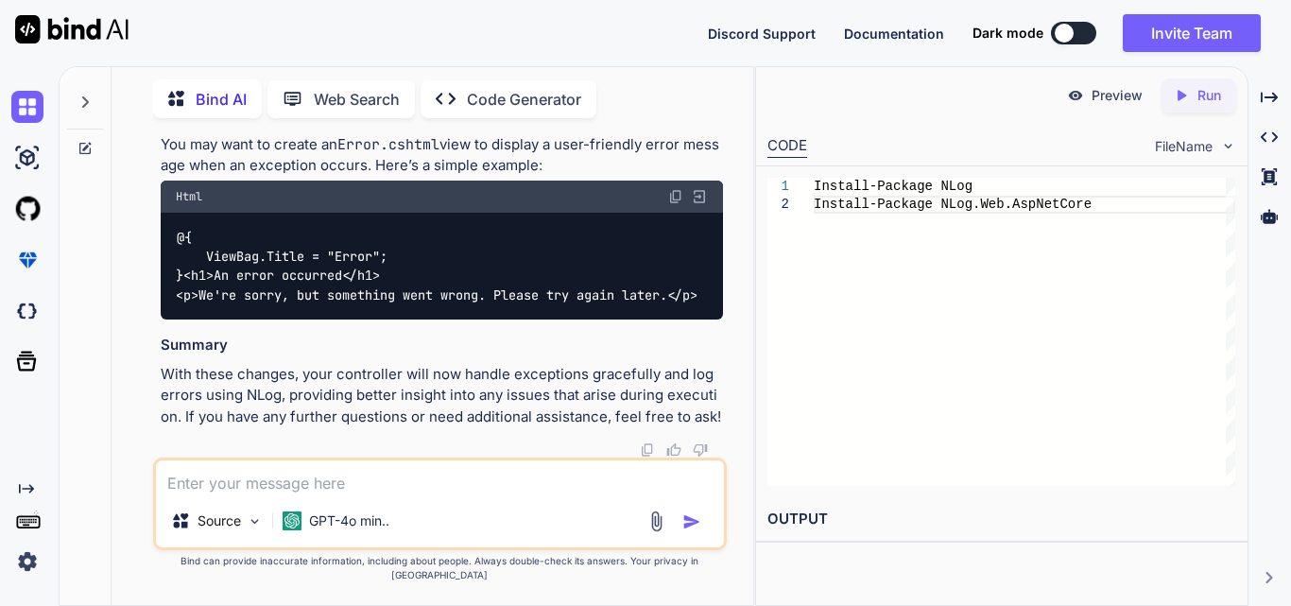
drag, startPoint x: 168, startPoint y: 390, endPoint x: 200, endPoint y: 405, distance: 35.5
drag, startPoint x: 242, startPoint y: 420, endPoint x: 166, endPoint y: 293, distance: 147.5
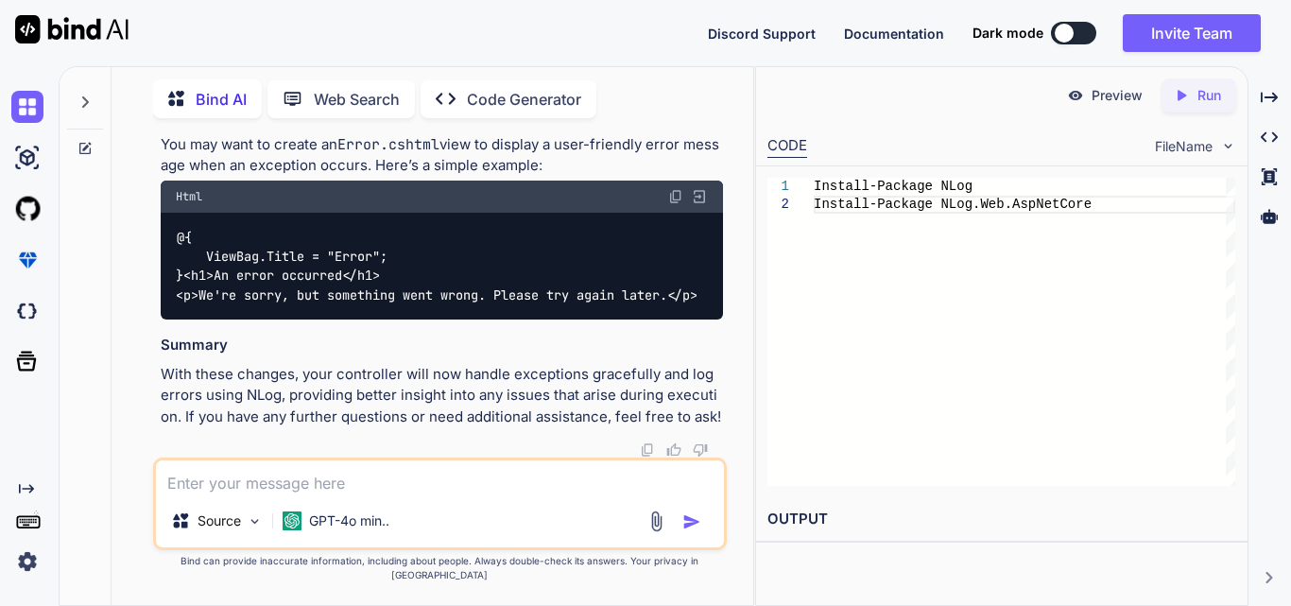
click at [305, 492] on textarea at bounding box center [440, 477] width 568 height 34
paste textarea "<nlog xmlns="[URL][DOMAIN_NAME]" xmlns:xsi="[URL][DOMAIN_NAME]"> <targets> <tar…"
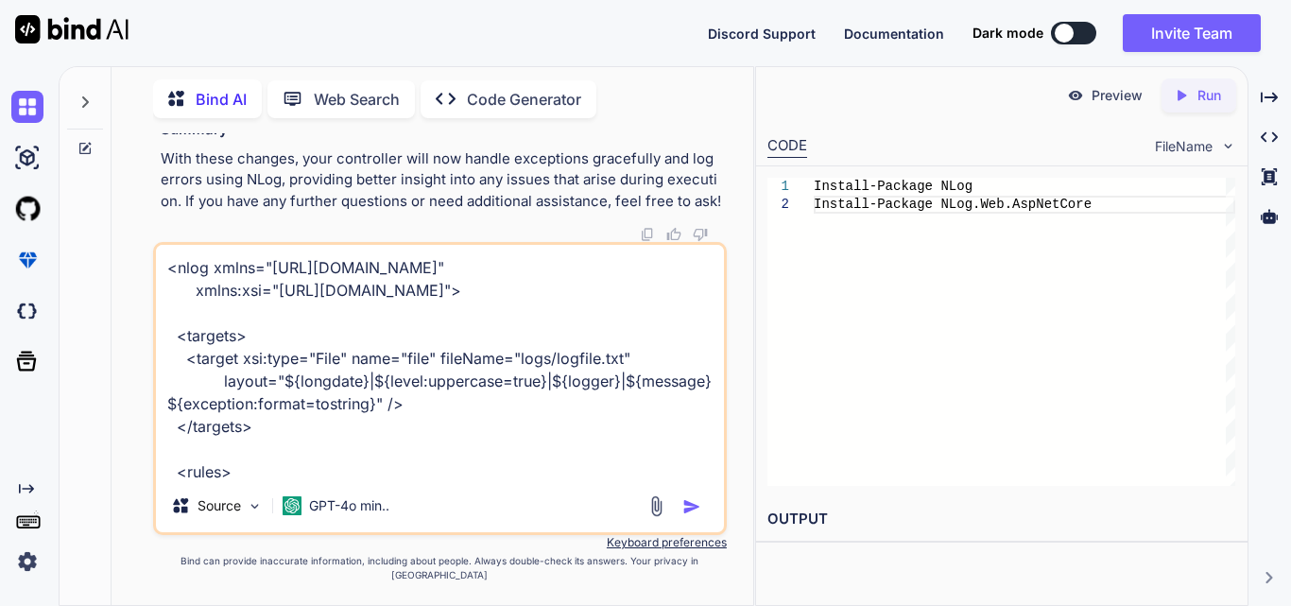
scroll to position [93, 0]
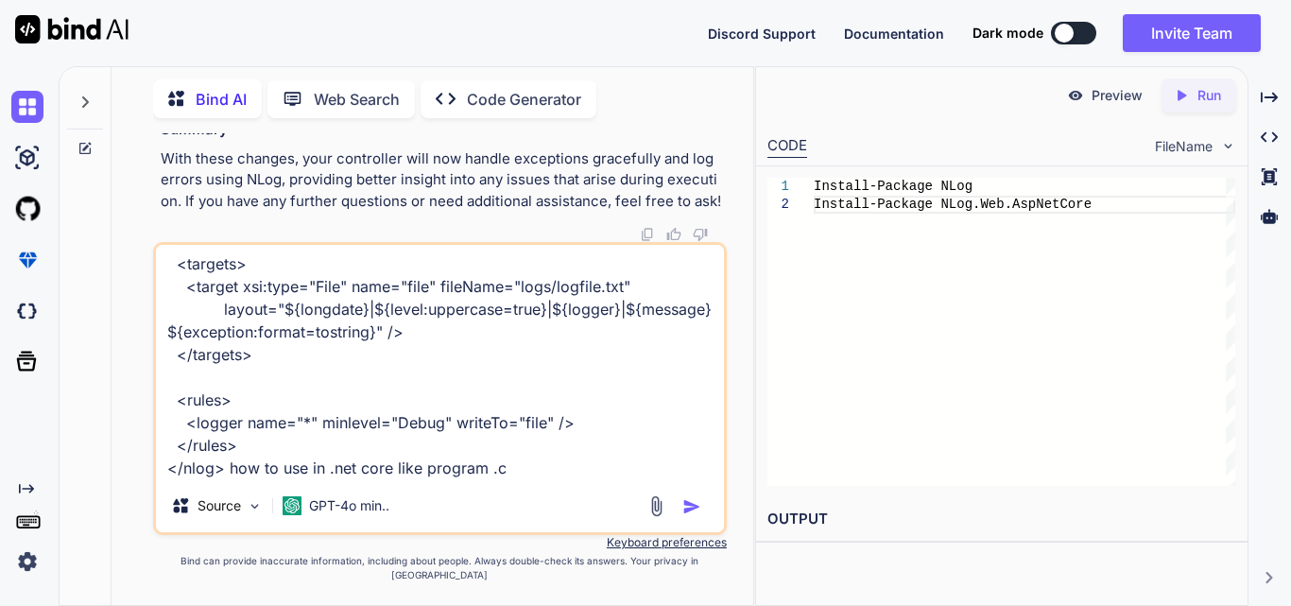
type textarea "<nlog xmlns="[URL][DOMAIN_NAME]" xmlns:xsi="[URL][DOMAIN_NAME]"> <targets> <tar…"
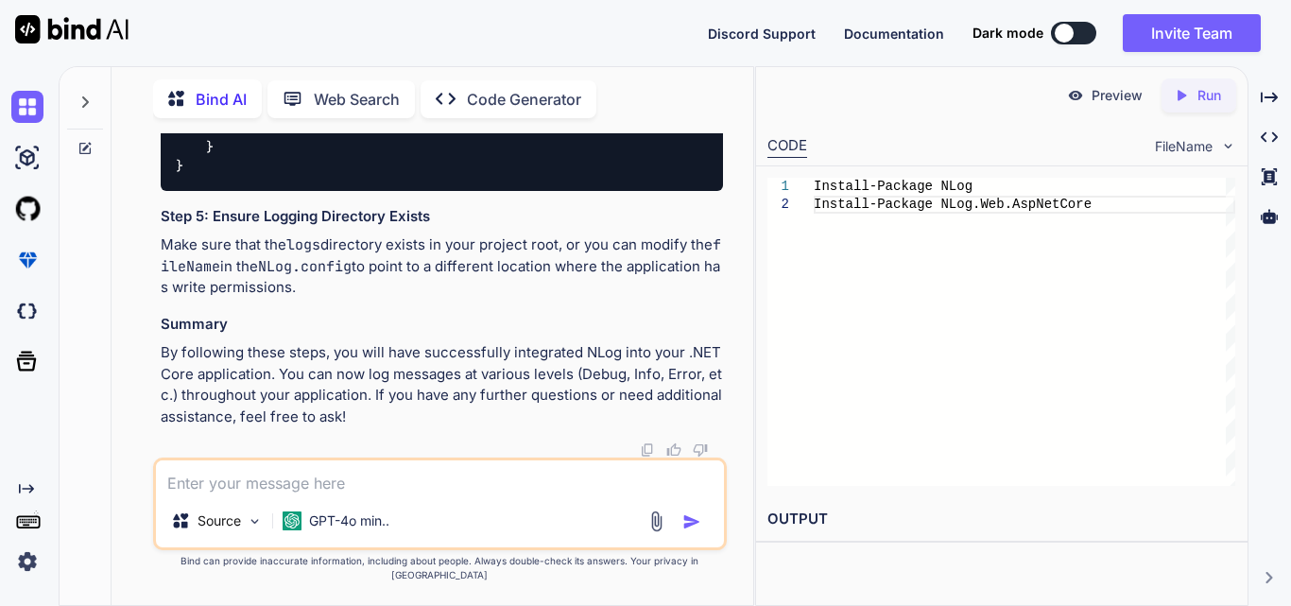
scroll to position [28826, 0]
drag, startPoint x: 195, startPoint y: 316, endPoint x: 159, endPoint y: 184, distance: 136.2
click at [269, 512] on div "Source GPT-4o min.." at bounding box center [440, 503] width 574 height 93
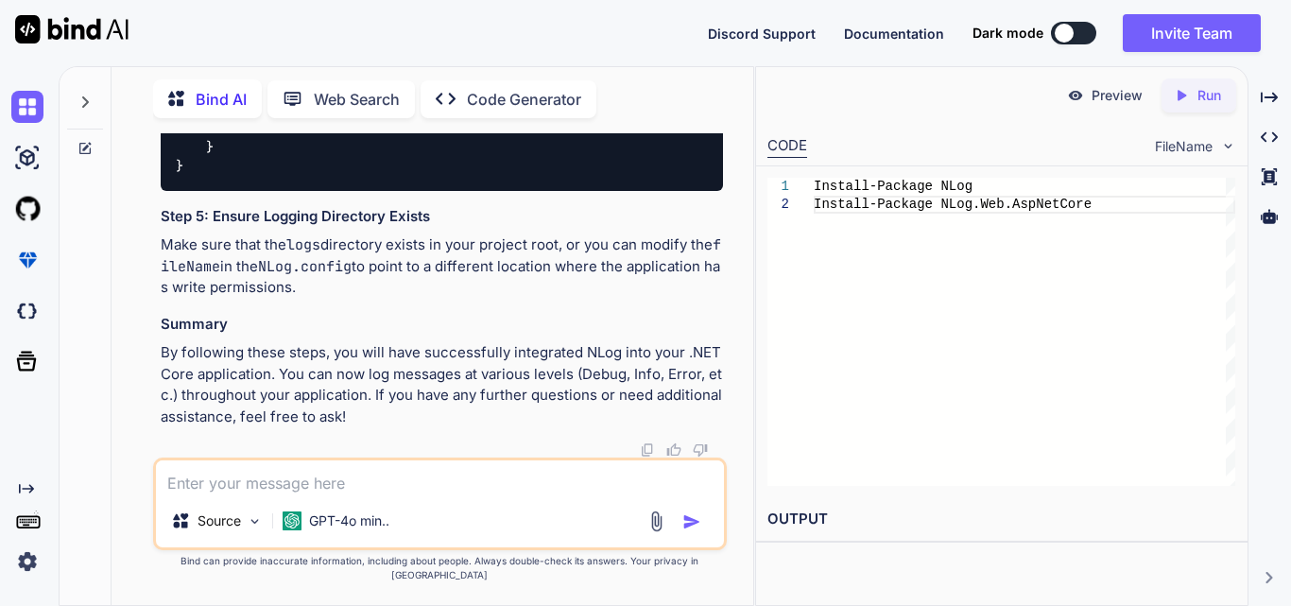
click at [270, 489] on textarea at bounding box center [440, 477] width 568 height 34
type textarea "How to use in prohram .cs in .net core File and file name"
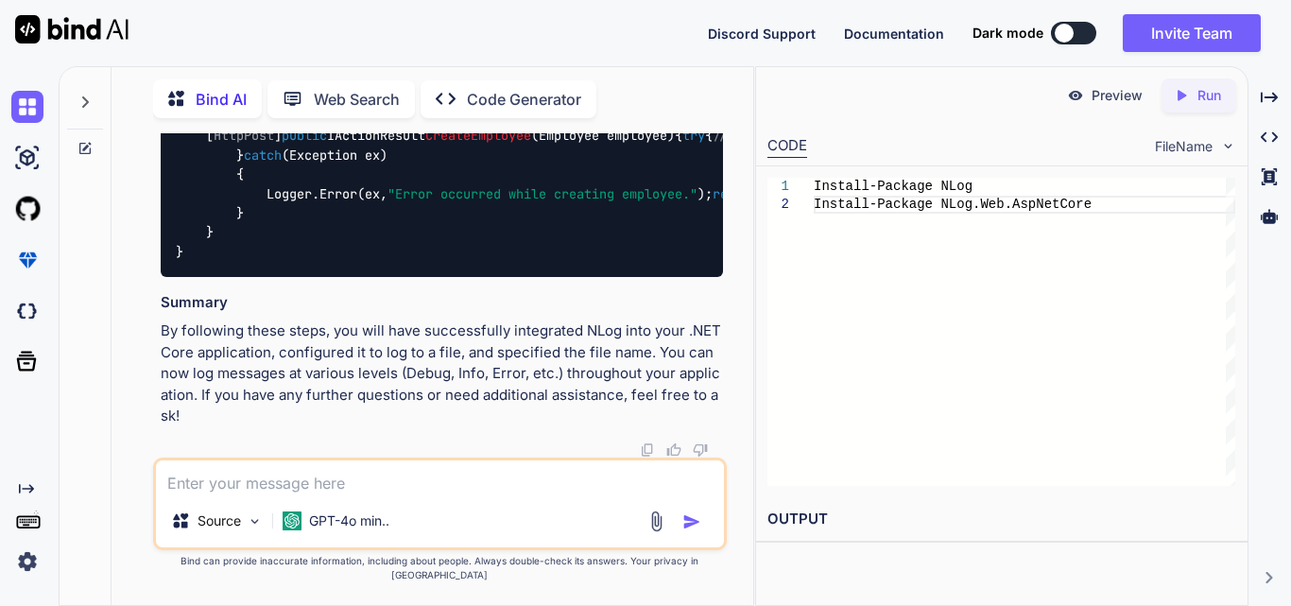
scroll to position [32658, 0]
click at [206, 494] on textarea at bounding box center [440, 477] width 568 height 34
paste textarea "using Domain_Layer.Interface; using Infrastructure_[DOMAIN_NAME]; using Infrast…"
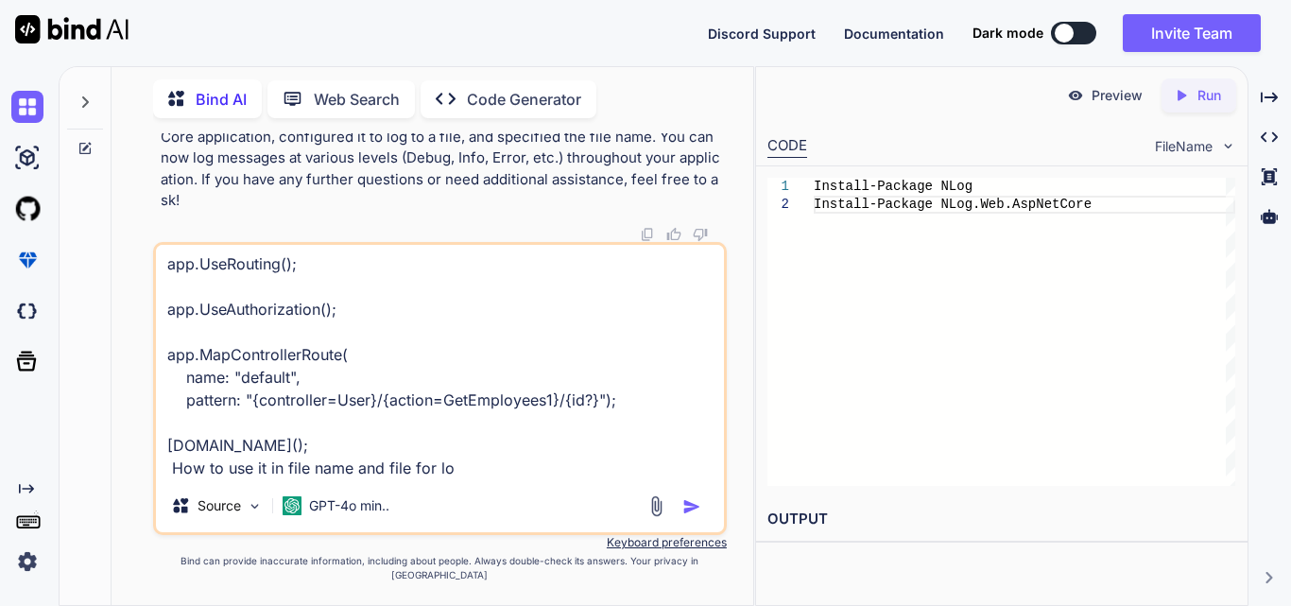
type textarea "using Domain_Layer.Interface; using Infrastructure_[DOMAIN_NAME]; using Infrast…"
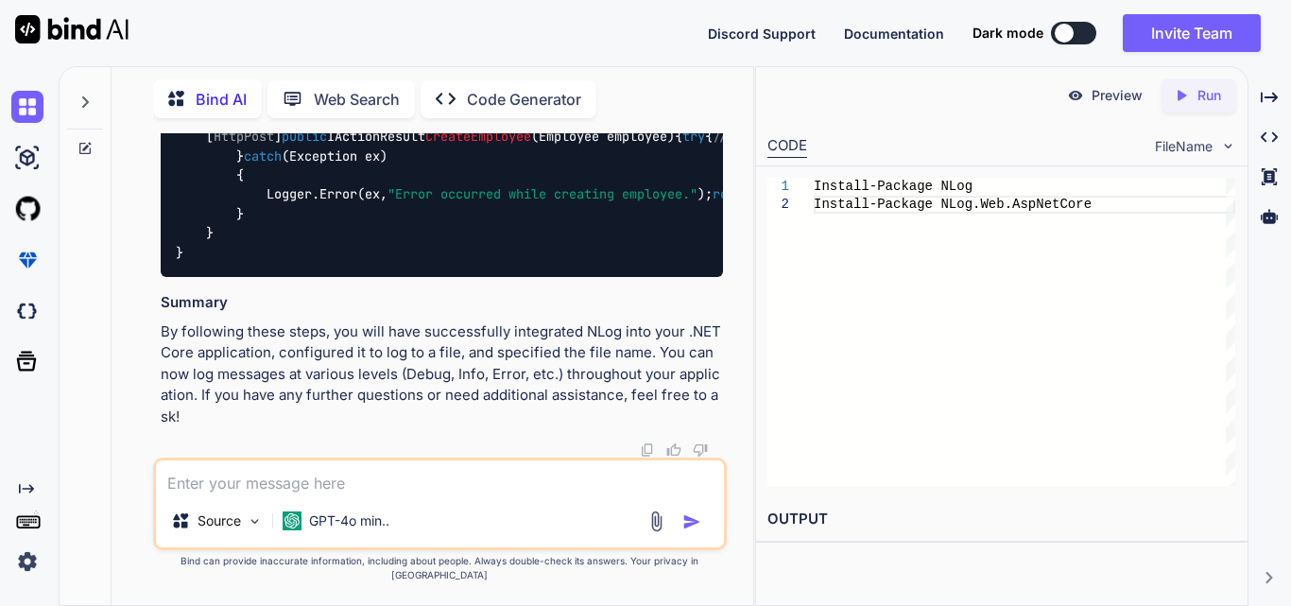
scroll to position [35092, 0]
drag, startPoint x: 165, startPoint y: 164, endPoint x: 204, endPoint y: 358, distance: 197.5
click at [368, 232] on div "using Microsoft.AspNetCore.Mvc; using NLog; public class UserController : Contr…" at bounding box center [442, 147] width 562 height 262
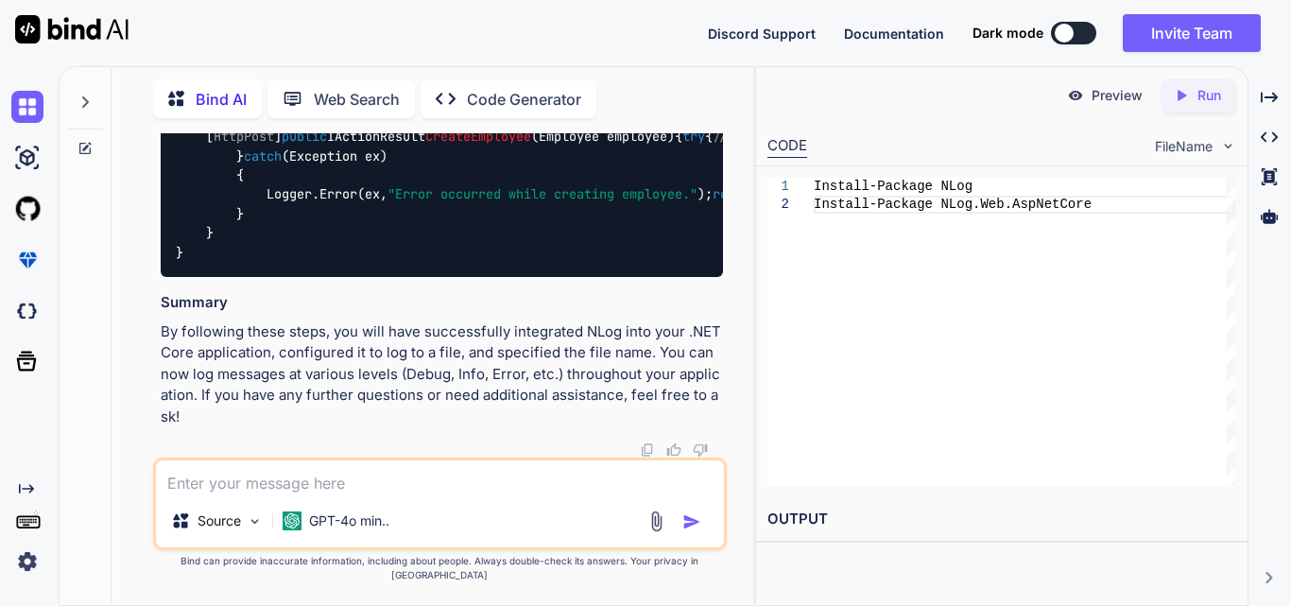
scroll to position [33854, 0]
drag, startPoint x: 238, startPoint y: 369, endPoint x: 161, endPoint y: 250, distance: 142.0
click at [241, 494] on textarea at bounding box center [440, 477] width 568 height 34
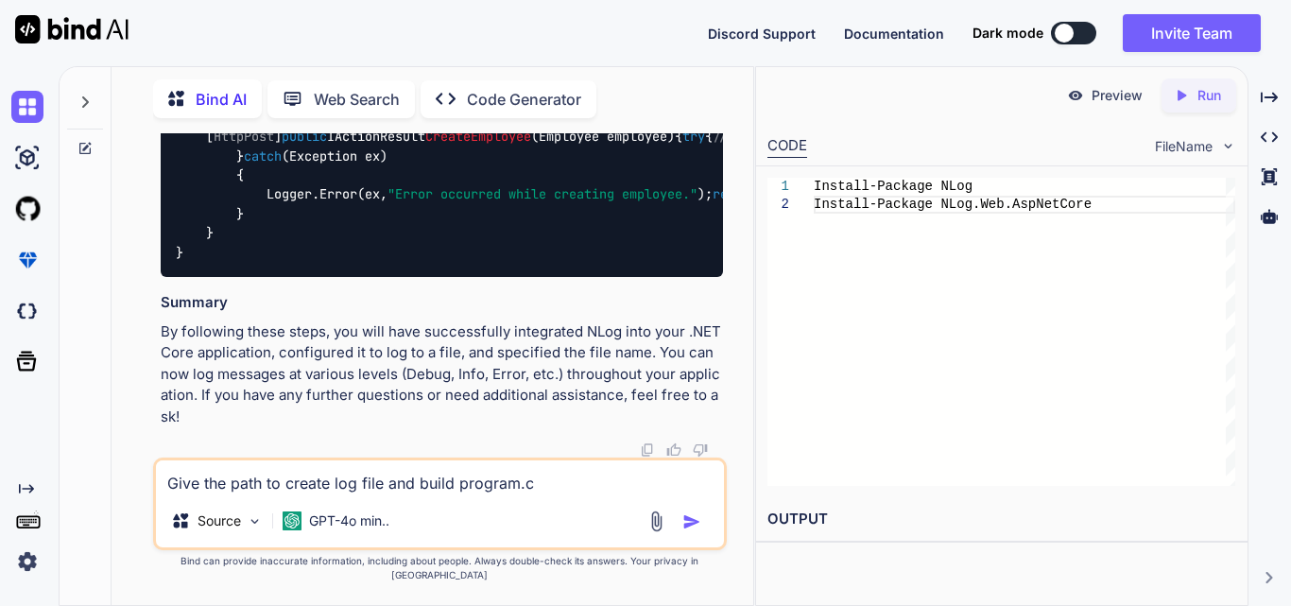
type textarea "Give the path to create log file and build program.cs"
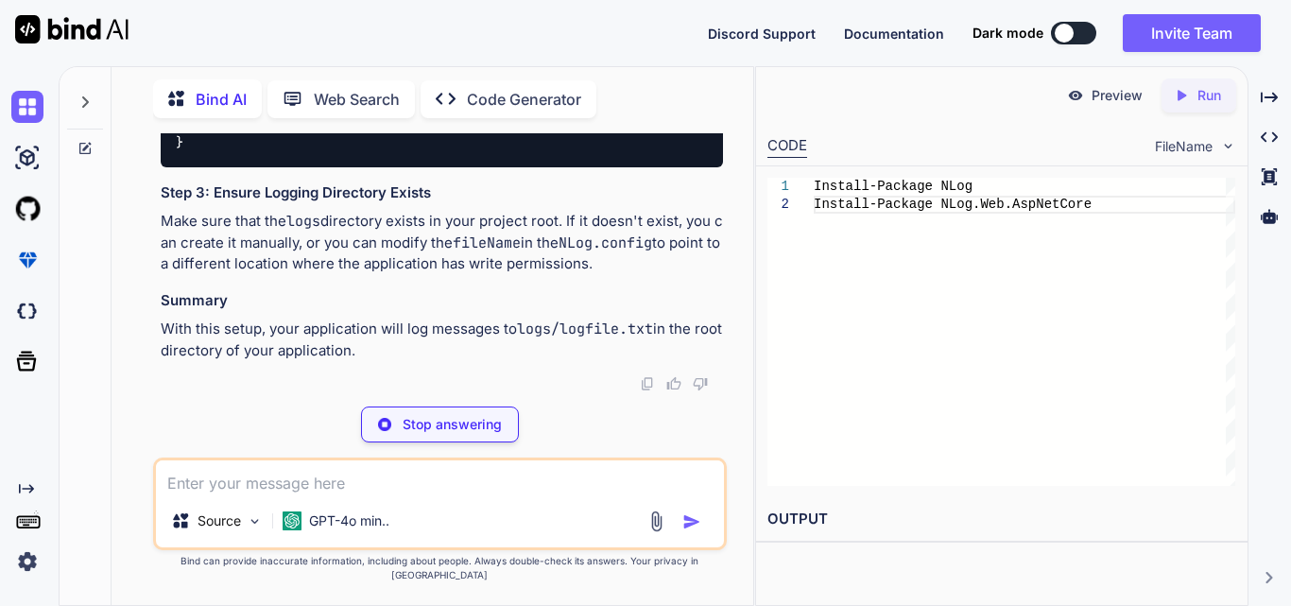
scroll to position [36616, 0]
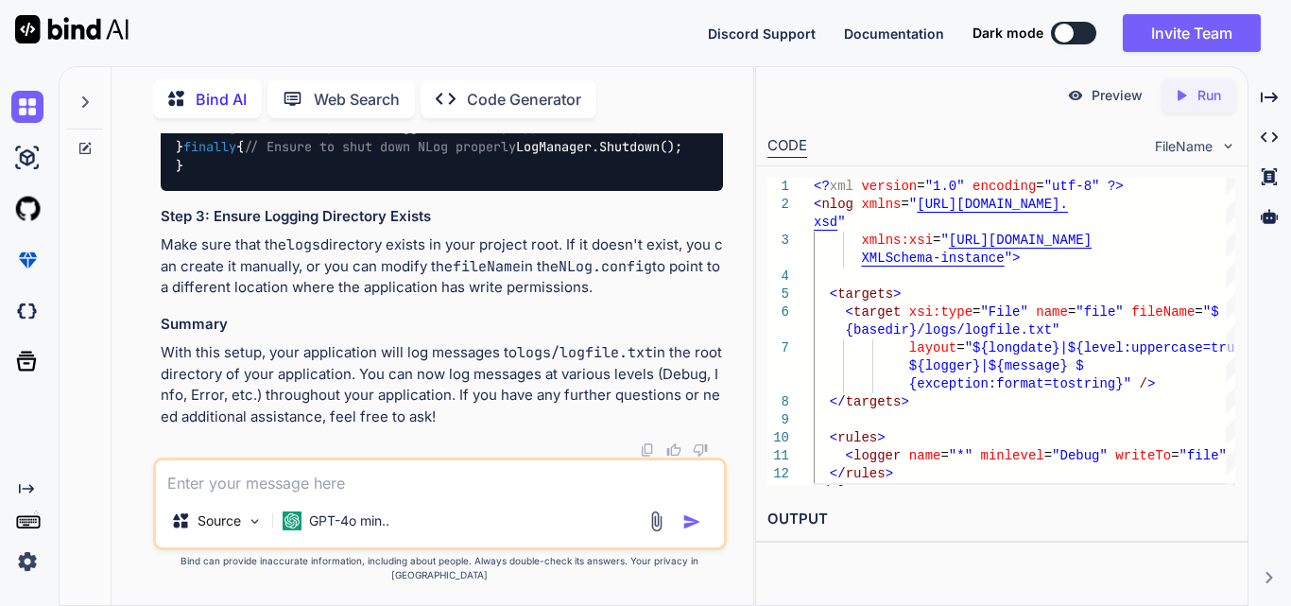
drag, startPoint x: 244, startPoint y: 289, endPoint x: 174, endPoint y: 257, distance: 76.9
click at [270, 494] on textarea at bounding box center [440, 477] width 568 height 34
paste textarea "<?xml version="1.0" encoding="utf-8" ?> <nlog xmlns="[URL][DOMAIN_NAME]" xmlns:…"
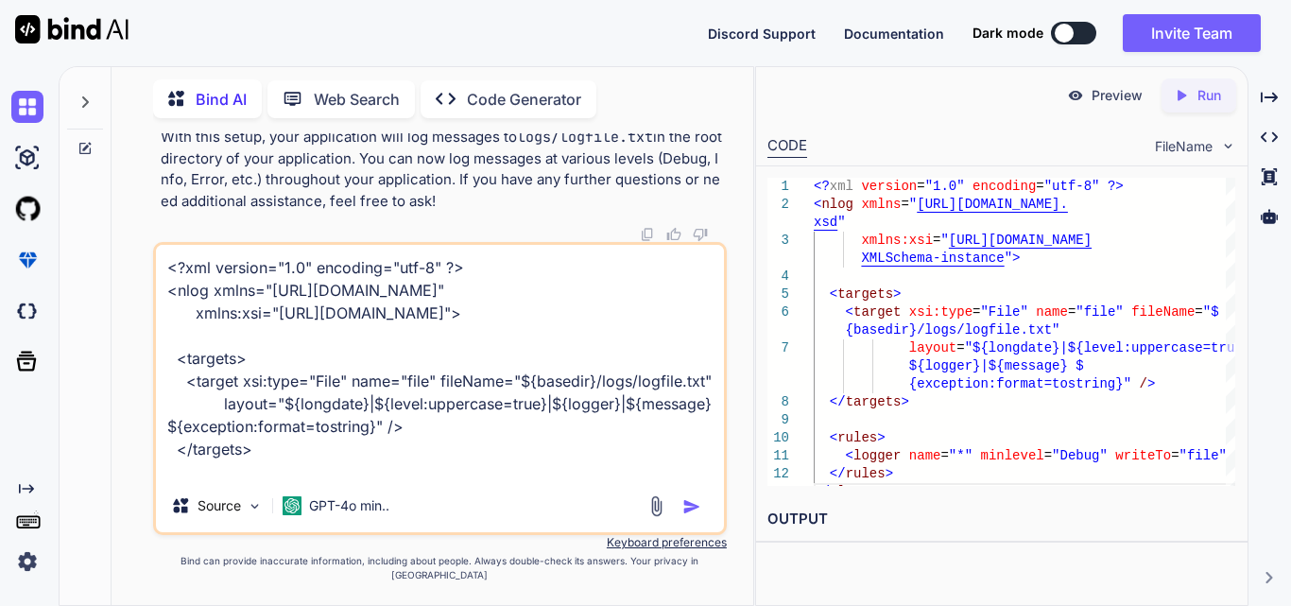
scroll to position [138, 0]
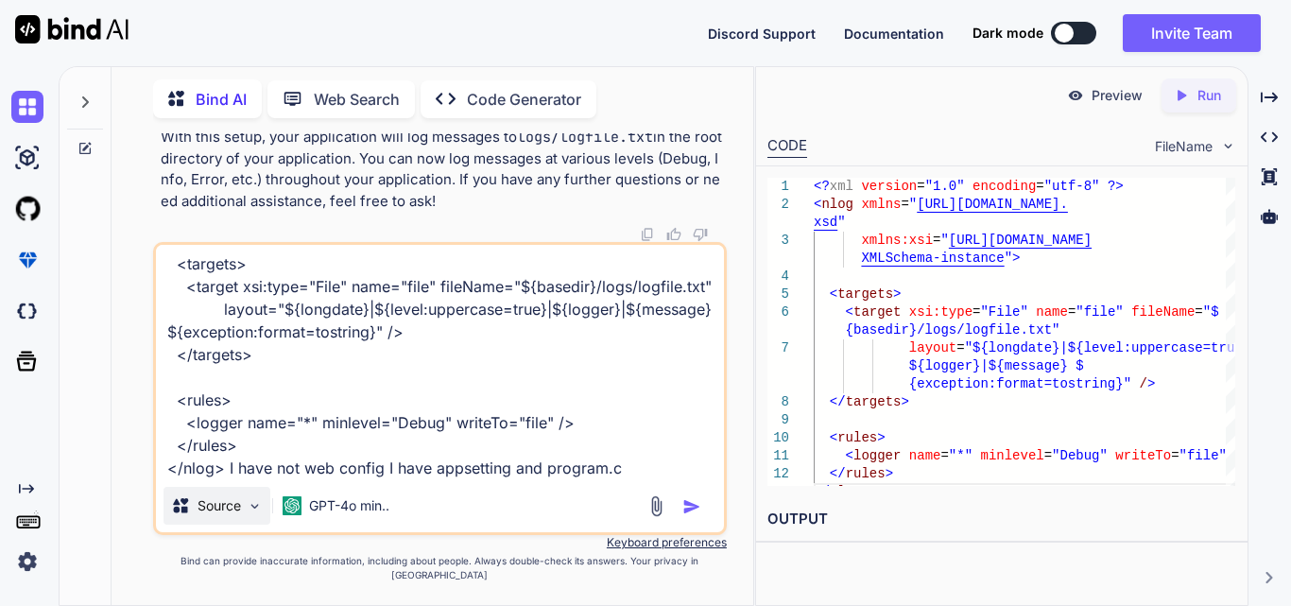
type textarea "<?xml version="1.0" encoding="utf-8" ?> <nlog xmlns="[URL][DOMAIN_NAME]" xmlns:…"
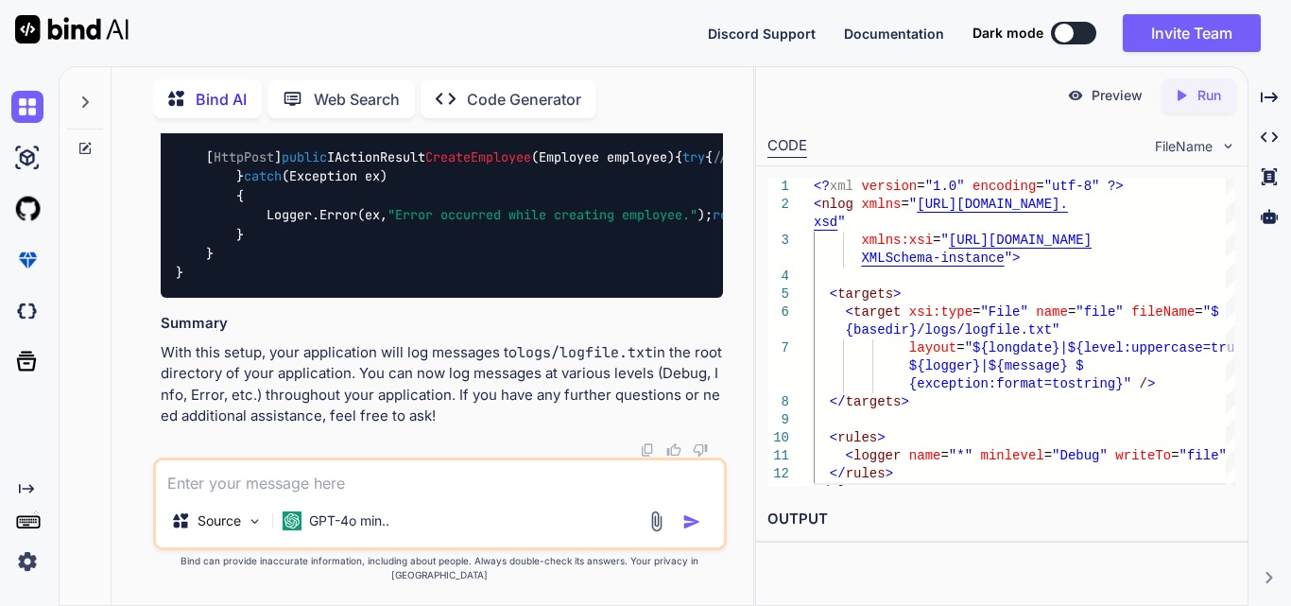
scroll to position [38978, 0]
drag, startPoint x: 232, startPoint y: 371, endPoint x: 169, endPoint y: 144, distance: 236.4
drag, startPoint x: 173, startPoint y: 175, endPoint x: 694, endPoint y: 180, distance: 520.7
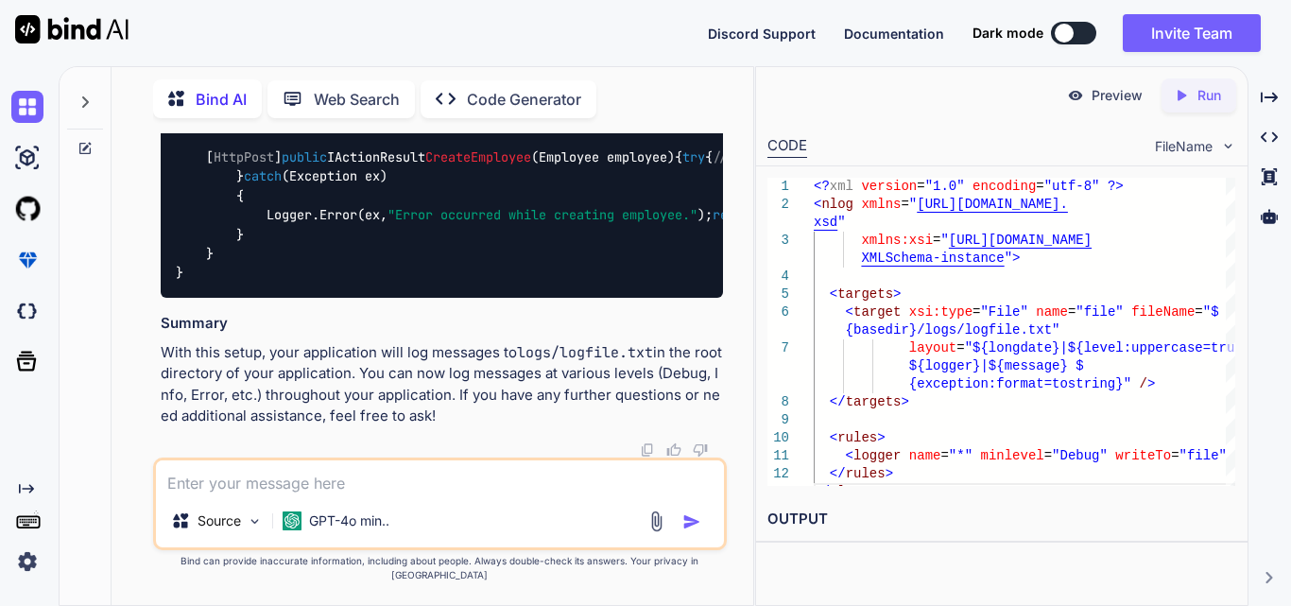
click at [735, 176] on div "You <button type="submit" class="btn btn-primary">Update</button> I want to bin…" at bounding box center [440, 368] width 626 height 471
click at [208, 479] on textarea at bounding box center [440, 477] width 568 height 34
paste textarea "using Domain_Layer.Interface; using Infrastructure_[DOMAIN_NAME]; using Infrast…"
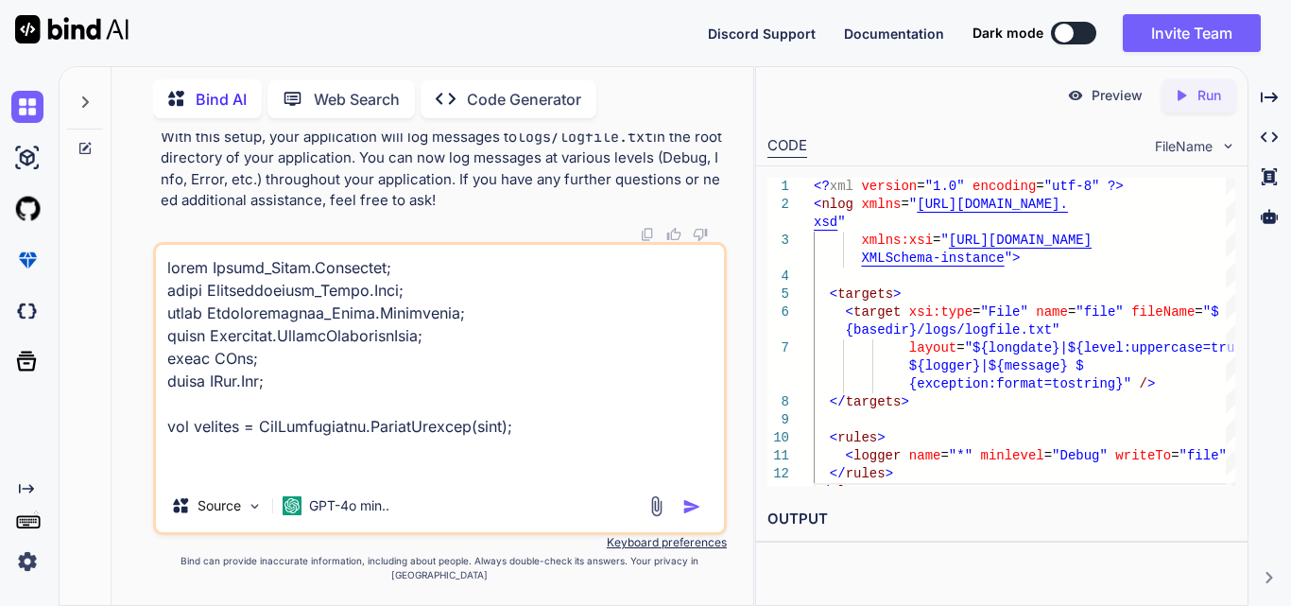
scroll to position [1703, 0]
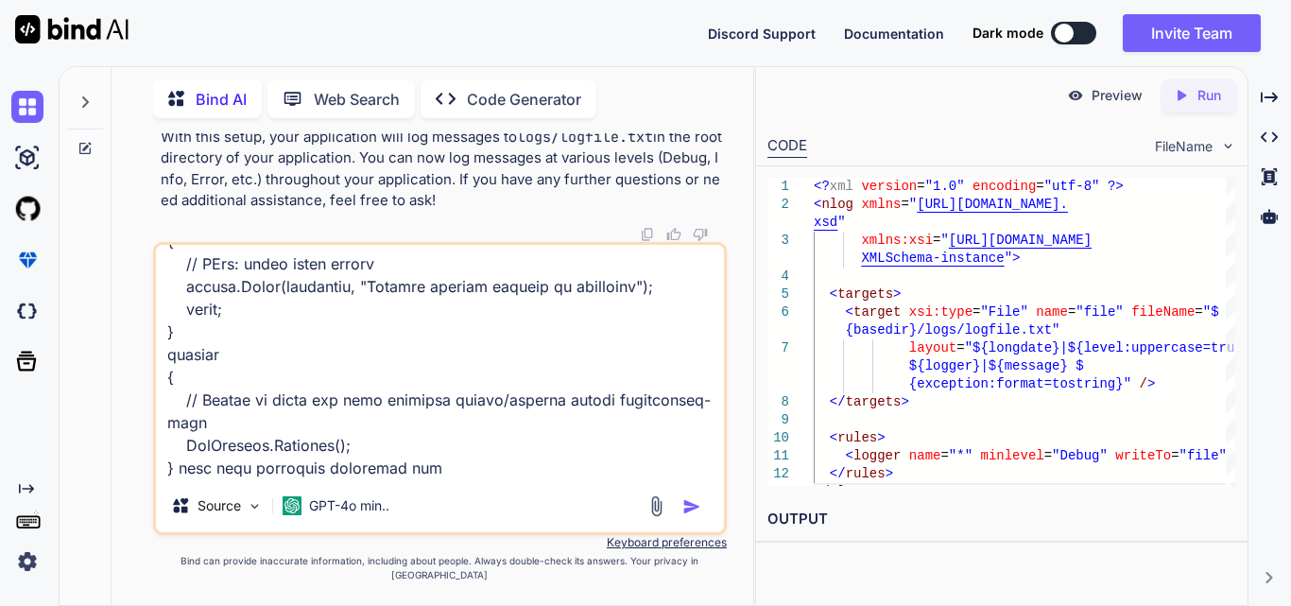
type textarea "using Domain_Layer.Interface; using Infrastructure_[DOMAIN_NAME]; using Infrast…"
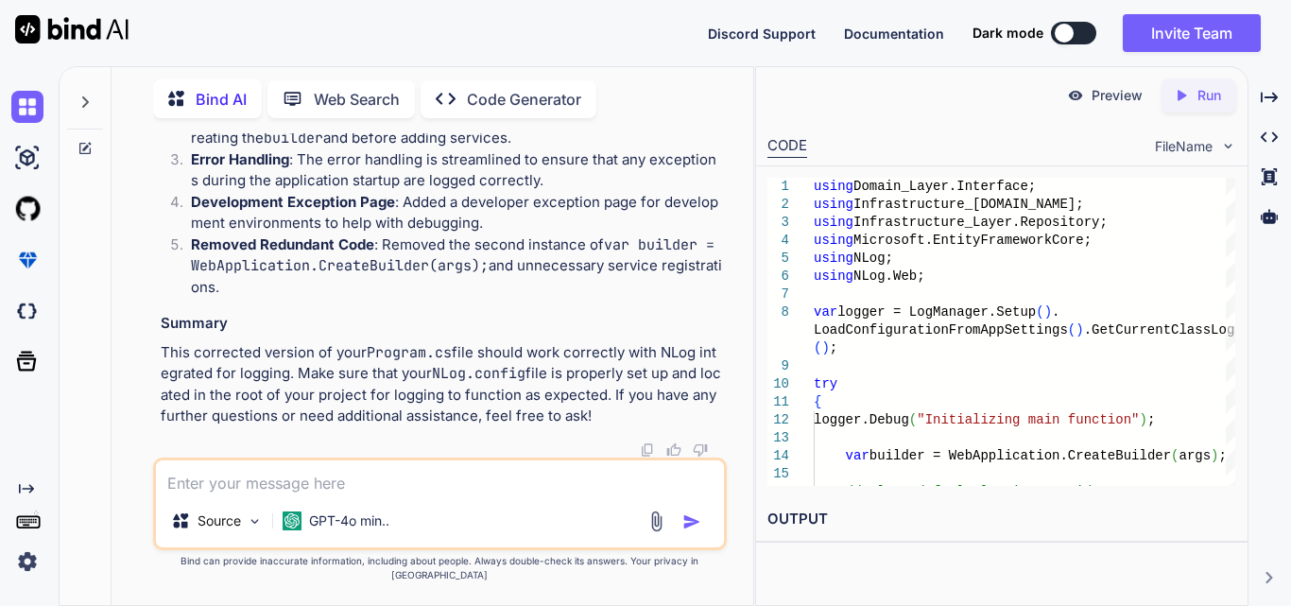
scroll to position [41867, 0]
click at [231, 494] on textarea at bounding box center [440, 477] width 568 height 34
paste textarea "public IActionResult CreateEmployee(Employee employee) { try { if (employee == …"
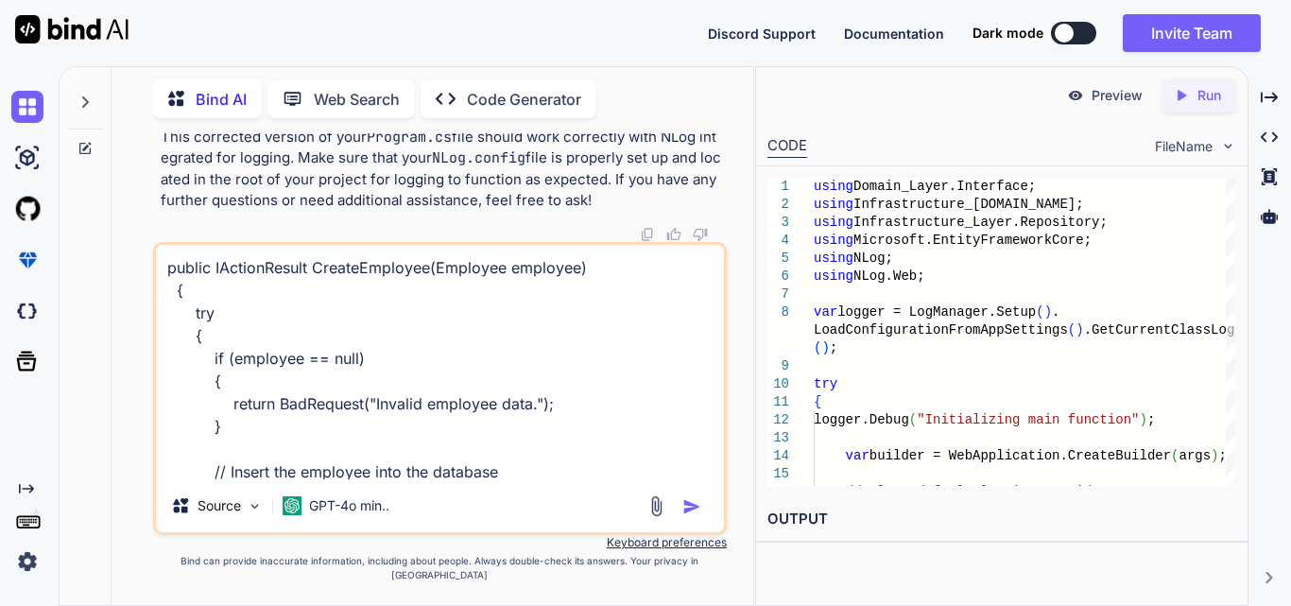
scroll to position [297, 0]
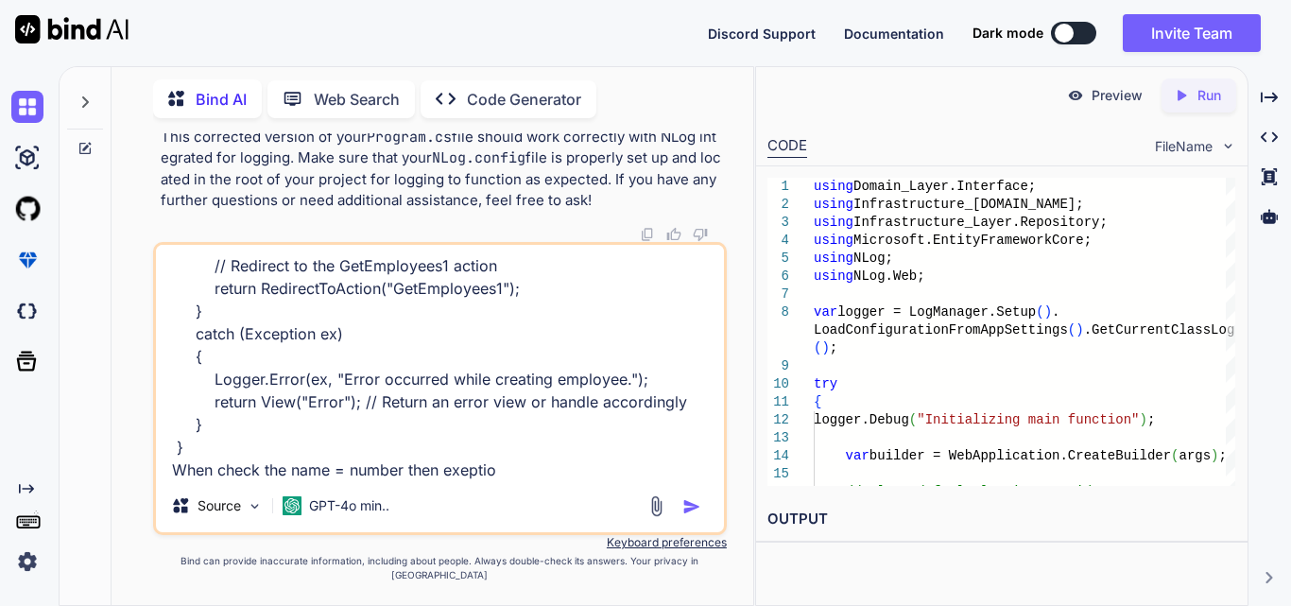
type textarea "public IActionResult CreateEmployee(Employee employee) { try { if (employee == …"
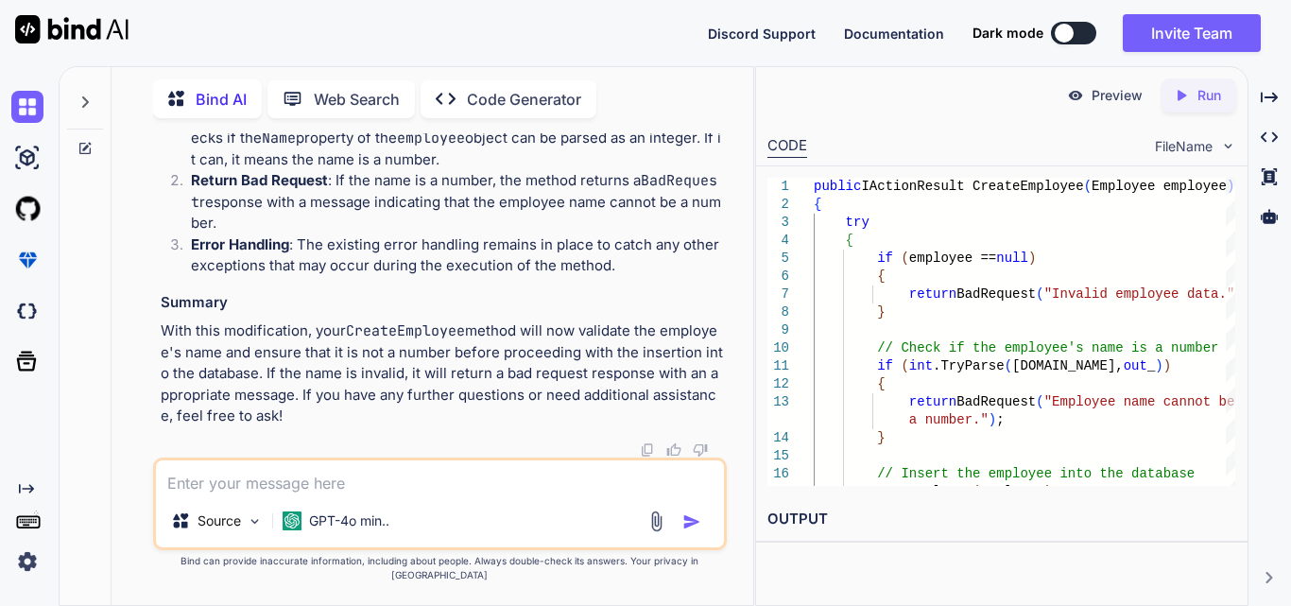
scroll to position [44169, 0]
drag, startPoint x: 198, startPoint y: 325, endPoint x: 167, endPoint y: 161, distance: 167.3
